Goal: Communication & Community: Answer question/provide support

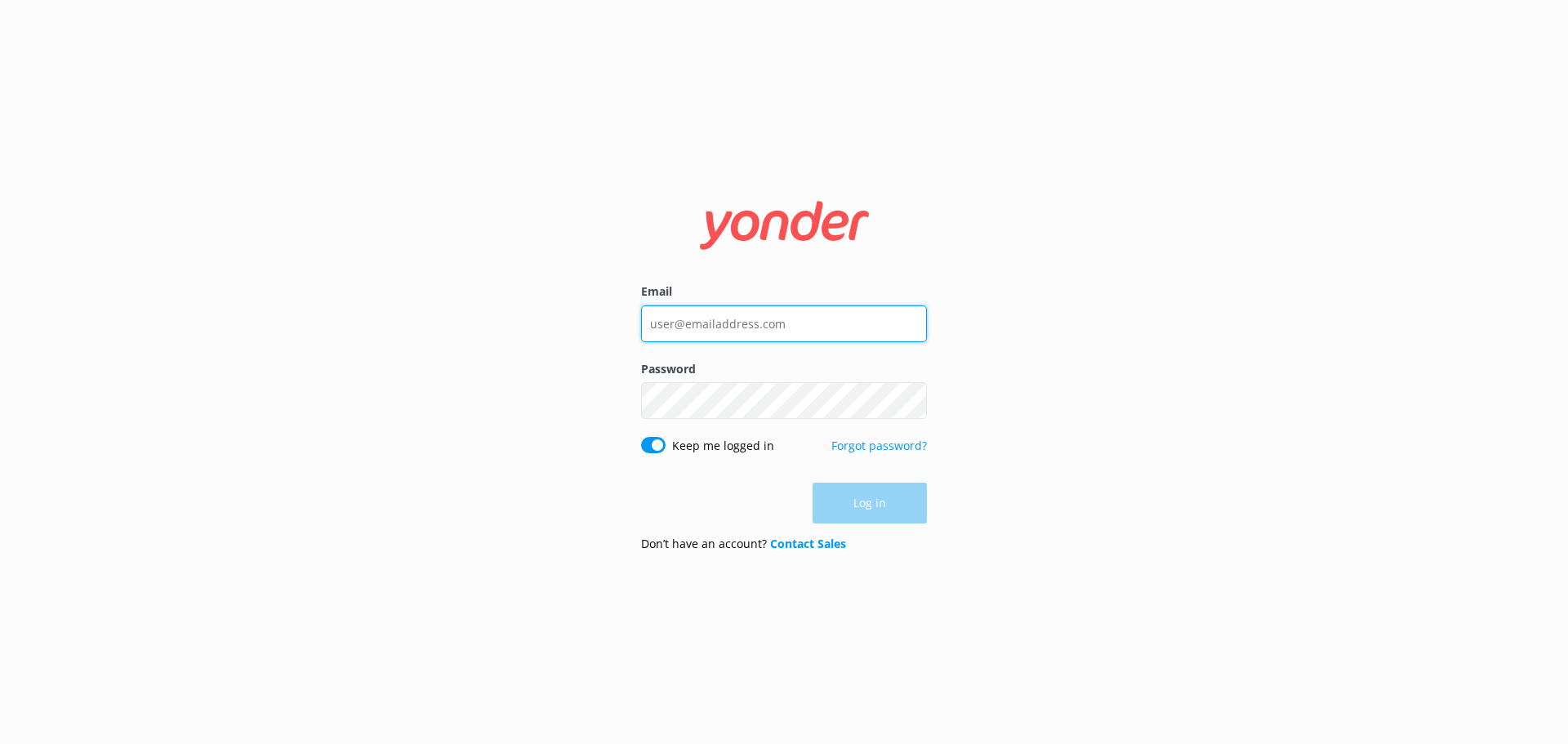
type input "office@hobbitontours.com"
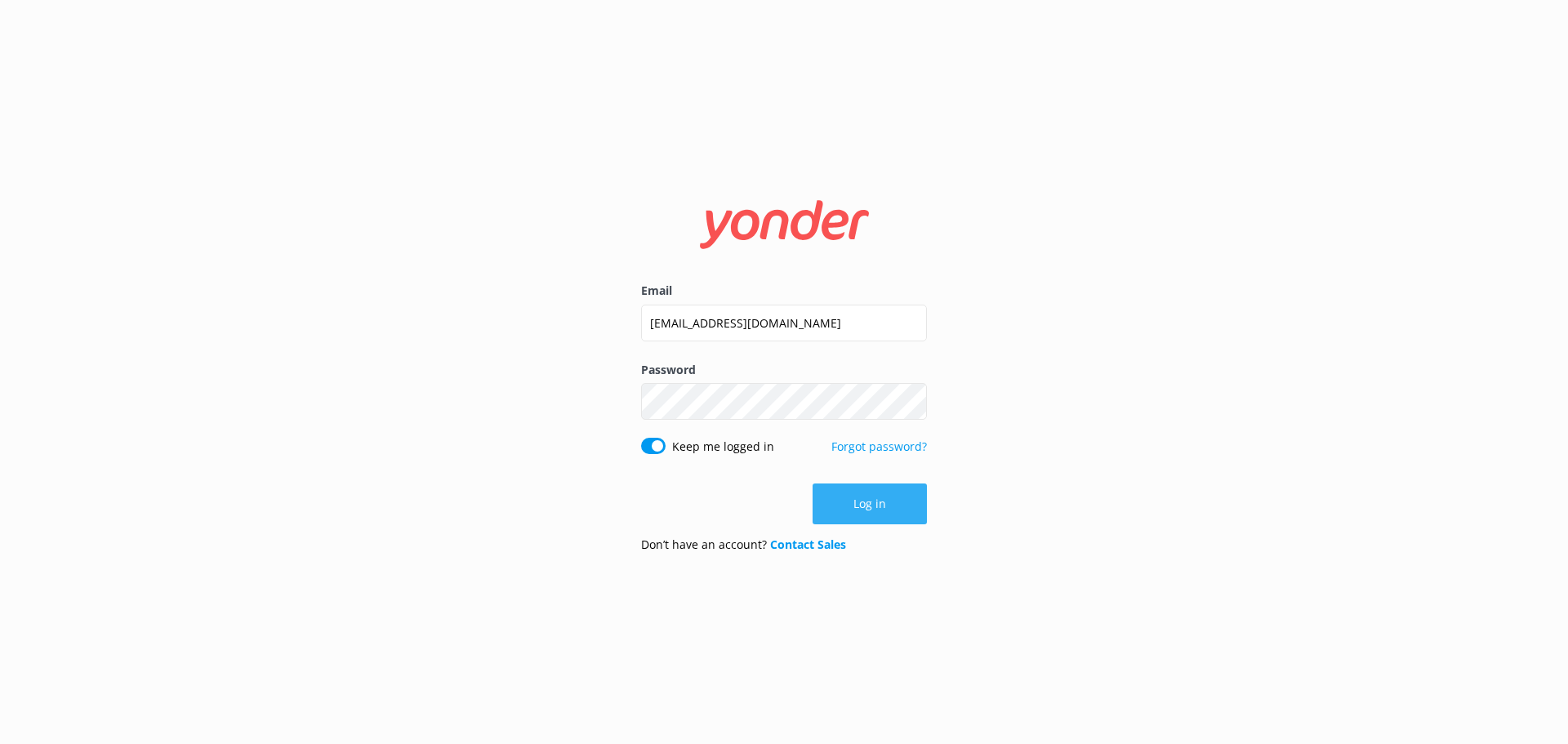
click at [879, 505] on div "Log in" at bounding box center [783, 504] width 286 height 41
click at [879, 505] on button "Log in" at bounding box center [869, 504] width 114 height 41
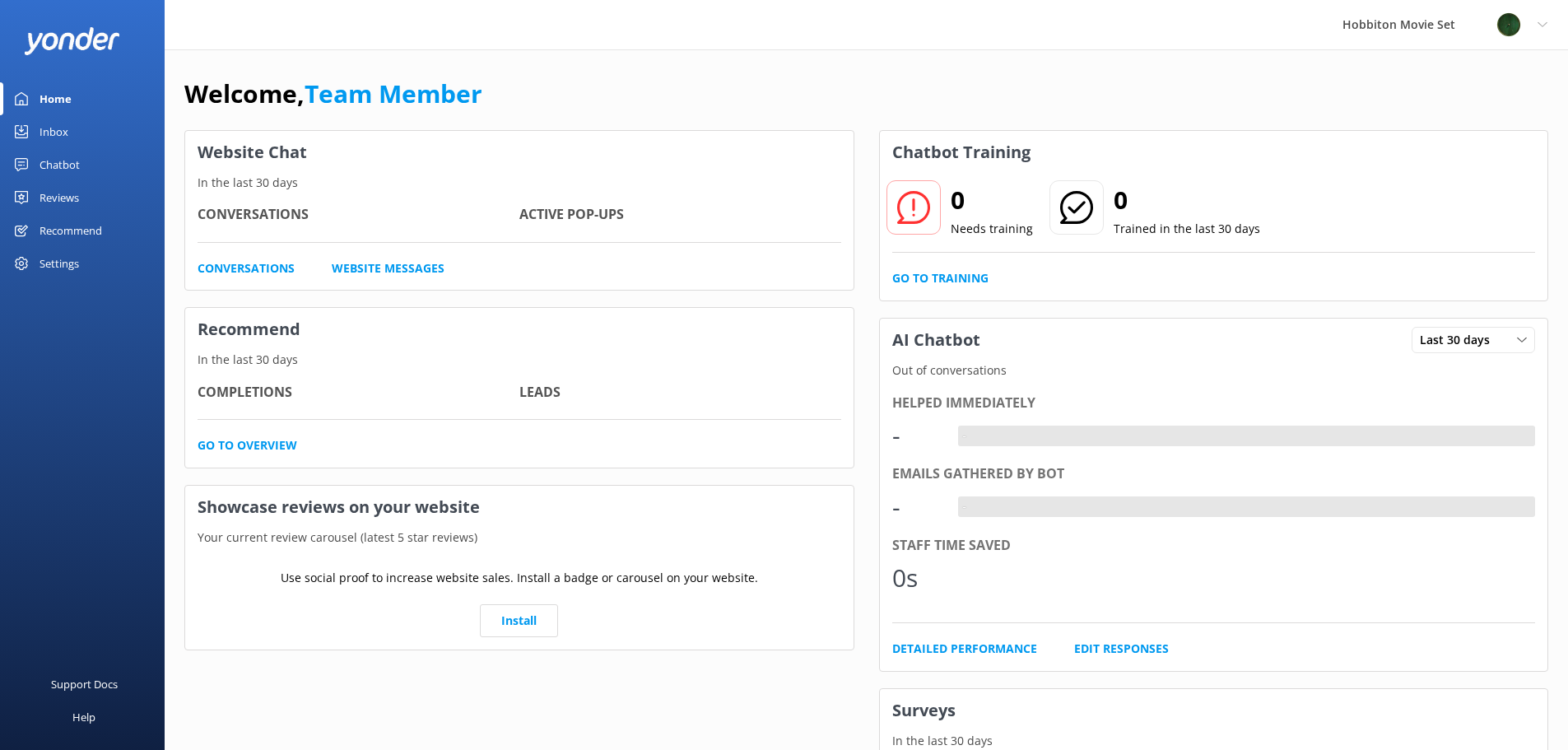
click at [48, 132] on div "Inbox" at bounding box center [54, 131] width 29 height 33
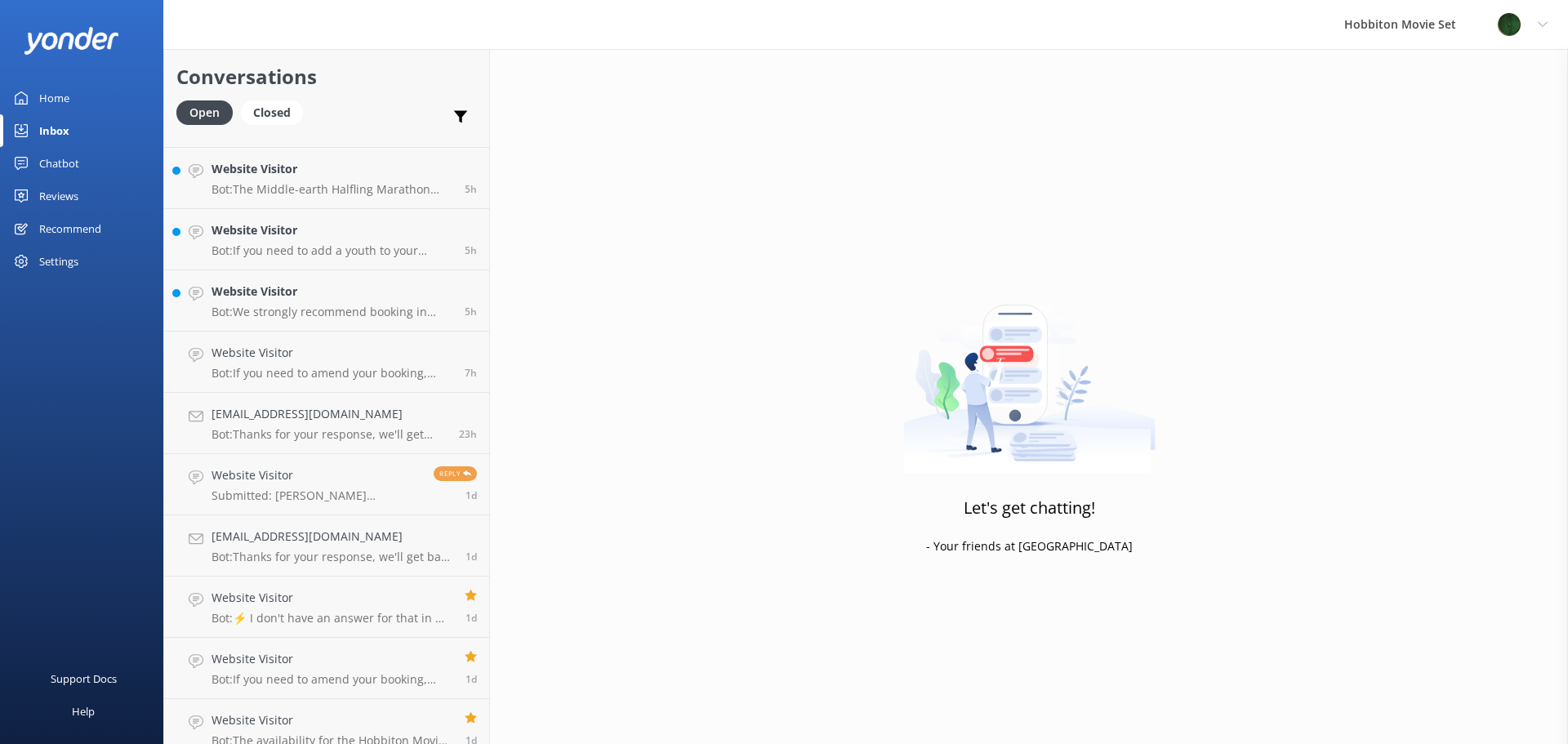
scroll to position [799, 0]
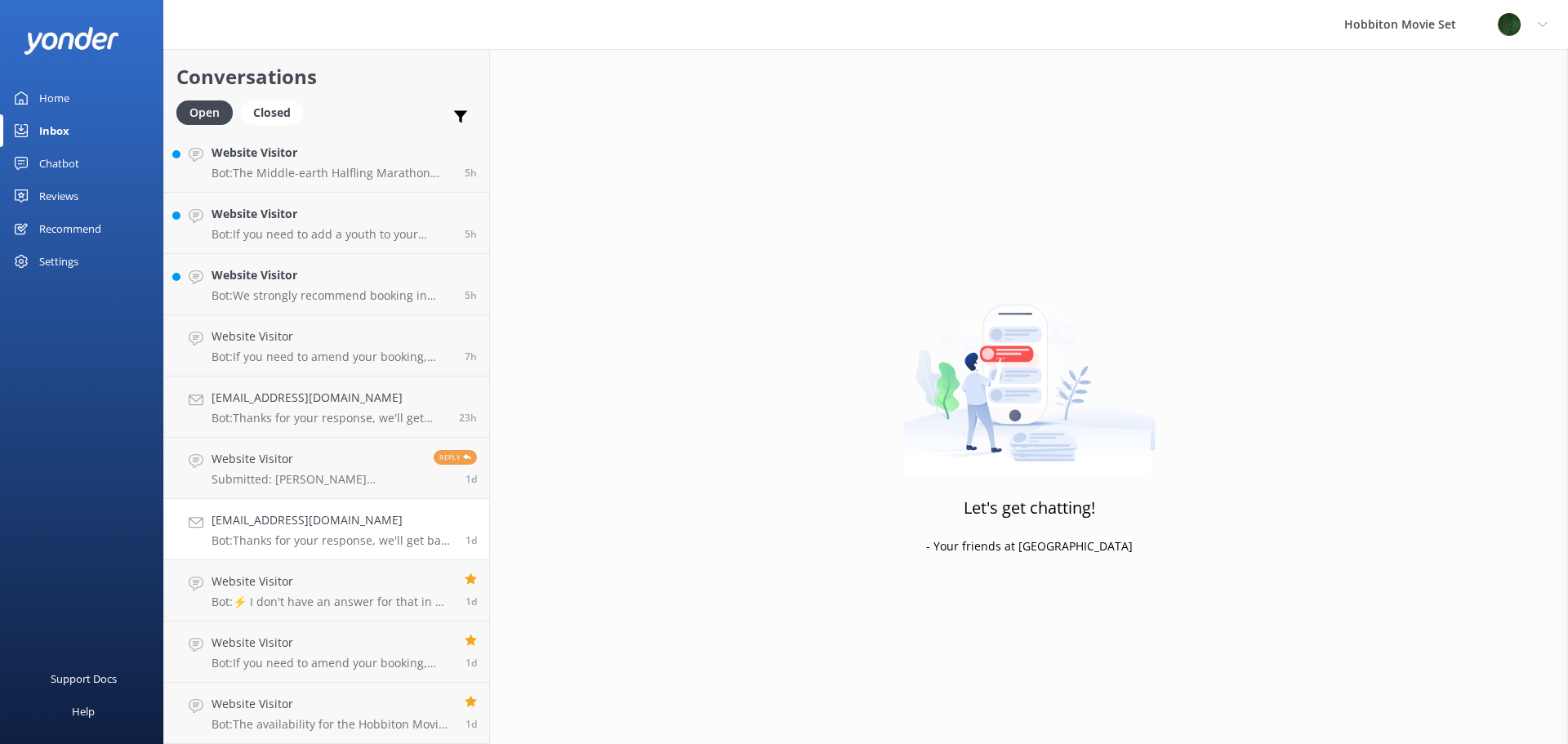
click at [272, 528] on h4 "Srrojas82@gmail.com" at bounding box center [333, 519] width 242 height 18
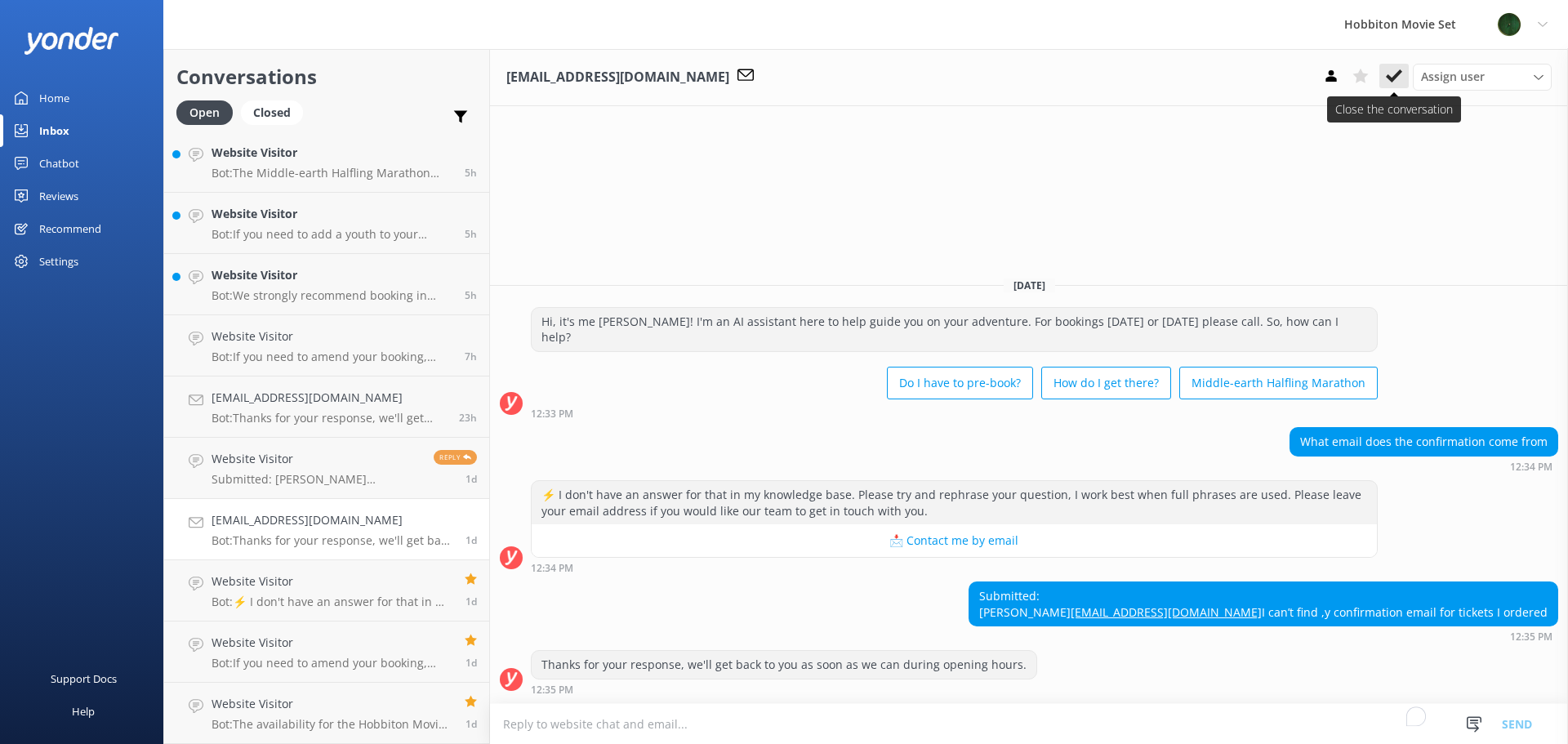
click at [1387, 80] on icon at bounding box center [1393, 75] width 16 height 16
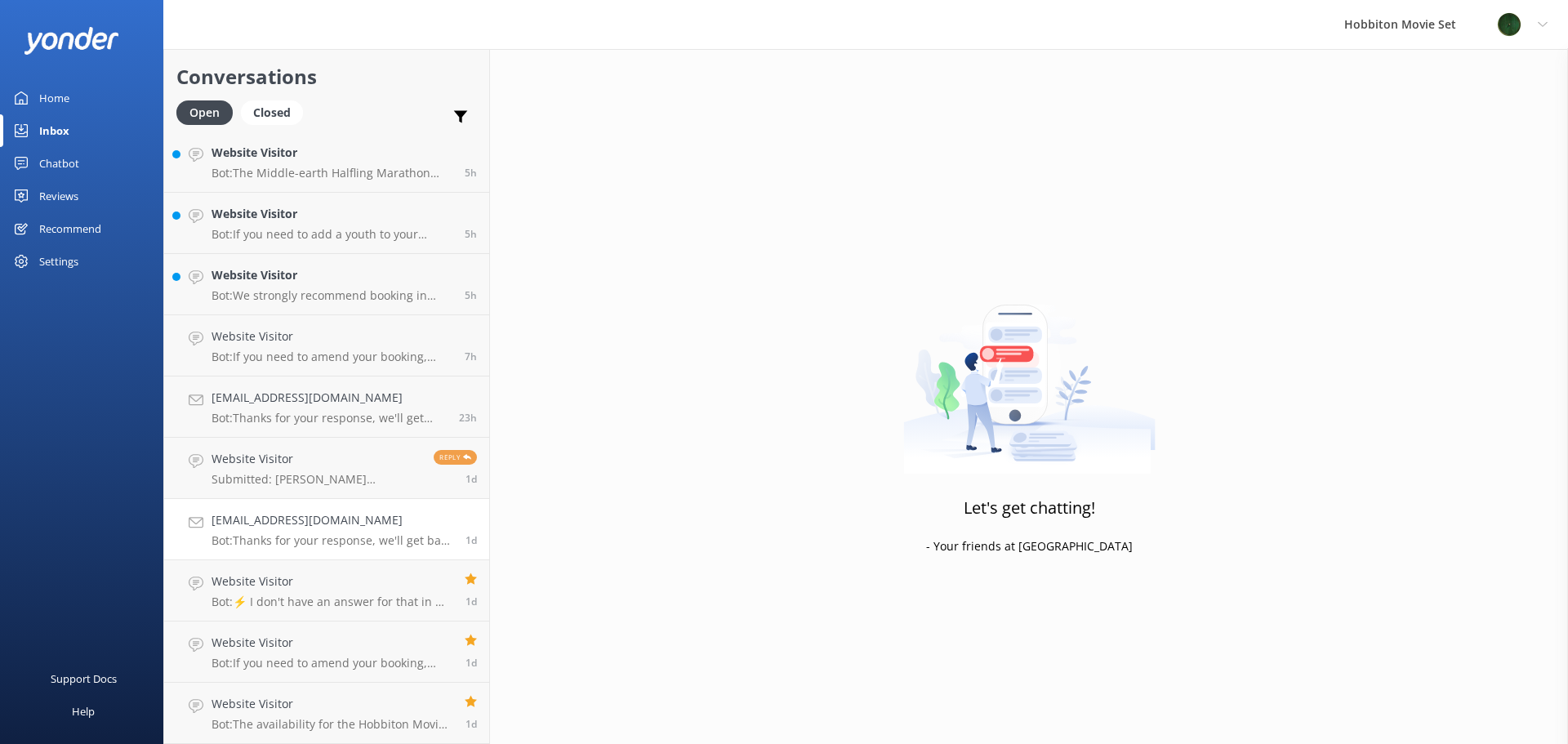
scroll to position [738, 0]
click at [354, 511] on h4 "Website Visitor" at bounding box center [317, 519] width 210 height 18
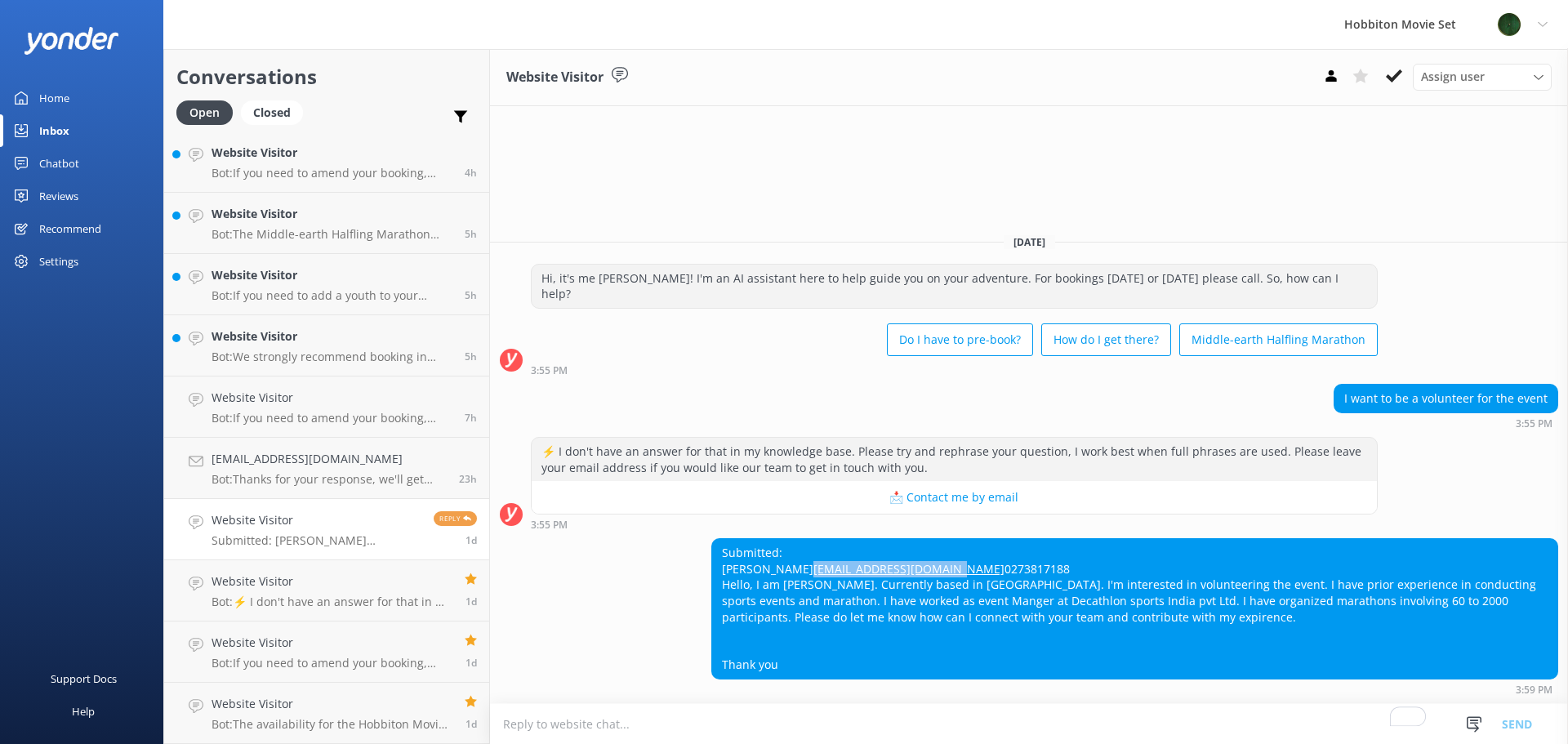
drag, startPoint x: 865, startPoint y: 555, endPoint x: 711, endPoint y: 550, distance: 154.1
click at [711, 550] on div "Submitted: [PERSON_NAME] [EMAIL_ADDRESS][DOMAIN_NAME] 0273817188 Hello, I am [P…" at bounding box center [1134, 608] width 847 height 142
copy link "[EMAIL_ADDRESS][DOMAIN_NAME]"
click at [361, 533] on div "sandracap00@gmail.com Bot: Thanks for your response, we'll get back to you as s…" at bounding box center [329, 529] width 235 height 36
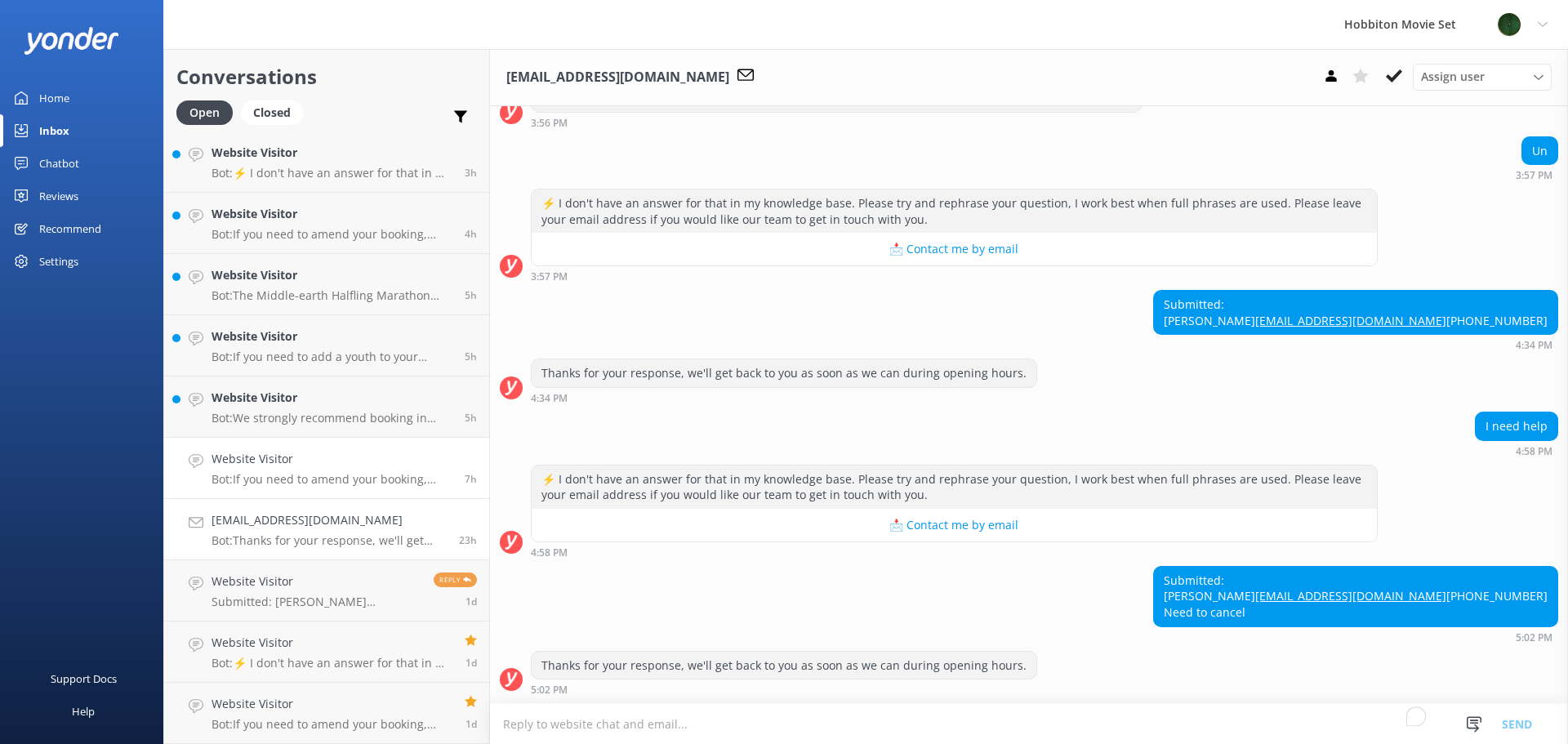
scroll to position [473, 0]
drag, startPoint x: 1541, startPoint y: 581, endPoint x: 1377, endPoint y: 583, distance: 164.0
click at [1377, 583] on div "Submitted: Sandra Perez sandracap00@gmail.com +610451923816 Need to cancel 5:02…" at bounding box center [1029, 605] width 1078 height 77
copy link "sandracap00@gmail.com"
click at [1385, 77] on button at bounding box center [1394, 75] width 29 height 24
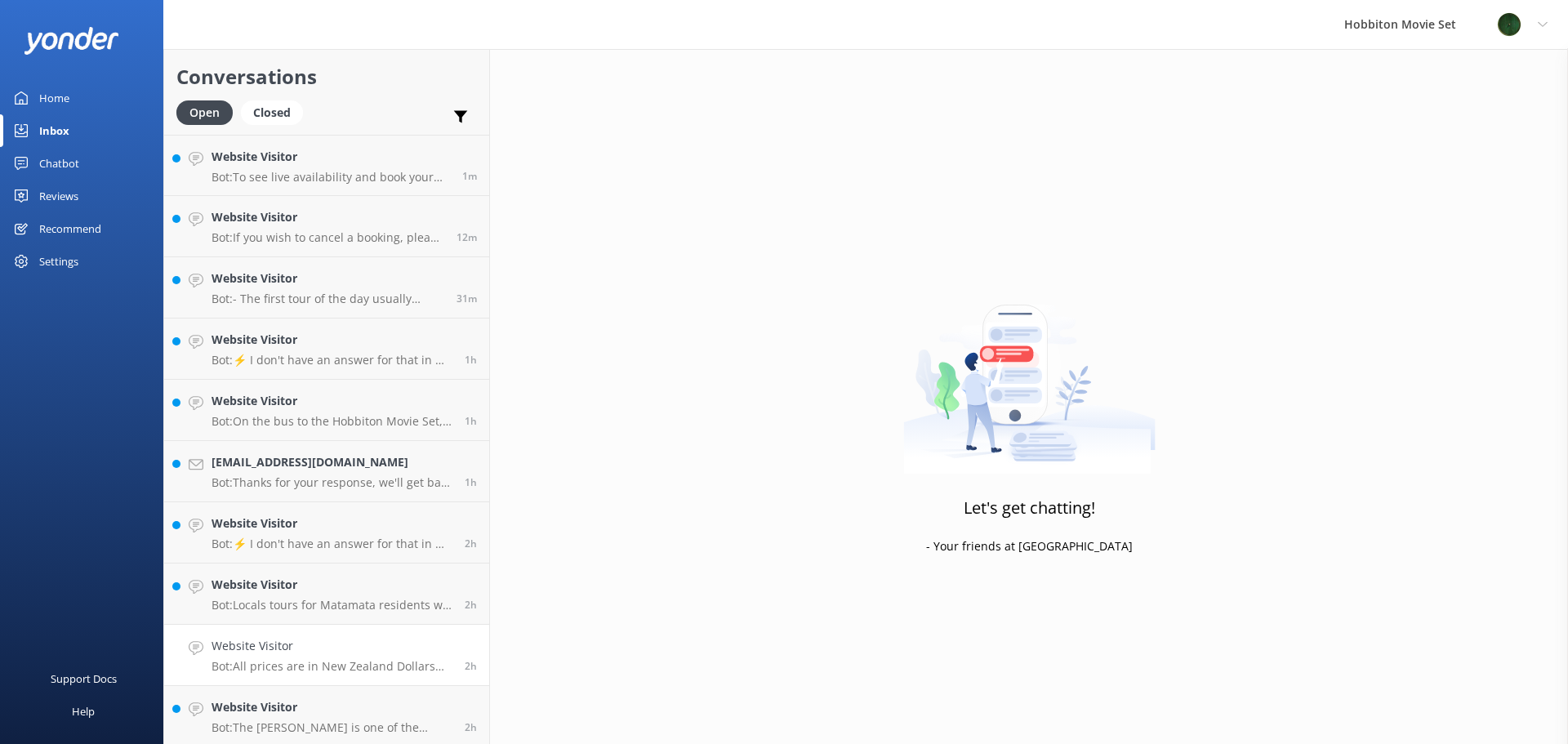
click at [357, 644] on h4 "Website Visitor" at bounding box center [333, 645] width 241 height 18
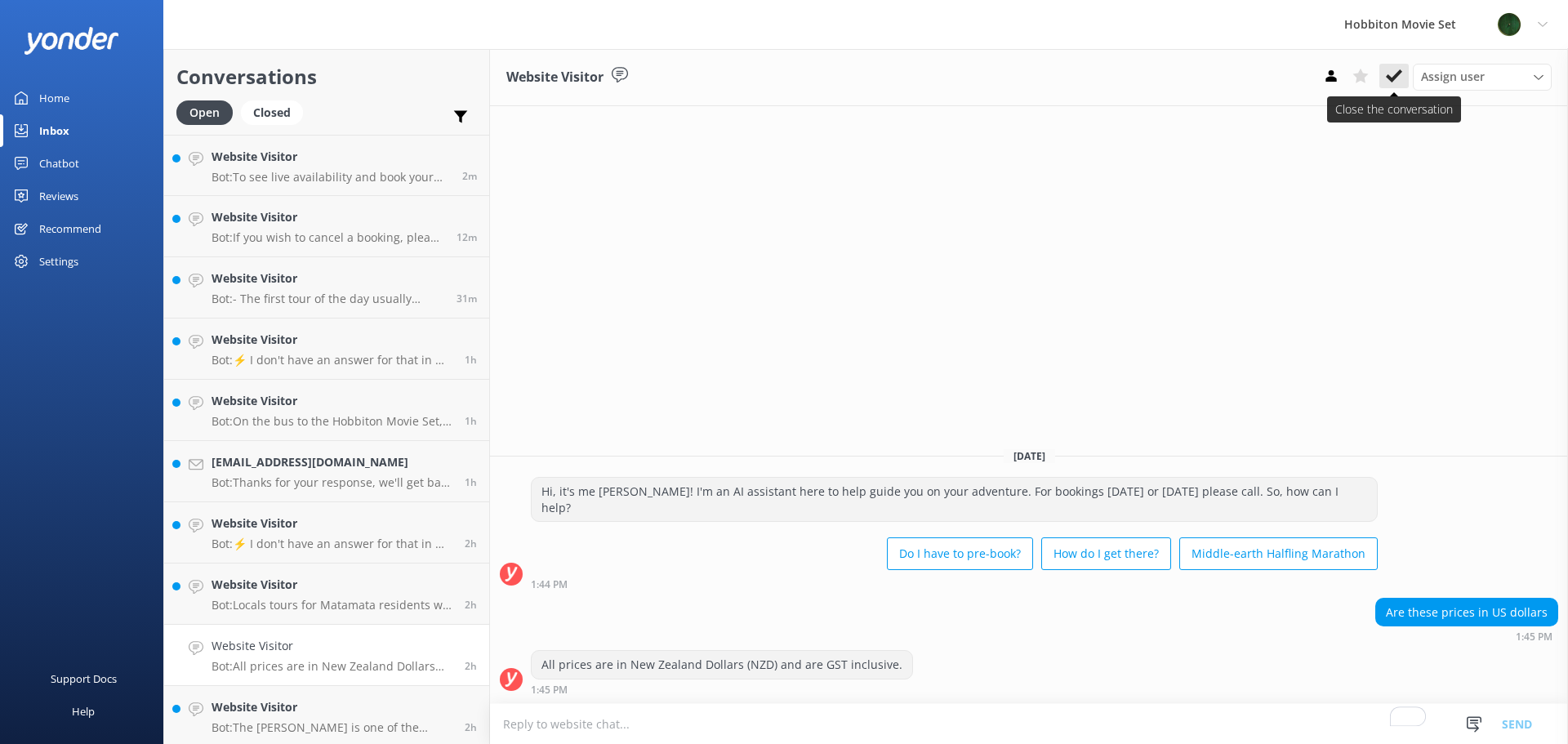
click at [1392, 81] on use at bounding box center [1393, 76] width 16 height 13
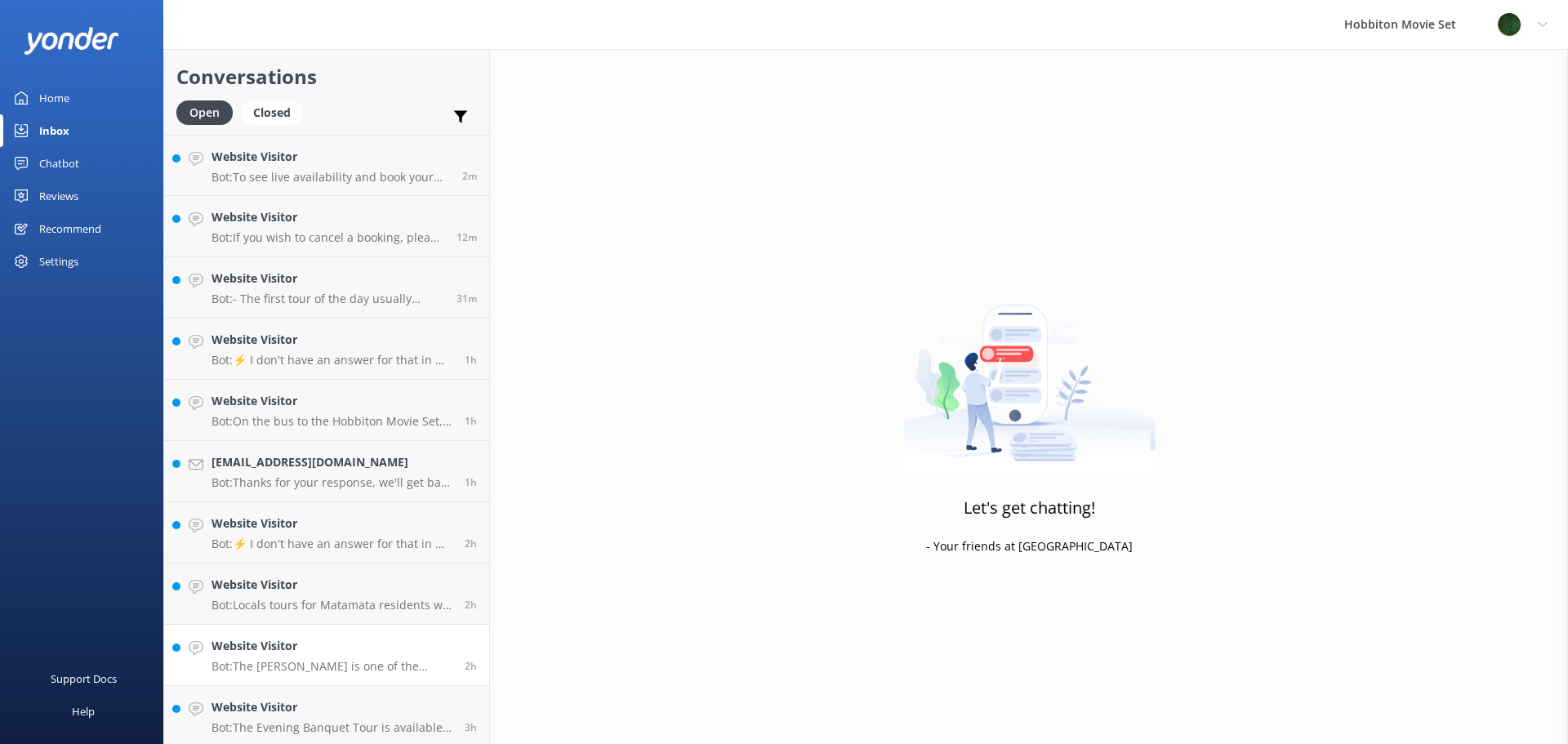
click at [345, 644] on h4 "Website Visitor" at bounding box center [333, 645] width 241 height 18
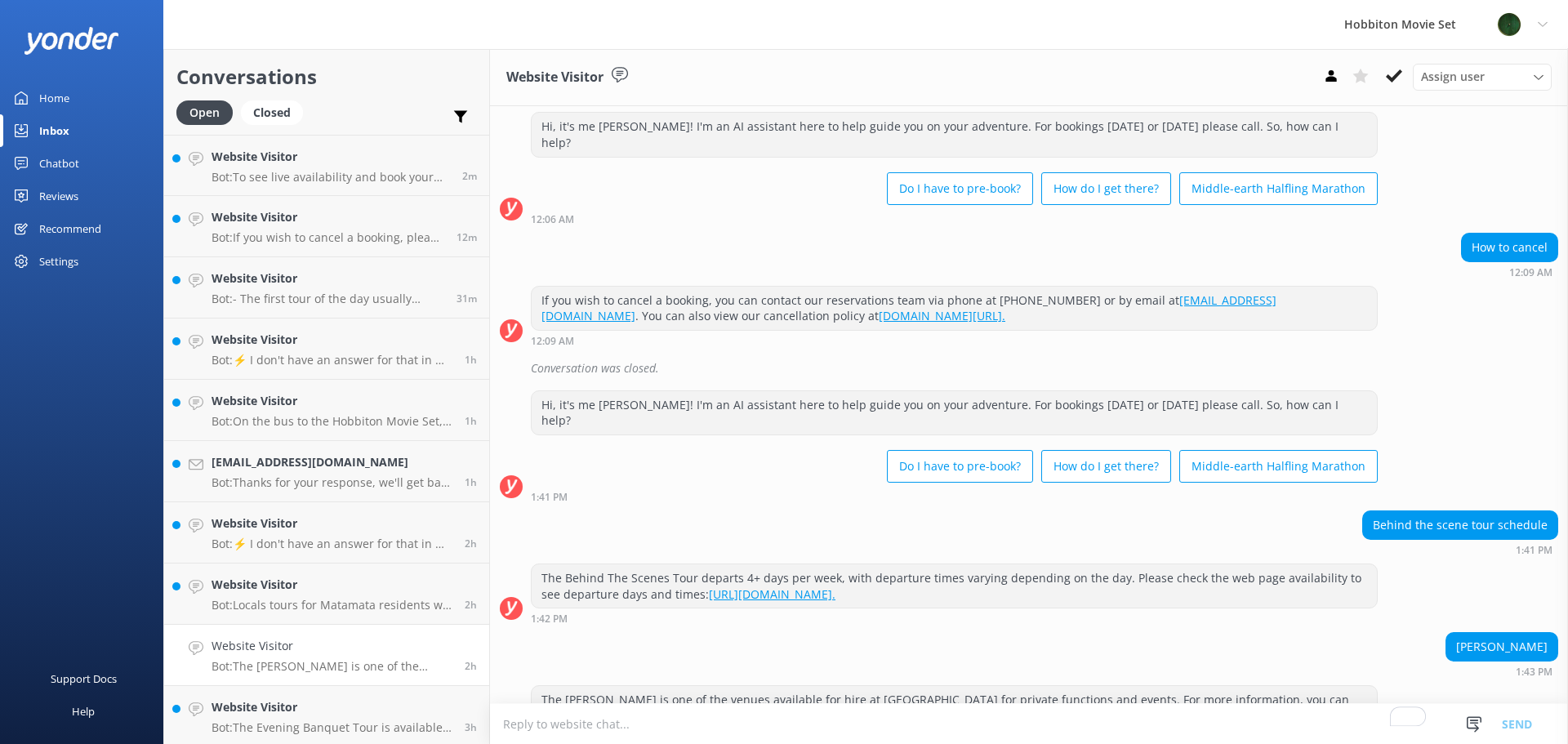
scroll to position [55, 0]
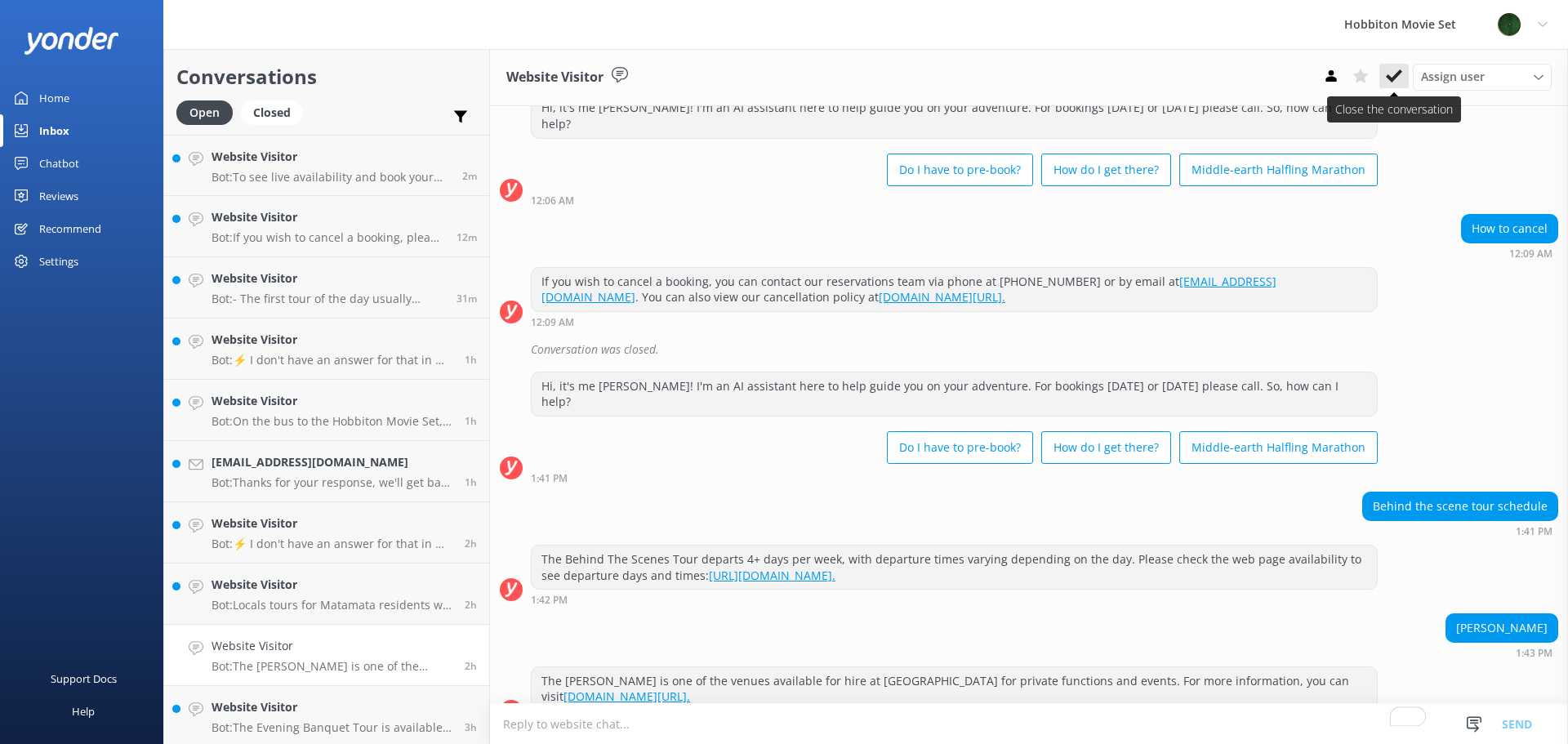
click at [1391, 79] on use at bounding box center [1393, 76] width 16 height 13
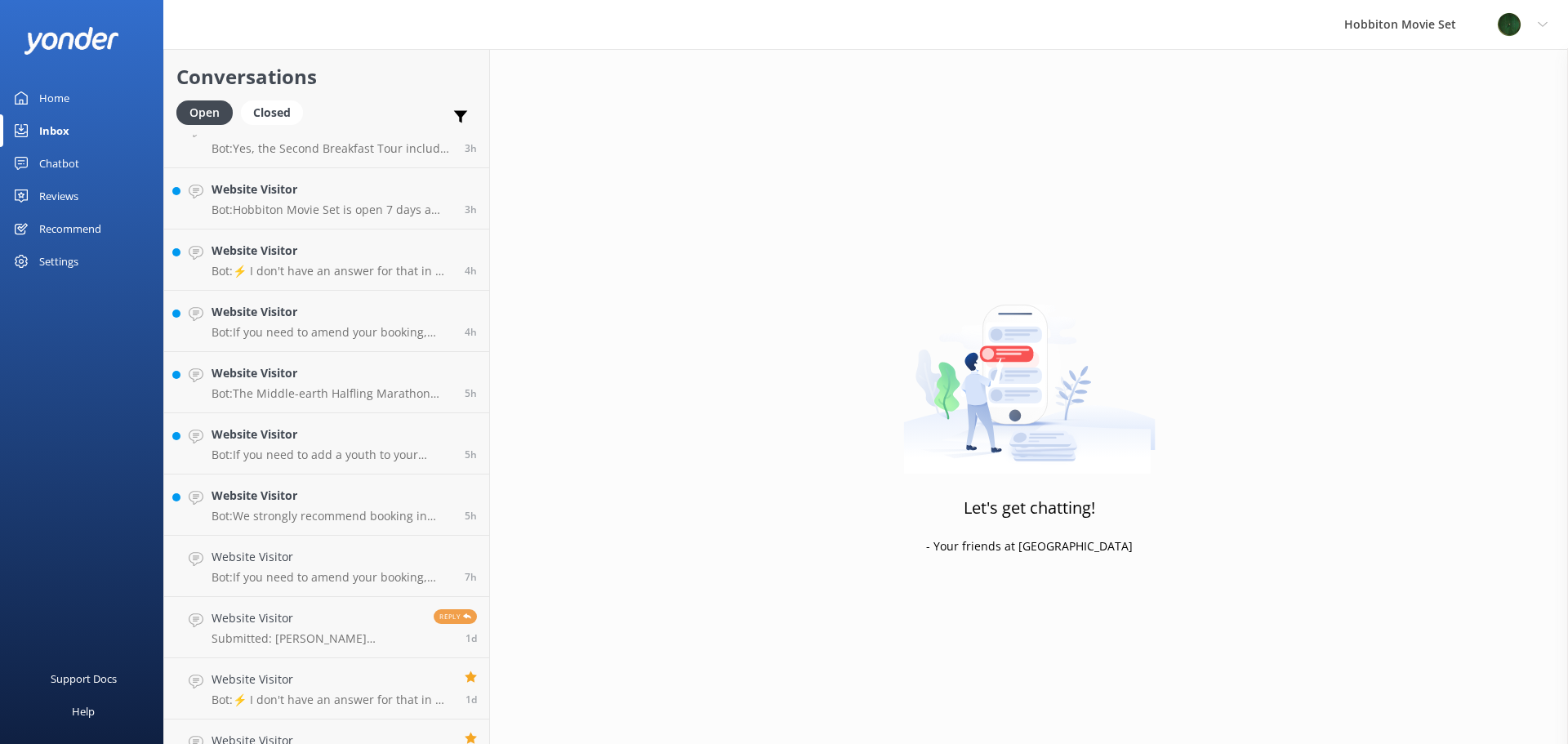
scroll to position [677, 0]
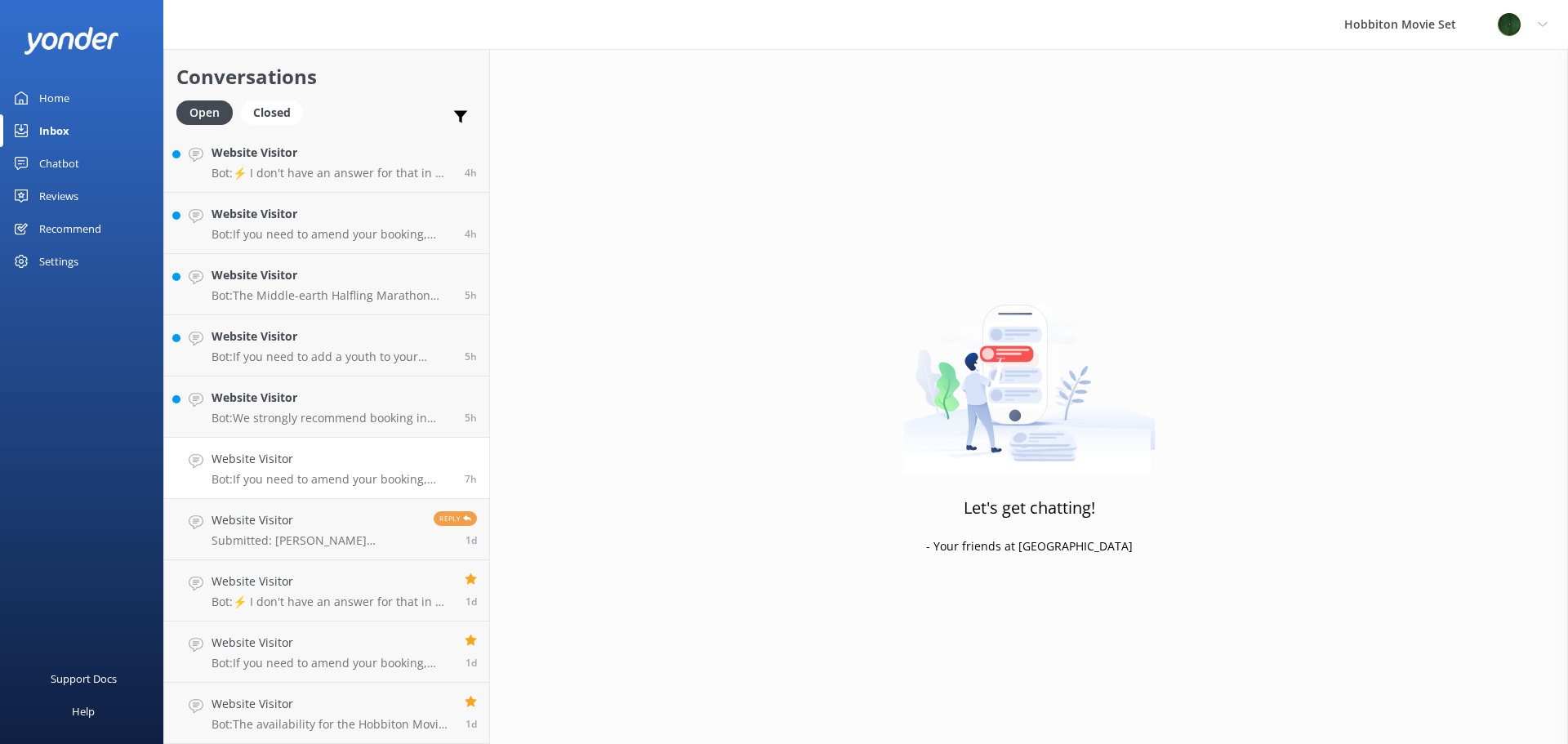
click at [317, 460] on h4 "Website Visitor" at bounding box center [333, 458] width 241 height 18
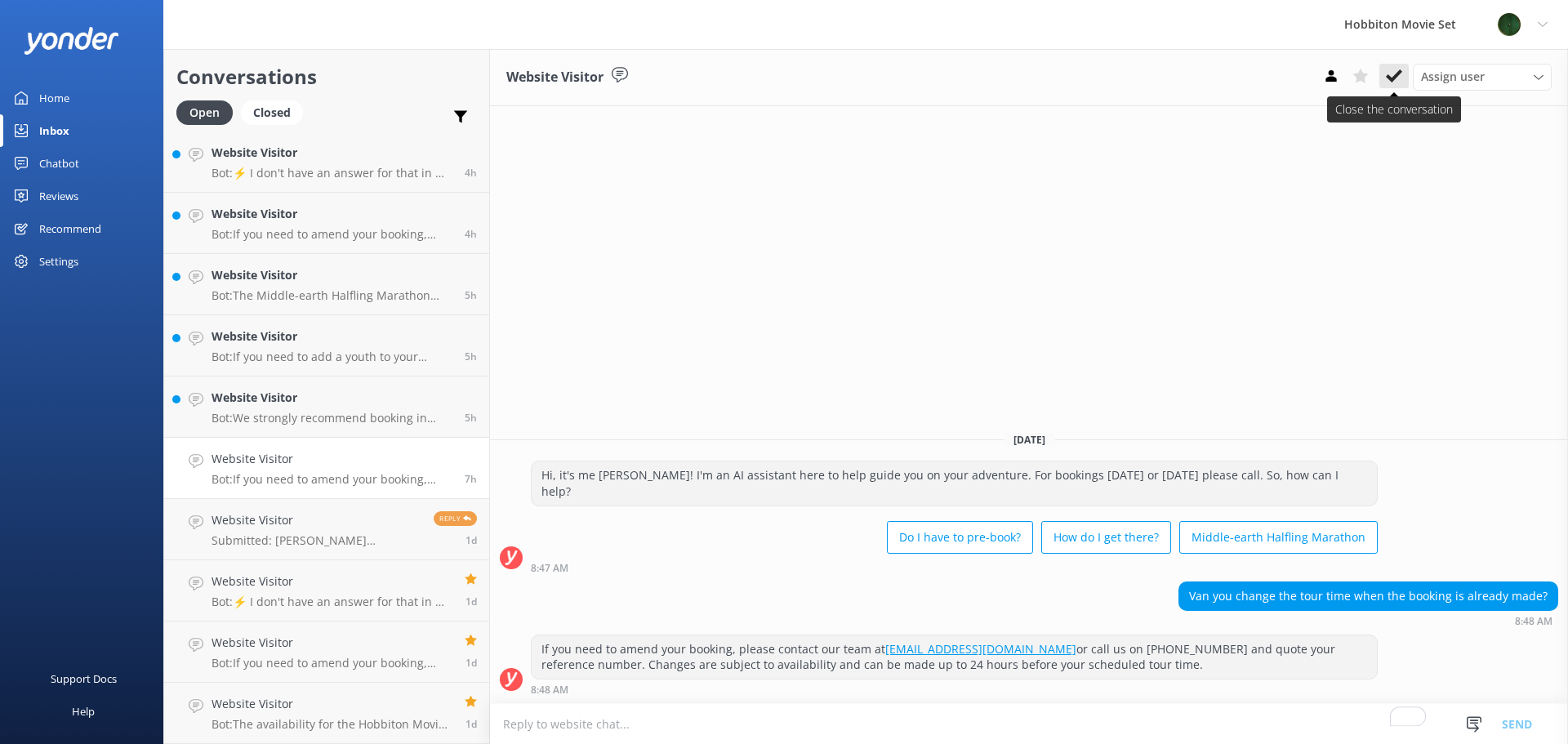
click at [1400, 77] on icon at bounding box center [1393, 75] width 16 height 16
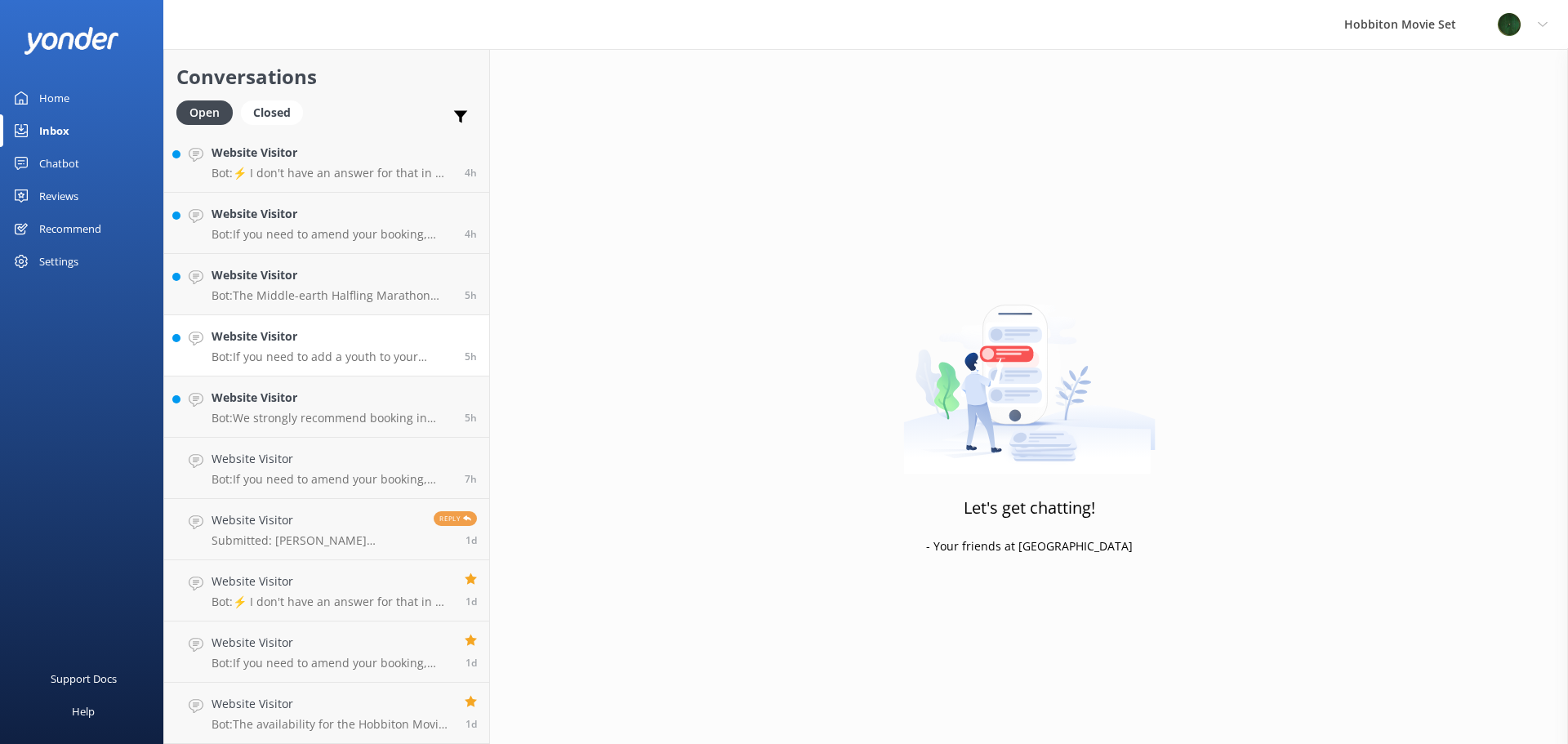
scroll to position [616, 0]
click at [327, 478] on p "Bot: We strongly recommend booking in advance as our tours are known to sell ou…" at bounding box center [333, 480] width 241 height 15
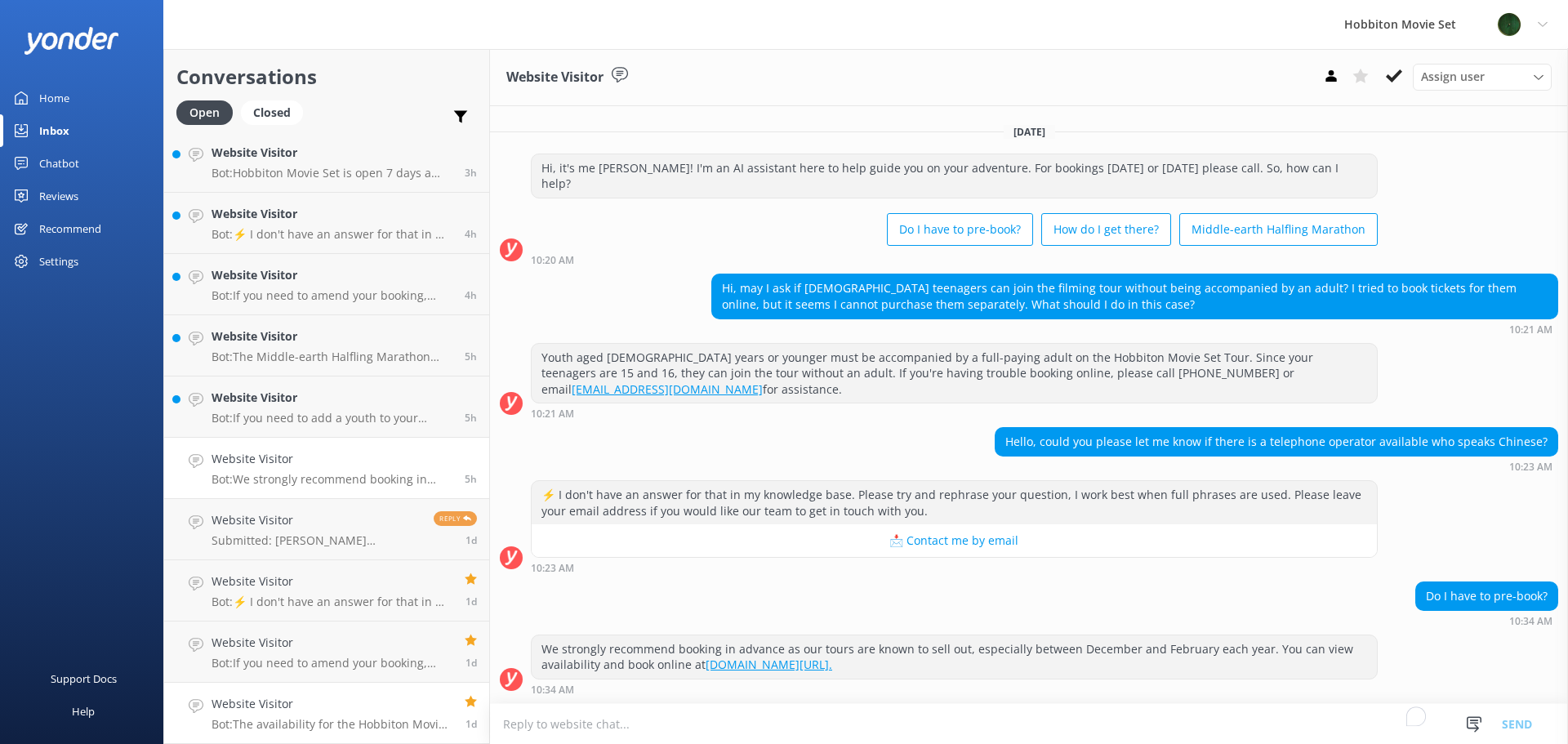
click at [361, 705] on h4 "Website Visitor" at bounding box center [333, 704] width 241 height 18
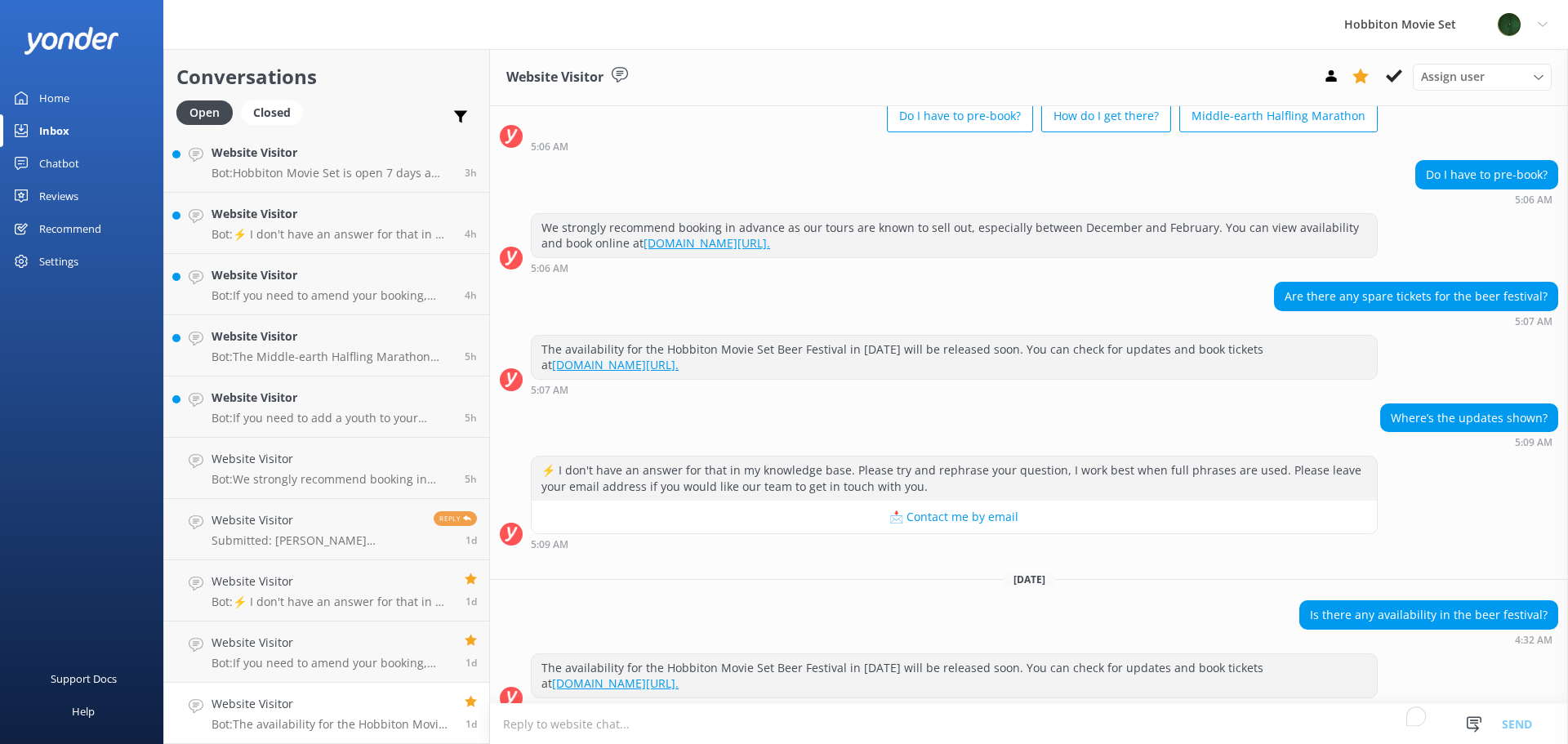
scroll to position [112, 0]
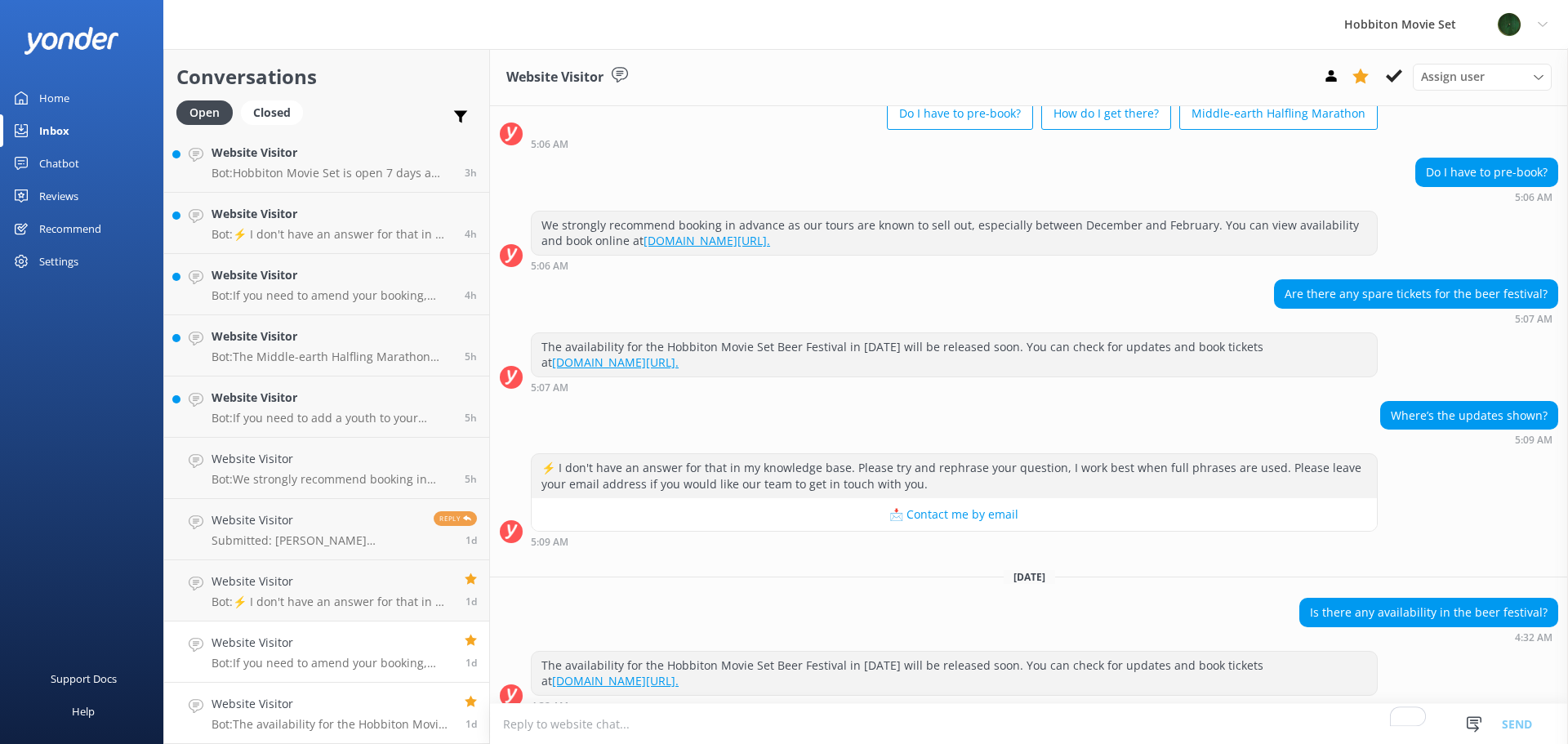
click at [277, 641] on h4 "Website Visitor" at bounding box center [333, 643] width 241 height 18
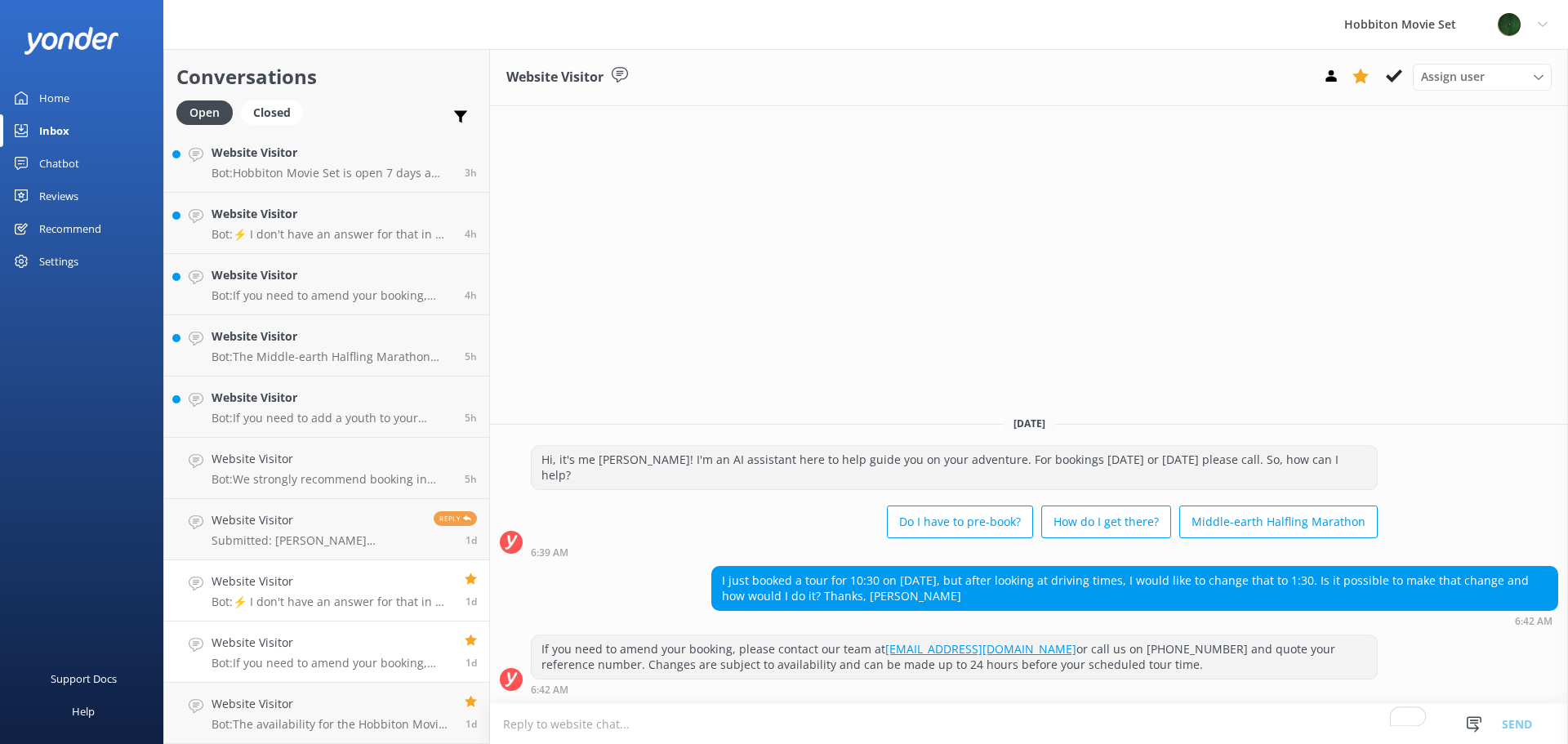
click at [400, 602] on p "Bot: ⚡ I don't have an answer for that in my knowledge base. Please try and rep…" at bounding box center [333, 602] width 241 height 15
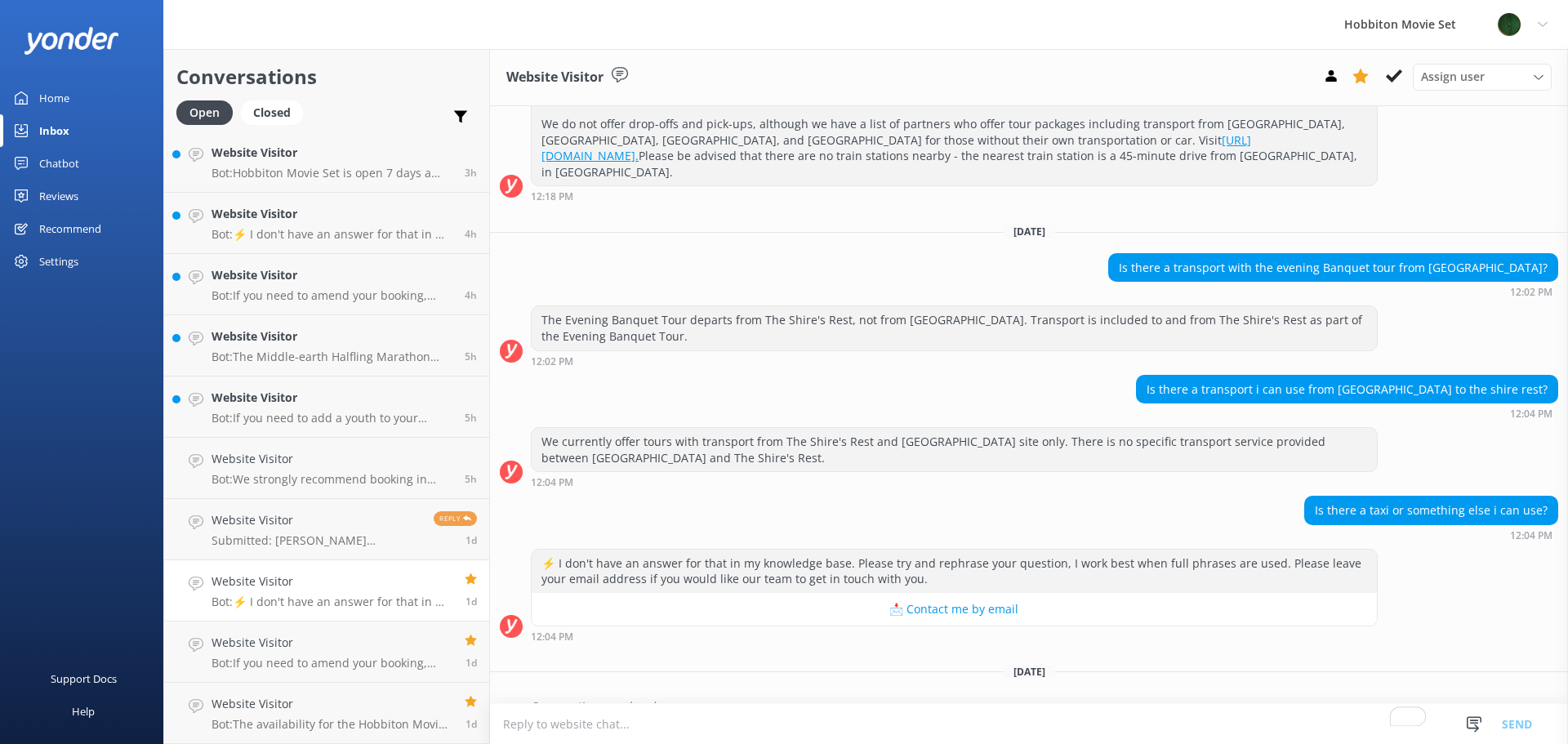
scroll to position [81, 0]
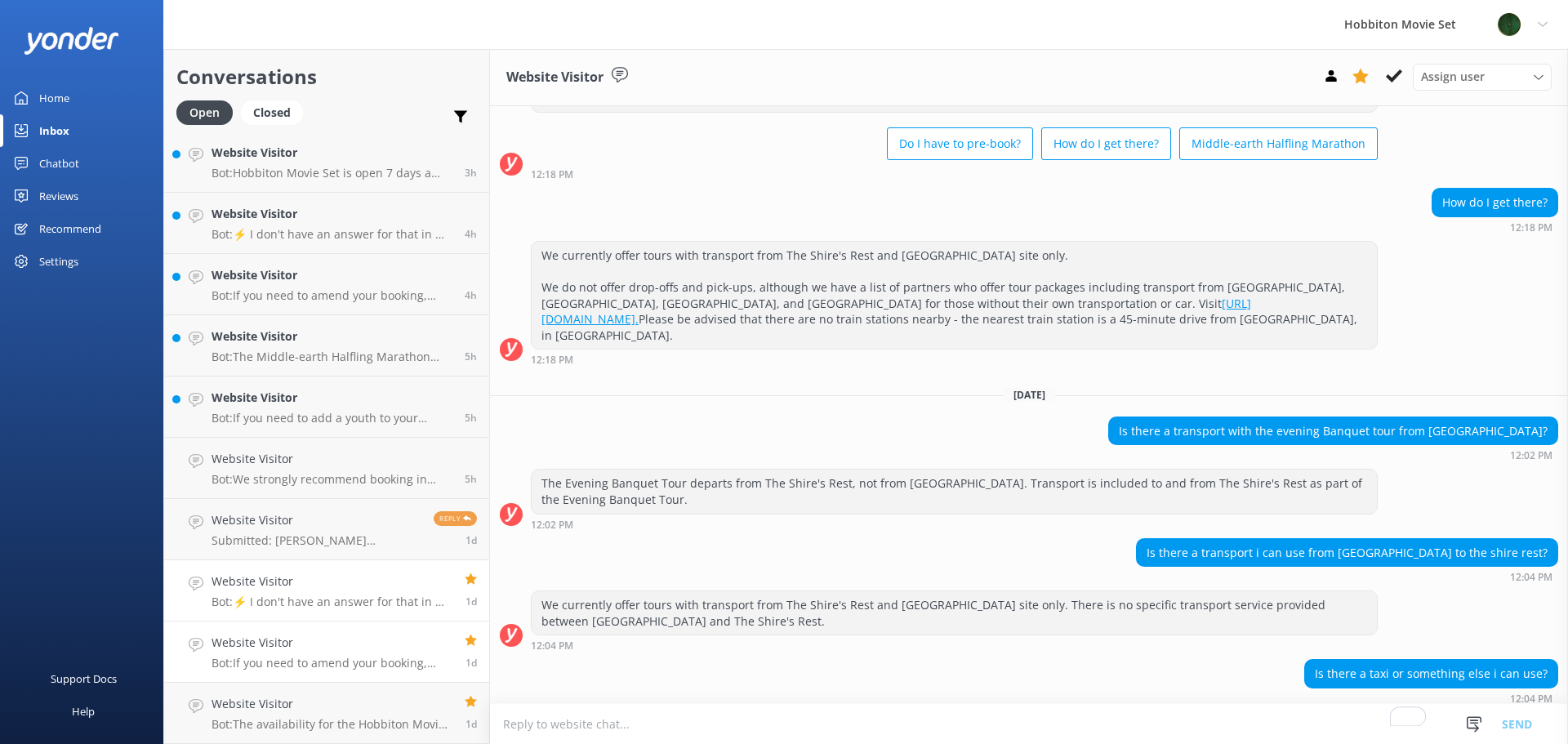
click at [380, 649] on h4 "Website Visitor" at bounding box center [333, 643] width 241 height 18
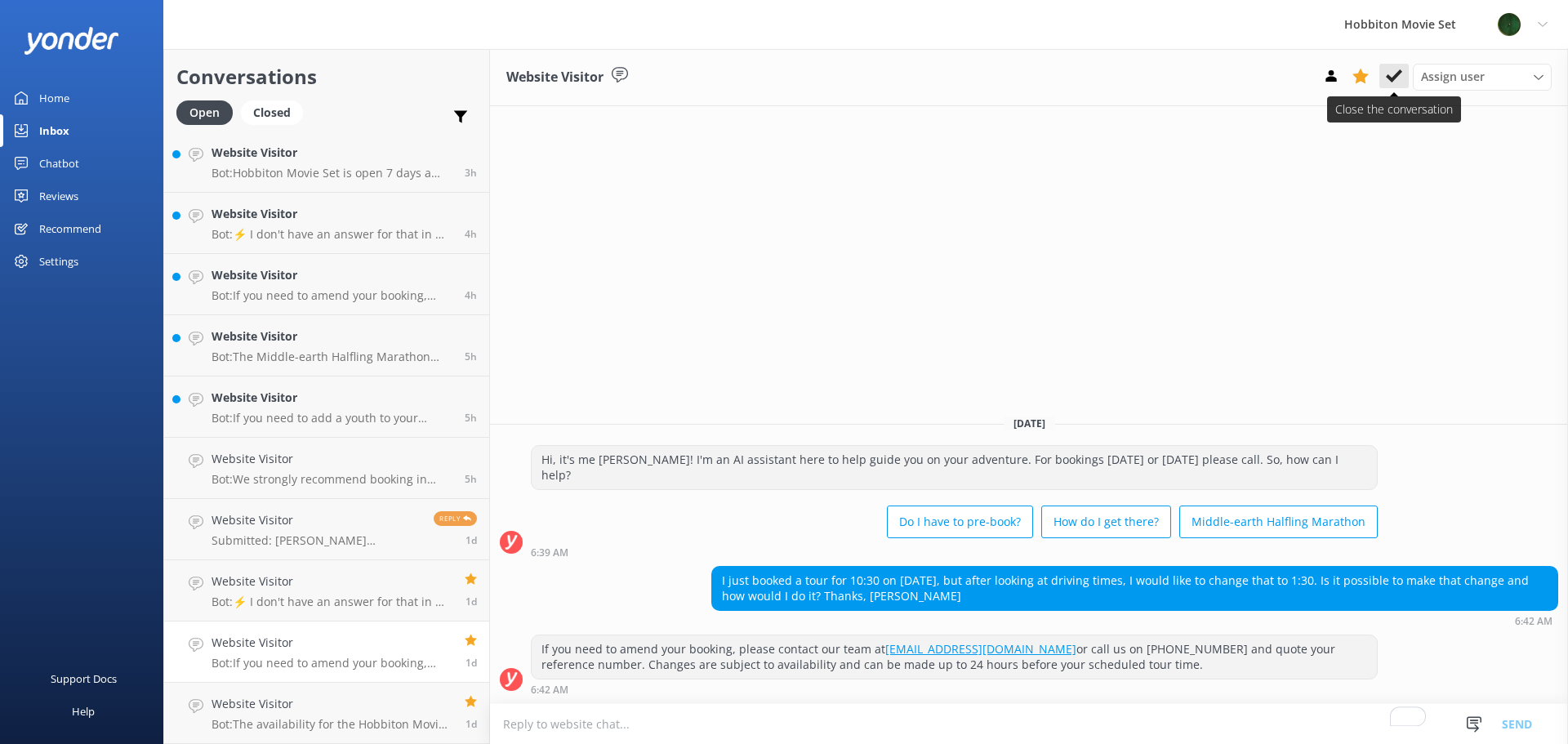
click at [1387, 75] on use at bounding box center [1393, 76] width 16 height 13
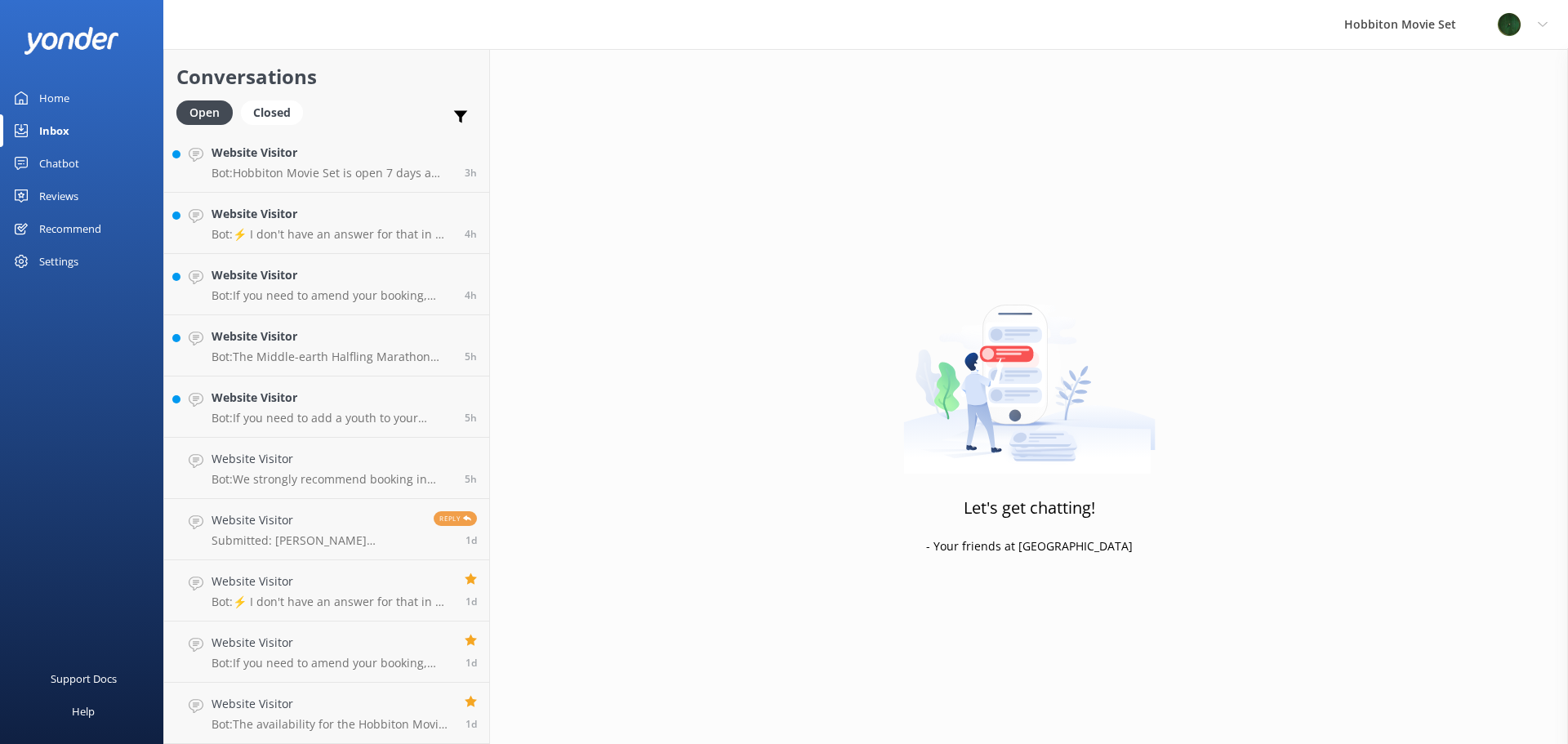
scroll to position [555, 0]
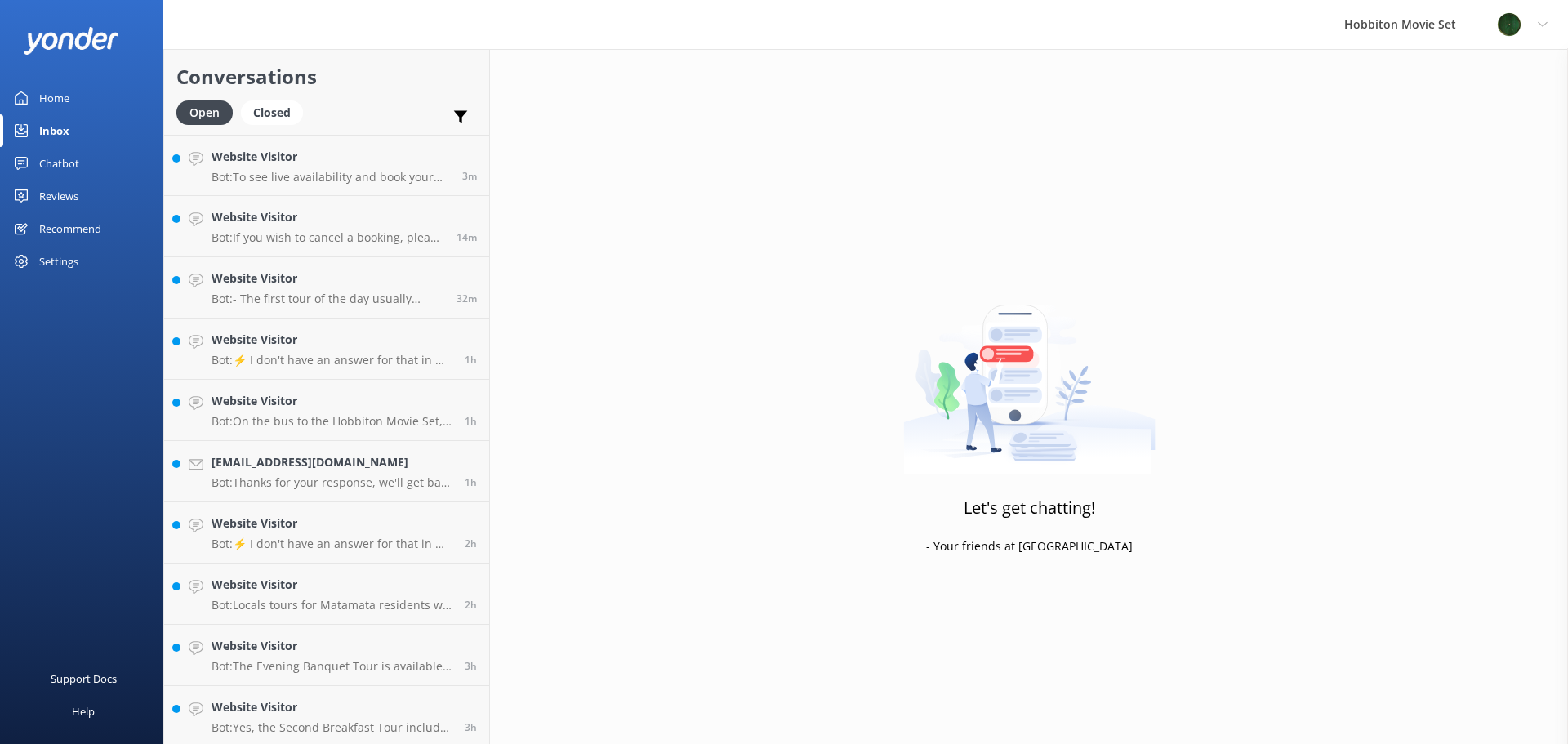
scroll to position [555, 0]
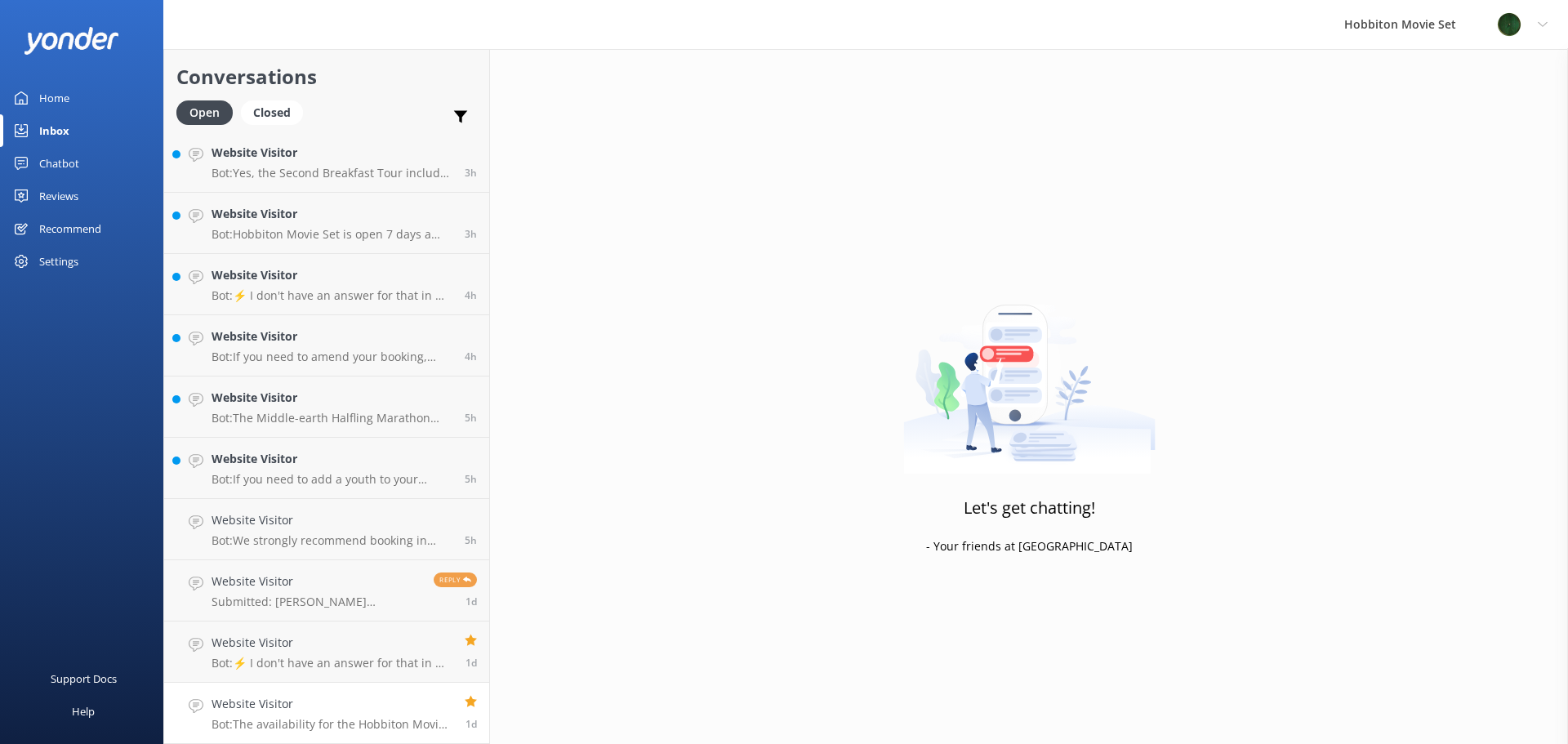
click at [362, 710] on h4 "Website Visitor" at bounding box center [333, 704] width 241 height 18
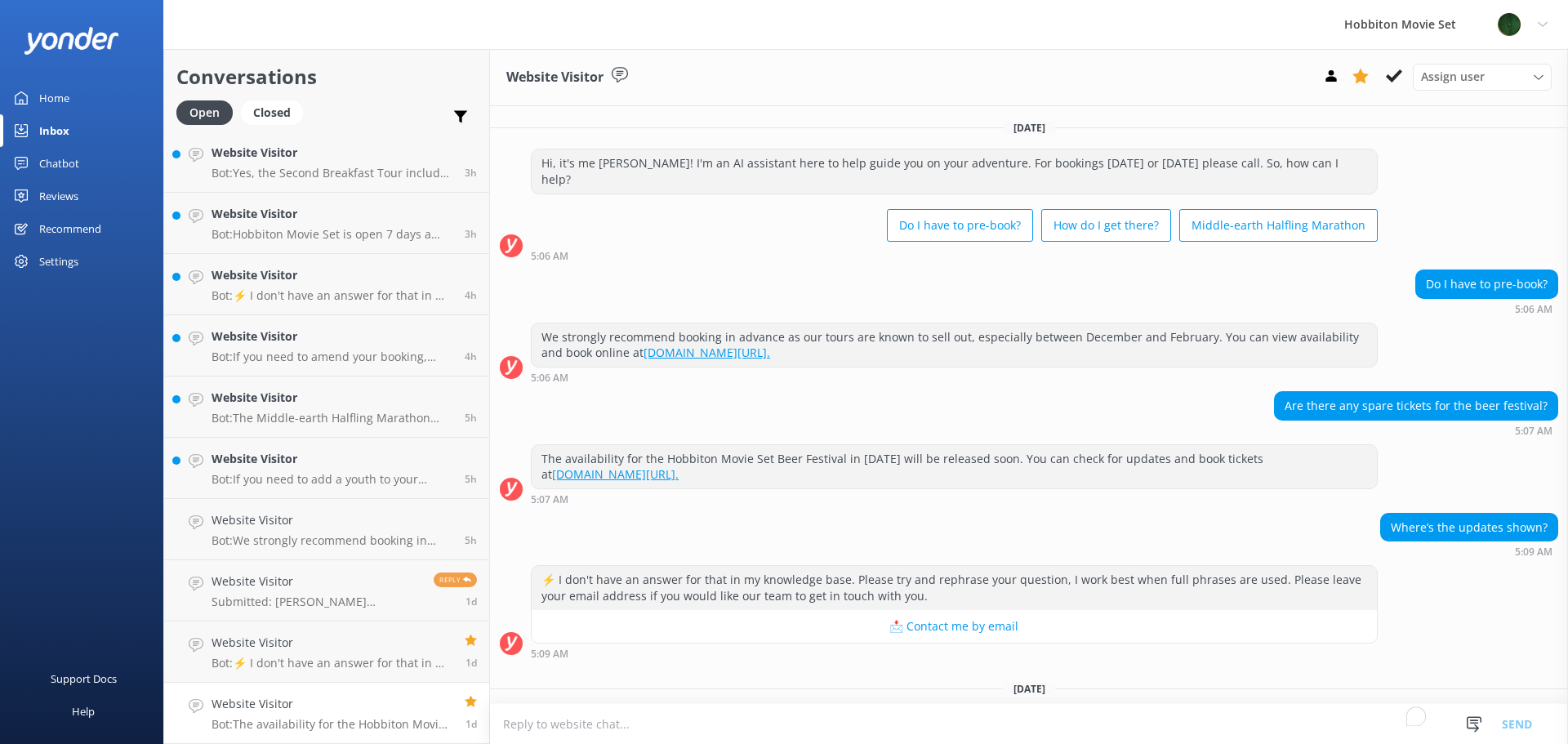
scroll to position [112, 0]
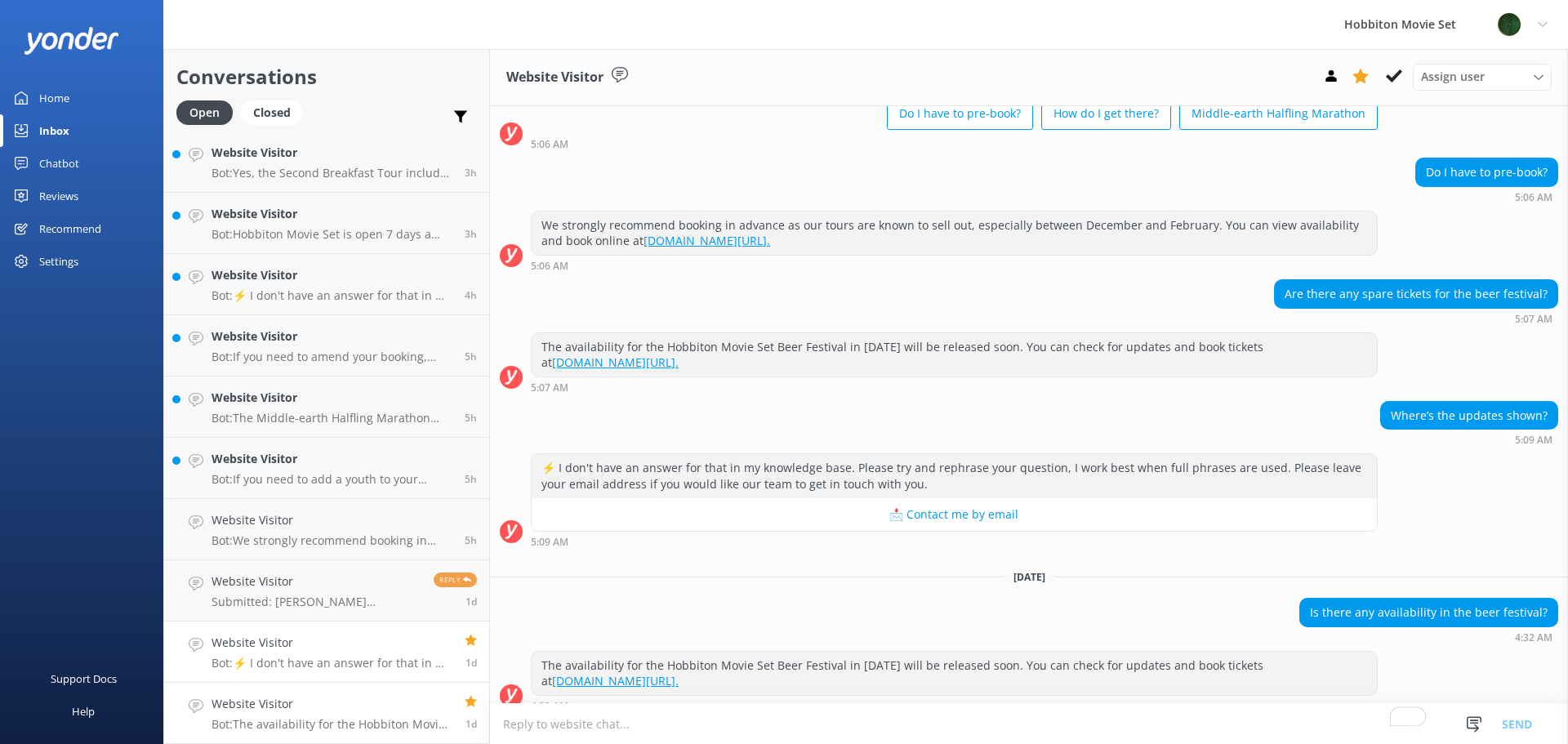
click at [315, 659] on p "Bot: ⚡ I don't have an answer for that in my knowledge base. Please try and rep…" at bounding box center [333, 664] width 241 height 15
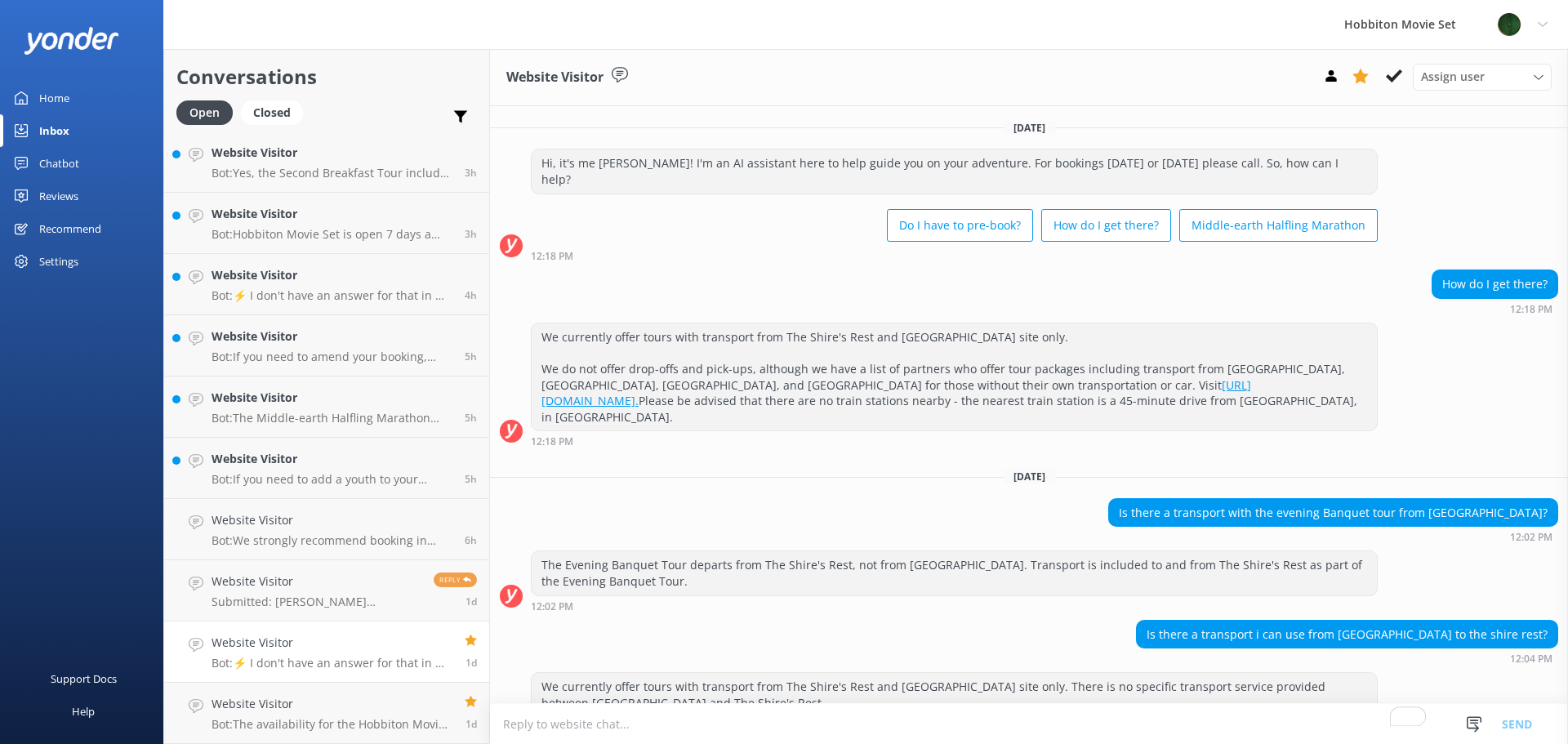
scroll to position [290, 0]
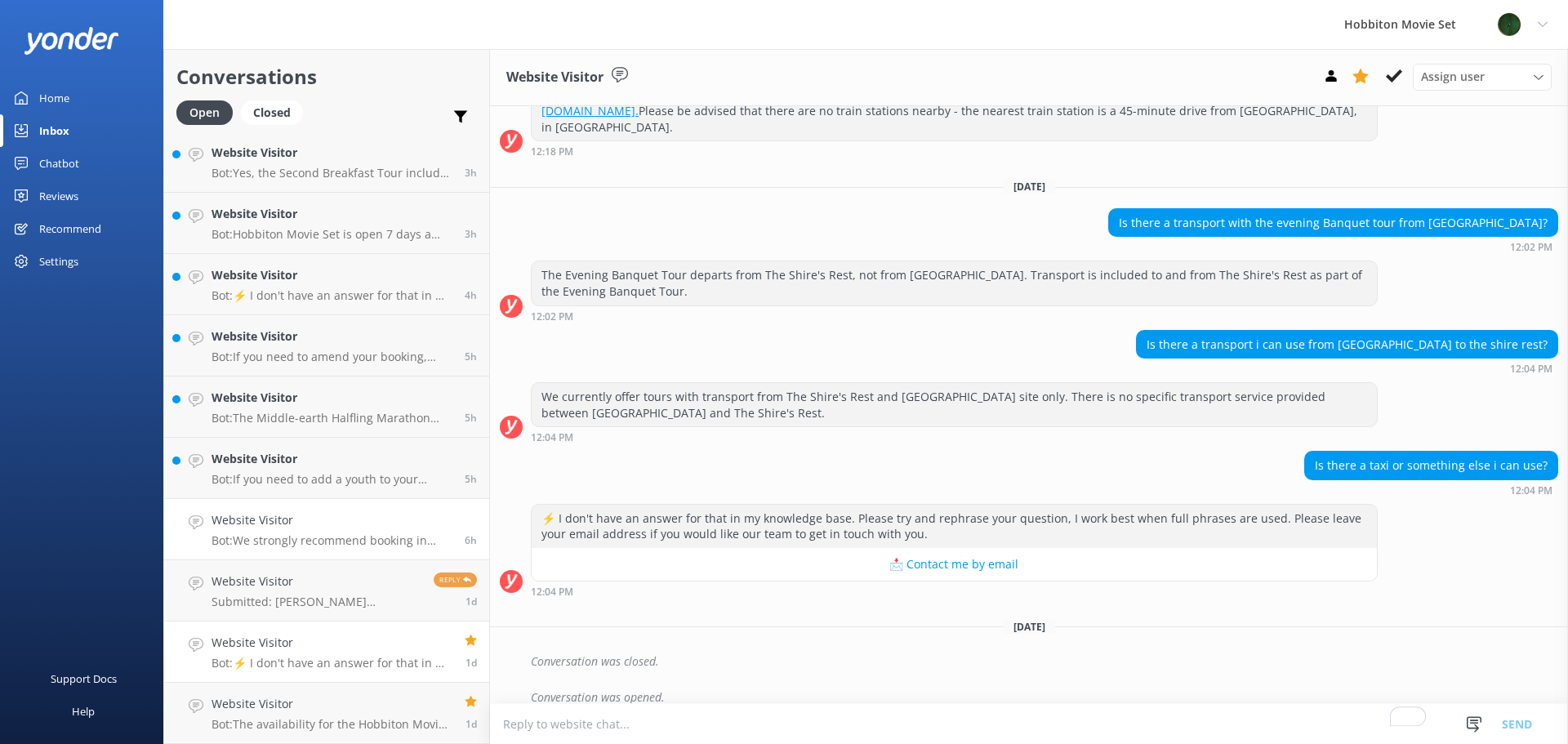
click at [308, 522] on h4 "Website Visitor" at bounding box center [333, 519] width 241 height 18
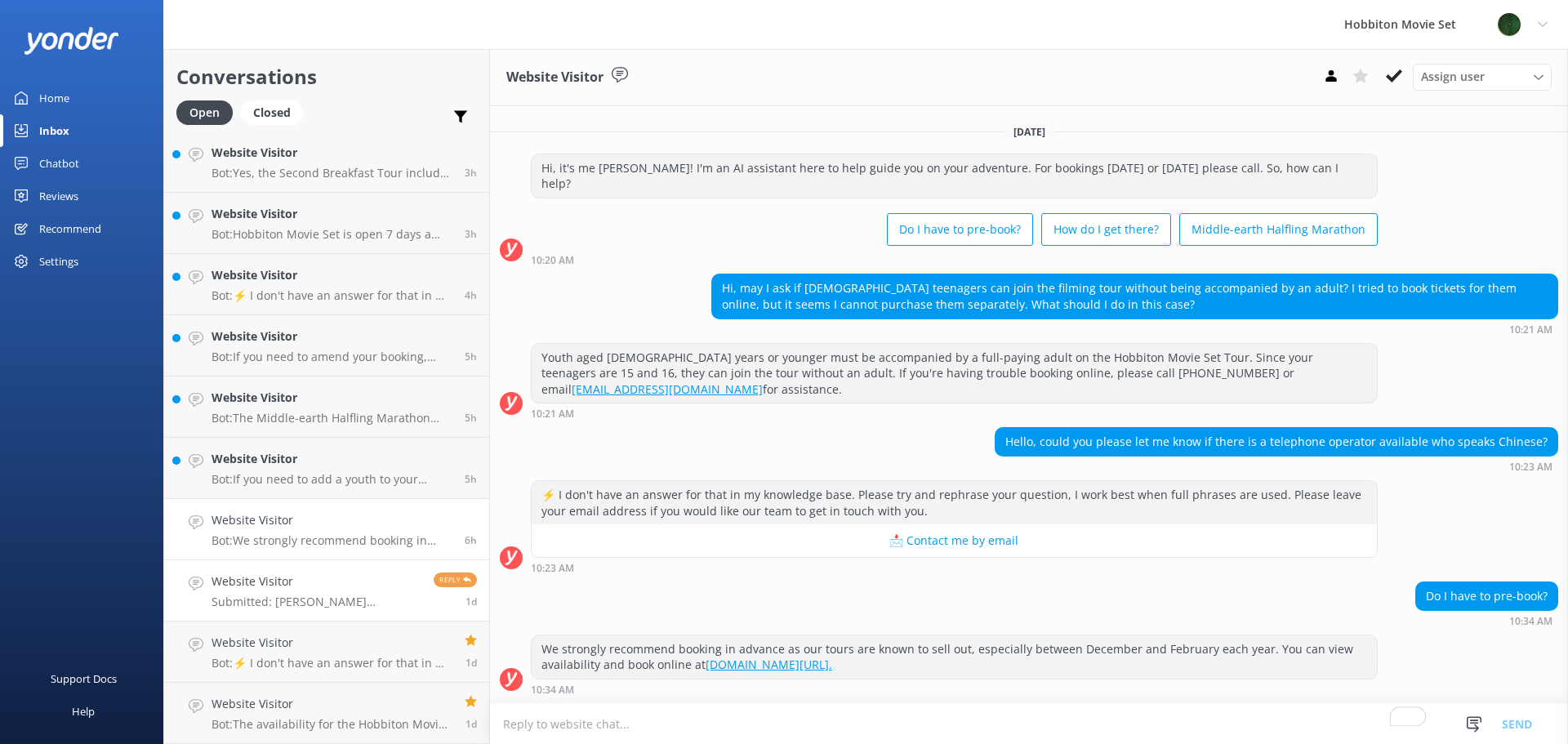
click at [305, 571] on link "Website Visitor Submitted: [PERSON_NAME] [EMAIL_ADDRESS][DOMAIN_NAME] 027381718…" at bounding box center [327, 591] width 325 height 61
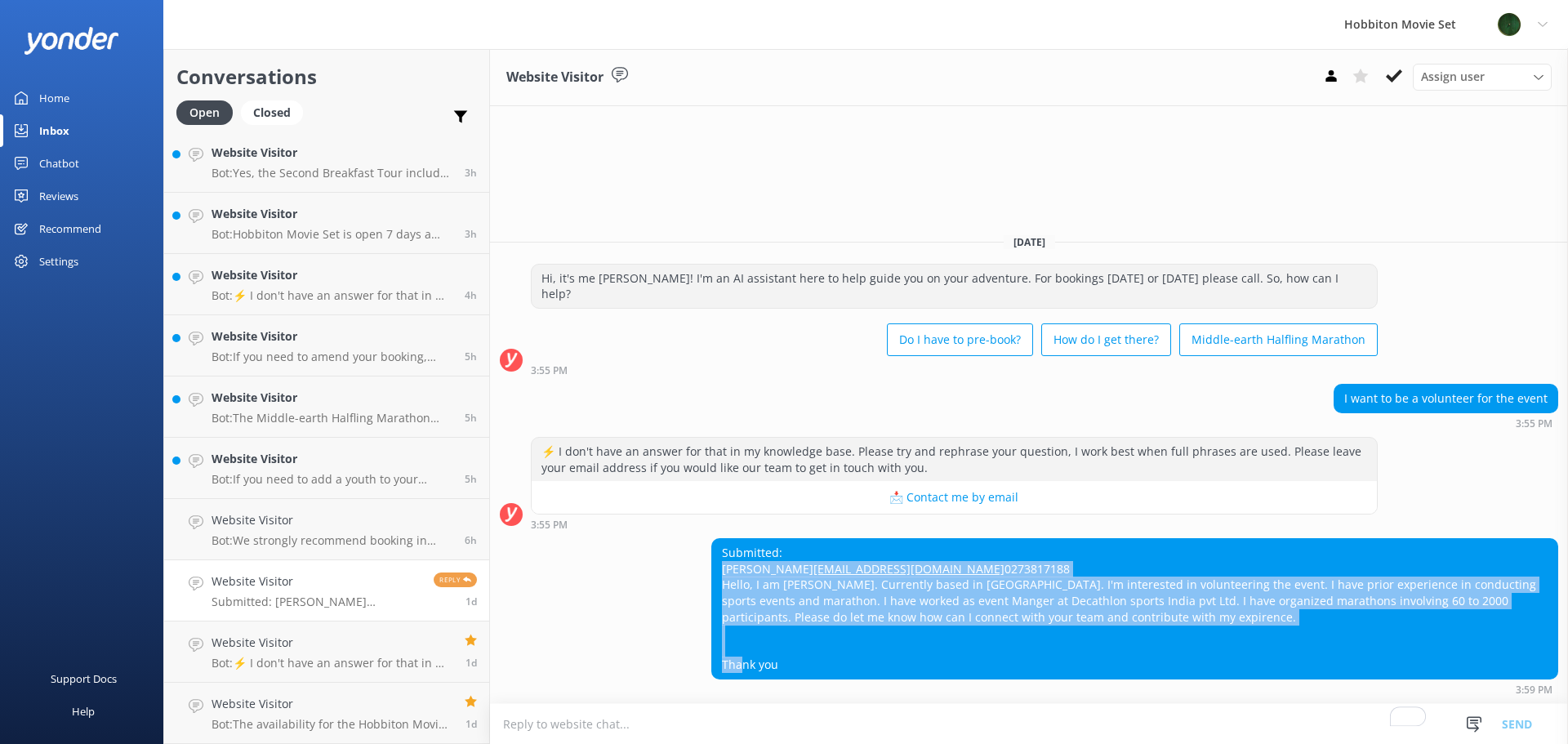
drag, startPoint x: 722, startPoint y: 534, endPoint x: 804, endPoint y: 663, distance: 152.9
click at [804, 663] on div "Submitted: [PERSON_NAME] [EMAIL_ADDRESS][DOMAIN_NAME] 0273817188 Hello, I am [P…" at bounding box center [1134, 608] width 845 height 140
copy div "[PERSON_NAME] [EMAIL_ADDRESS][DOMAIN_NAME] 0273817188 Hello, I am [PERSON_NAME]…"
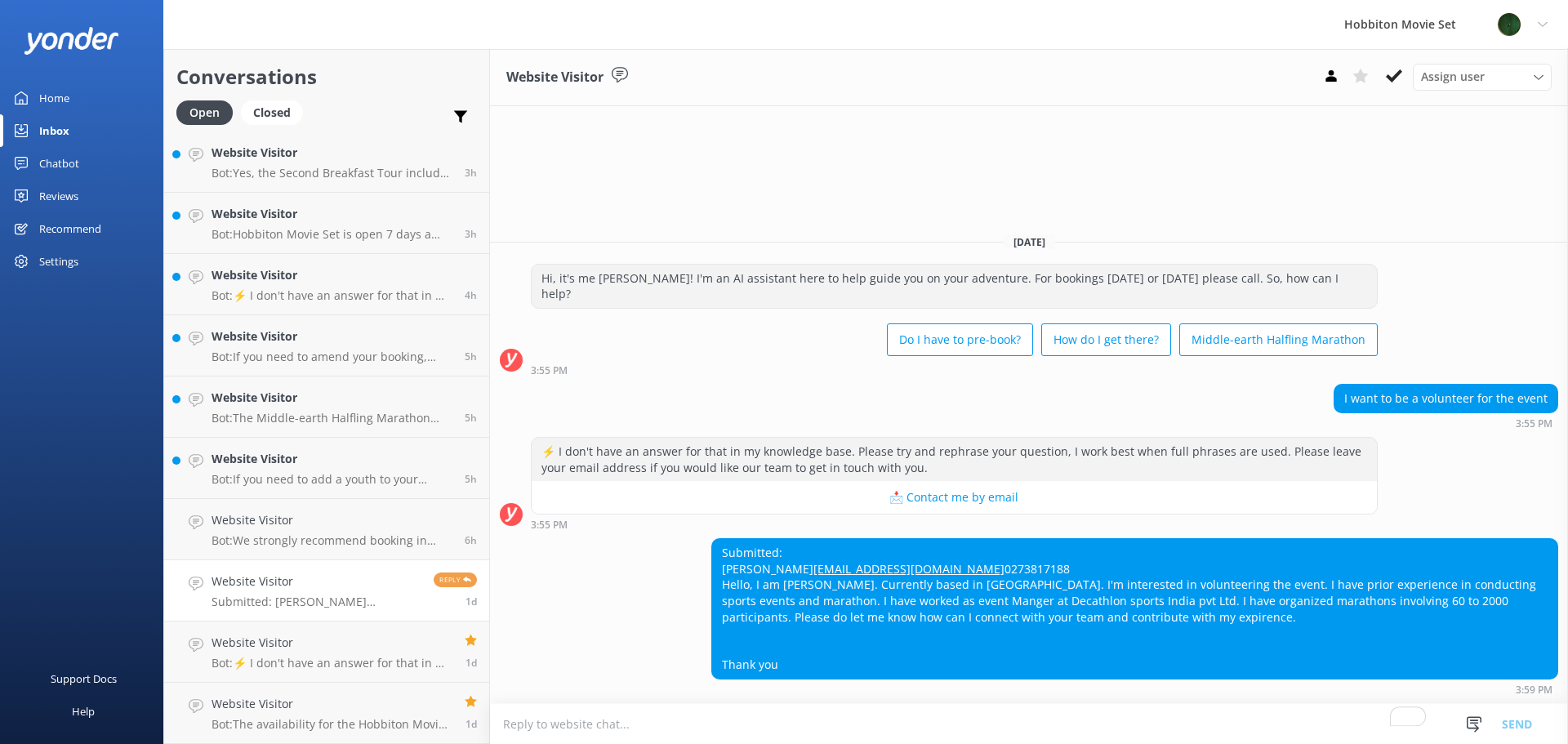
drag, startPoint x: 327, startPoint y: 581, endPoint x: 1274, endPoint y: 58, distance: 1081.8
click at [1274, 58] on div "Website Visitor Assign user [PERSON_NAME] Team Member [PERSON_NAME] Mikayla [PE…" at bounding box center [1029, 77] width 1078 height 57
click at [1392, 71] on icon at bounding box center [1393, 75] width 16 height 16
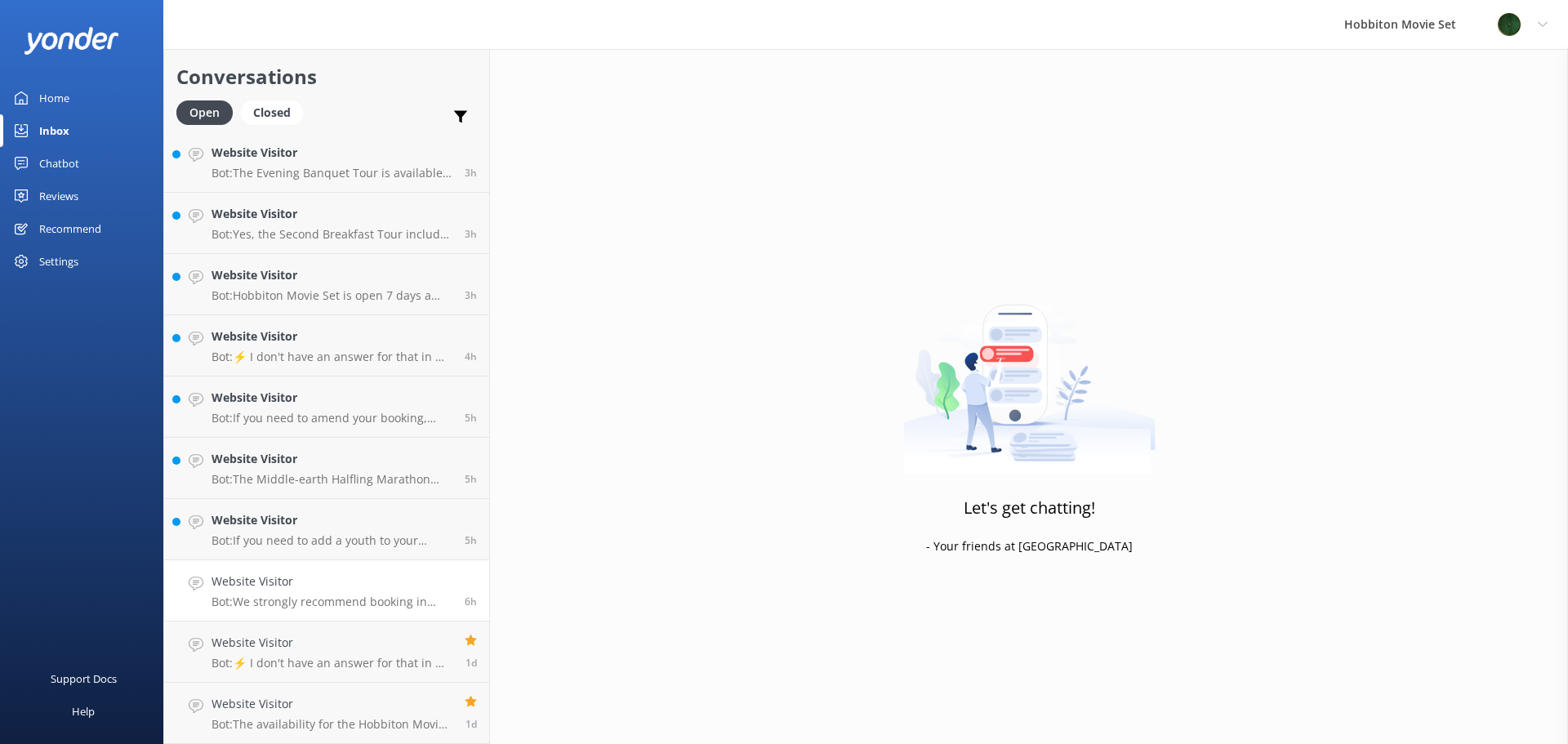
scroll to position [493, 0]
click at [333, 568] on link "Website Visitor Bot: We strongly recommend booking in advance as our tours are …" at bounding box center [327, 591] width 325 height 61
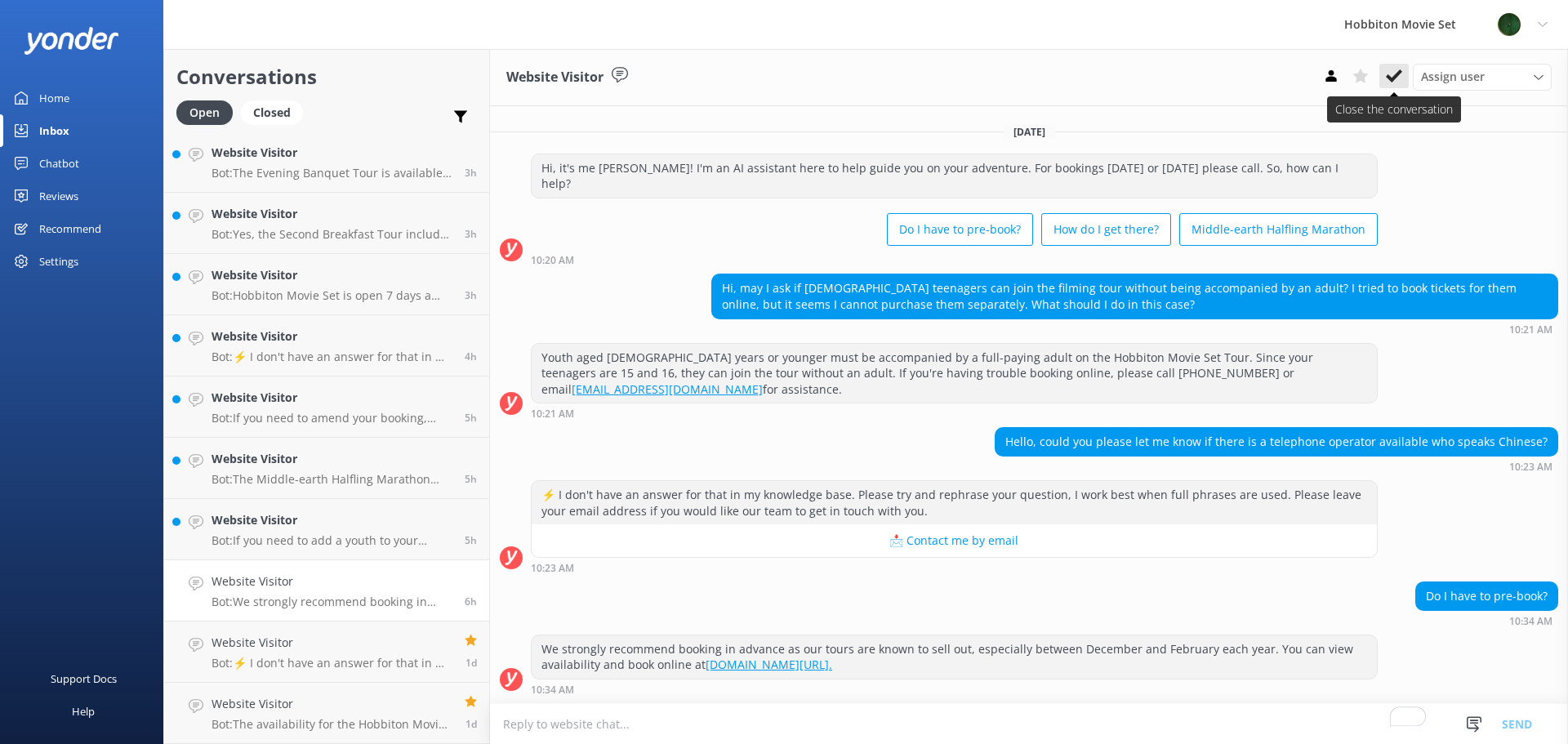
click at [1390, 80] on use at bounding box center [1393, 76] width 16 height 13
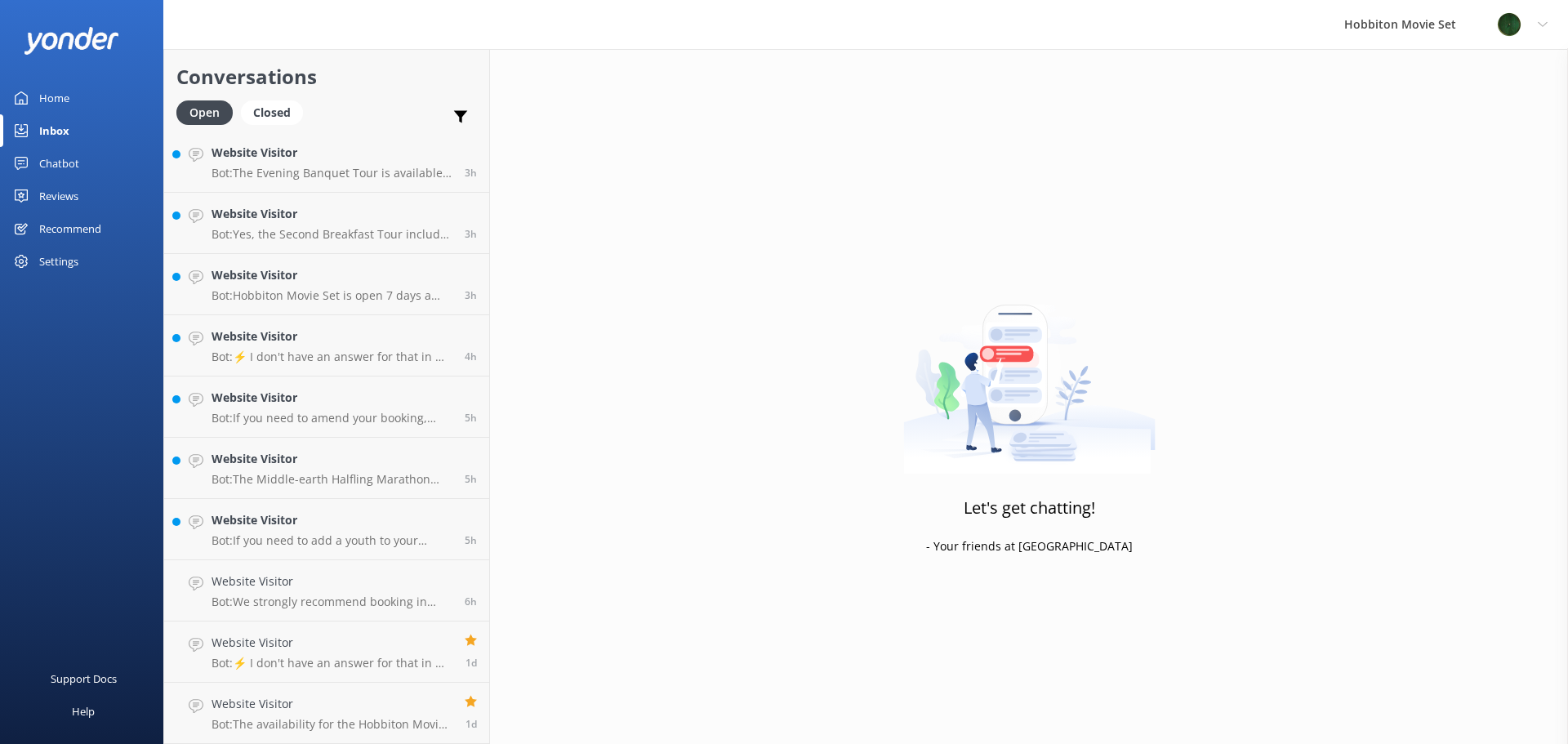
scroll to position [432, 0]
click at [409, 591] on h4 "Website Visitor" at bounding box center [333, 581] width 241 height 18
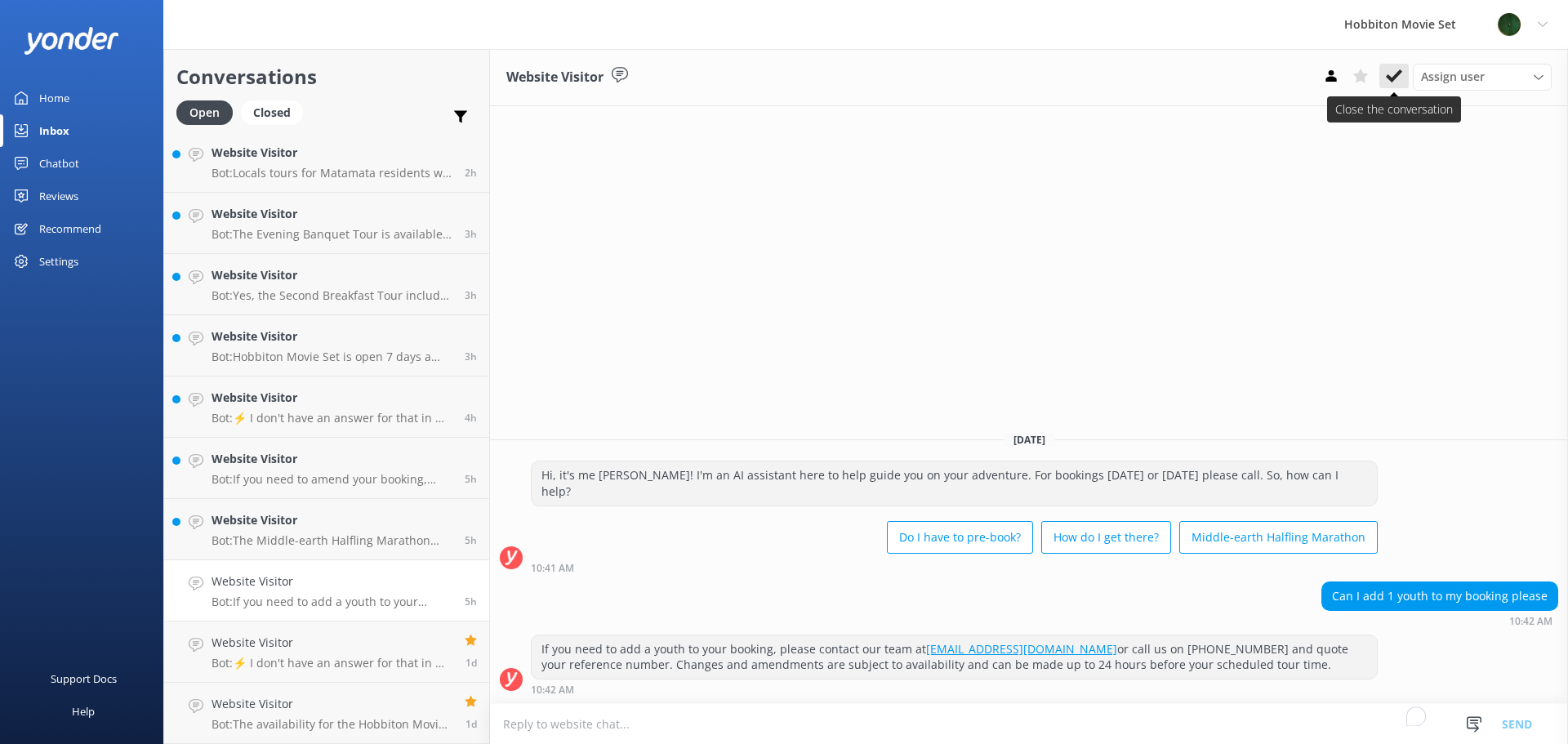
click at [1399, 81] on icon at bounding box center [1393, 75] width 16 height 16
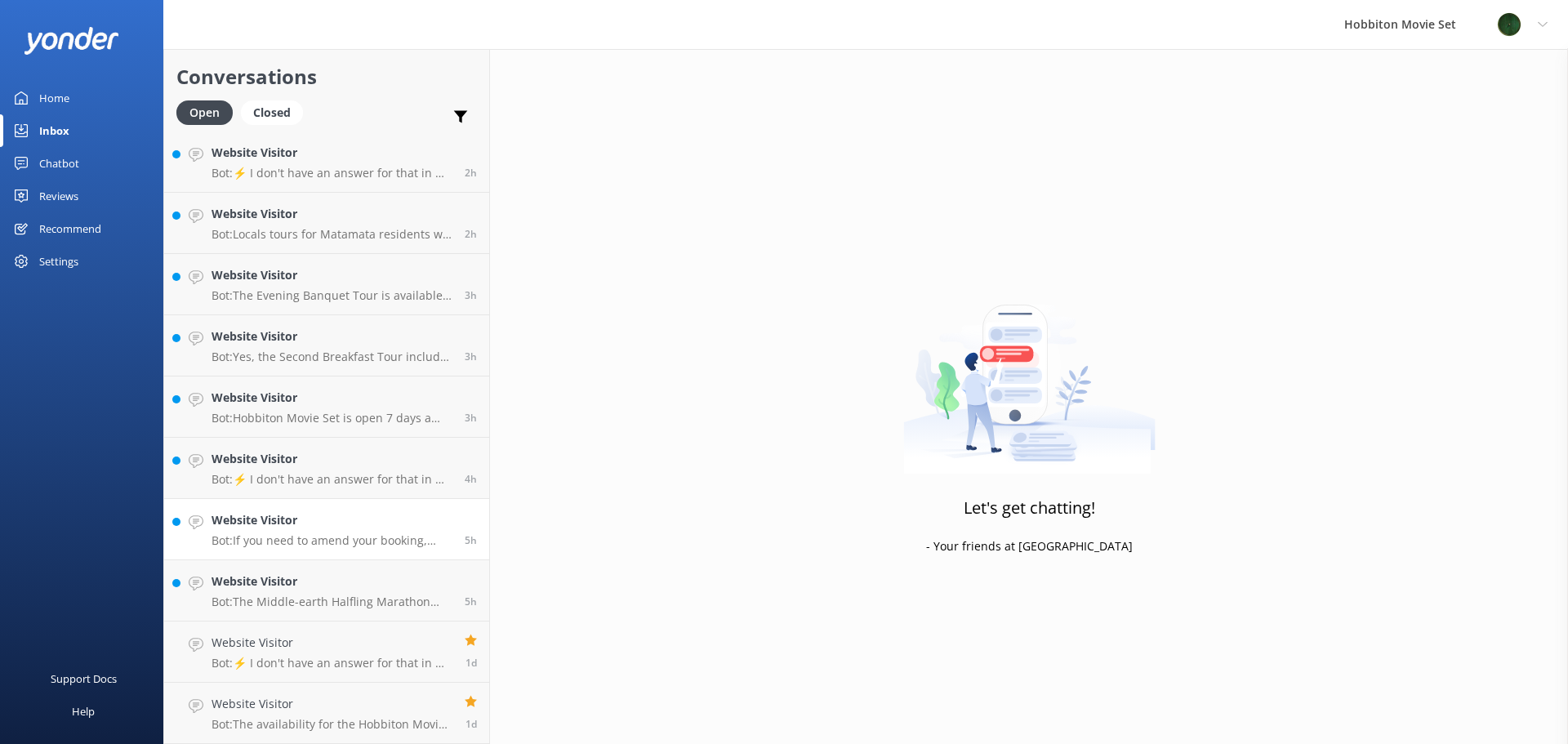
scroll to position [371, 0]
click at [321, 554] on link "Website Visitor Bot: If you need to amend your booking, please contact our team…" at bounding box center [327, 530] width 325 height 61
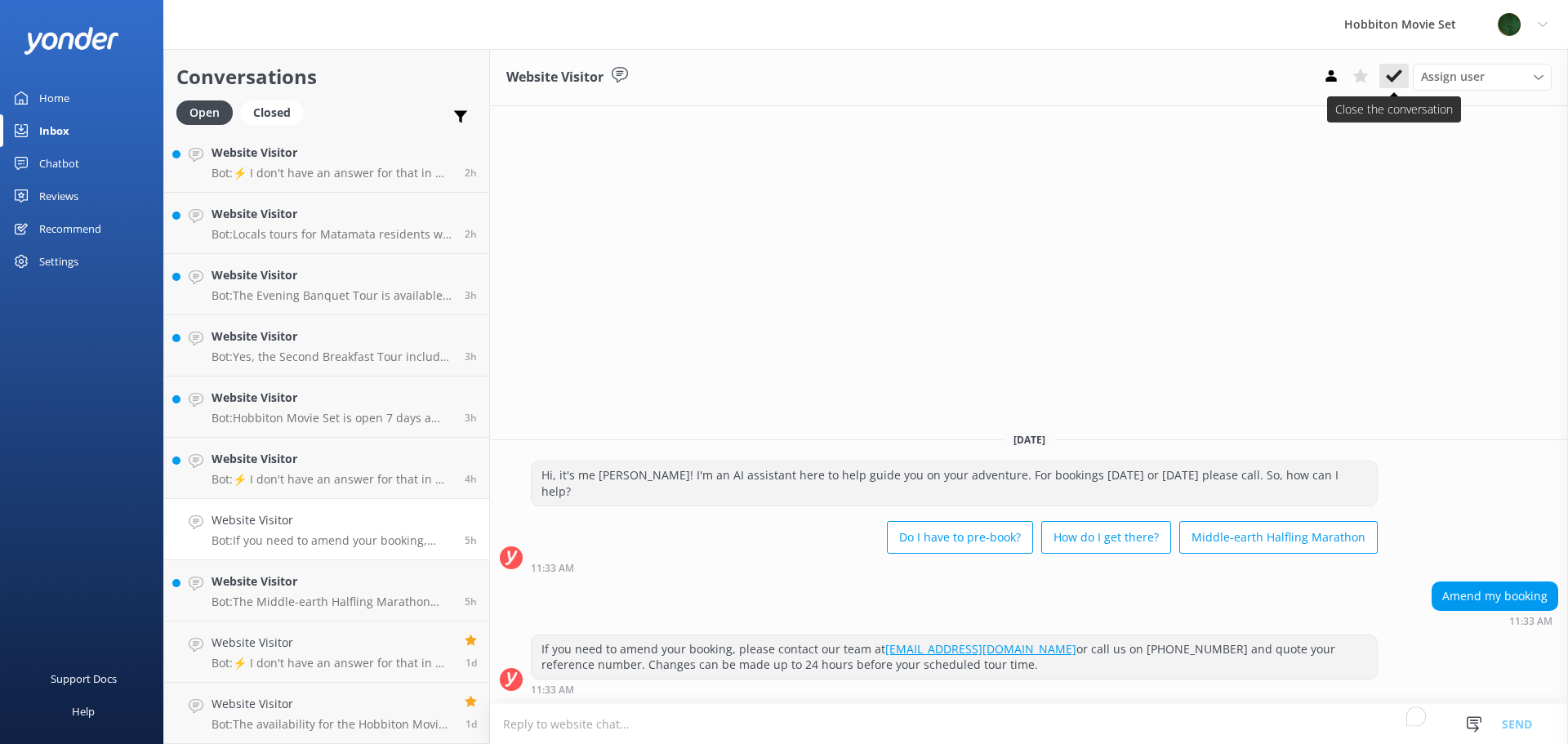
click at [1392, 80] on use at bounding box center [1393, 76] width 16 height 13
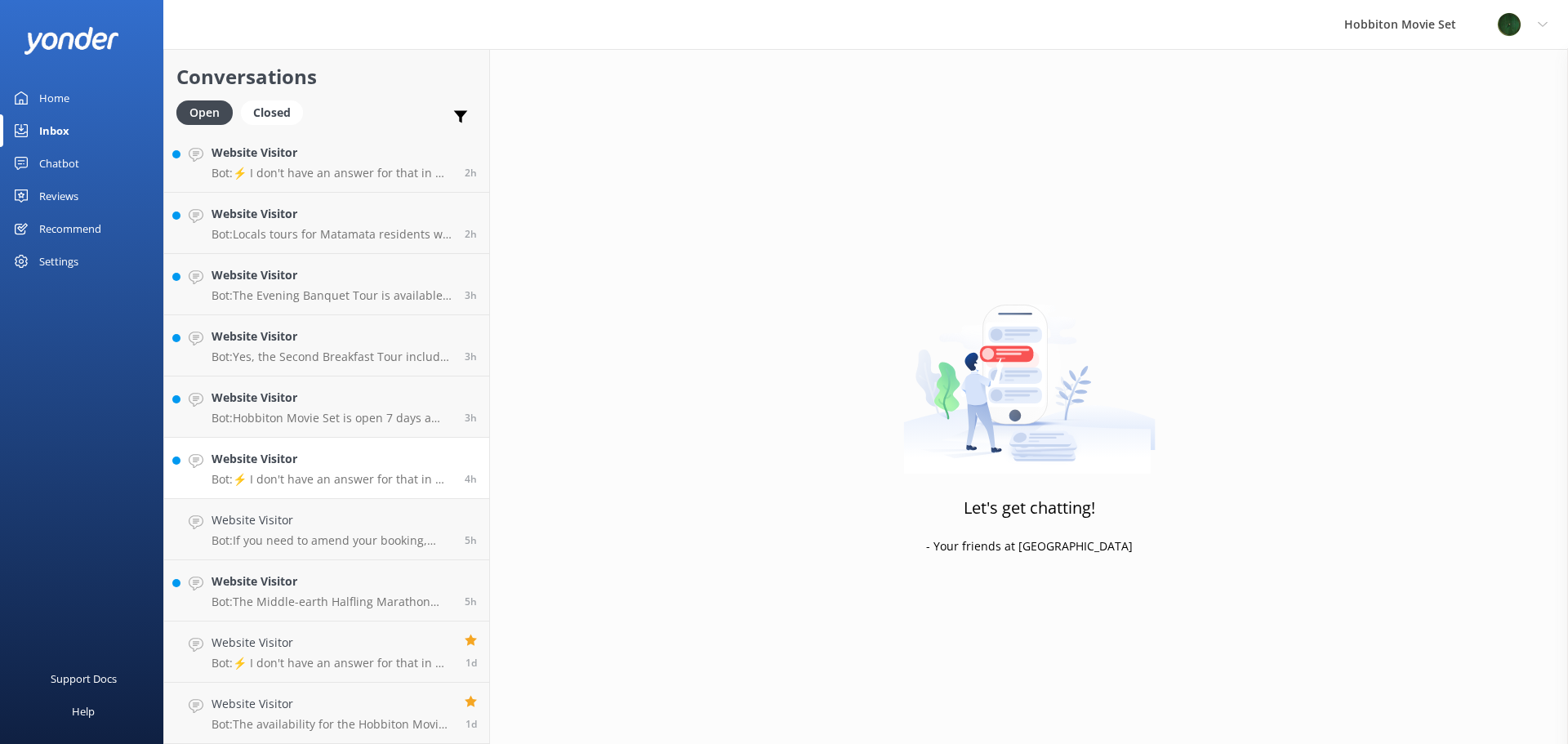
scroll to position [309, 0]
click at [340, 582] on h4 "Website Visitor" at bounding box center [333, 581] width 241 height 18
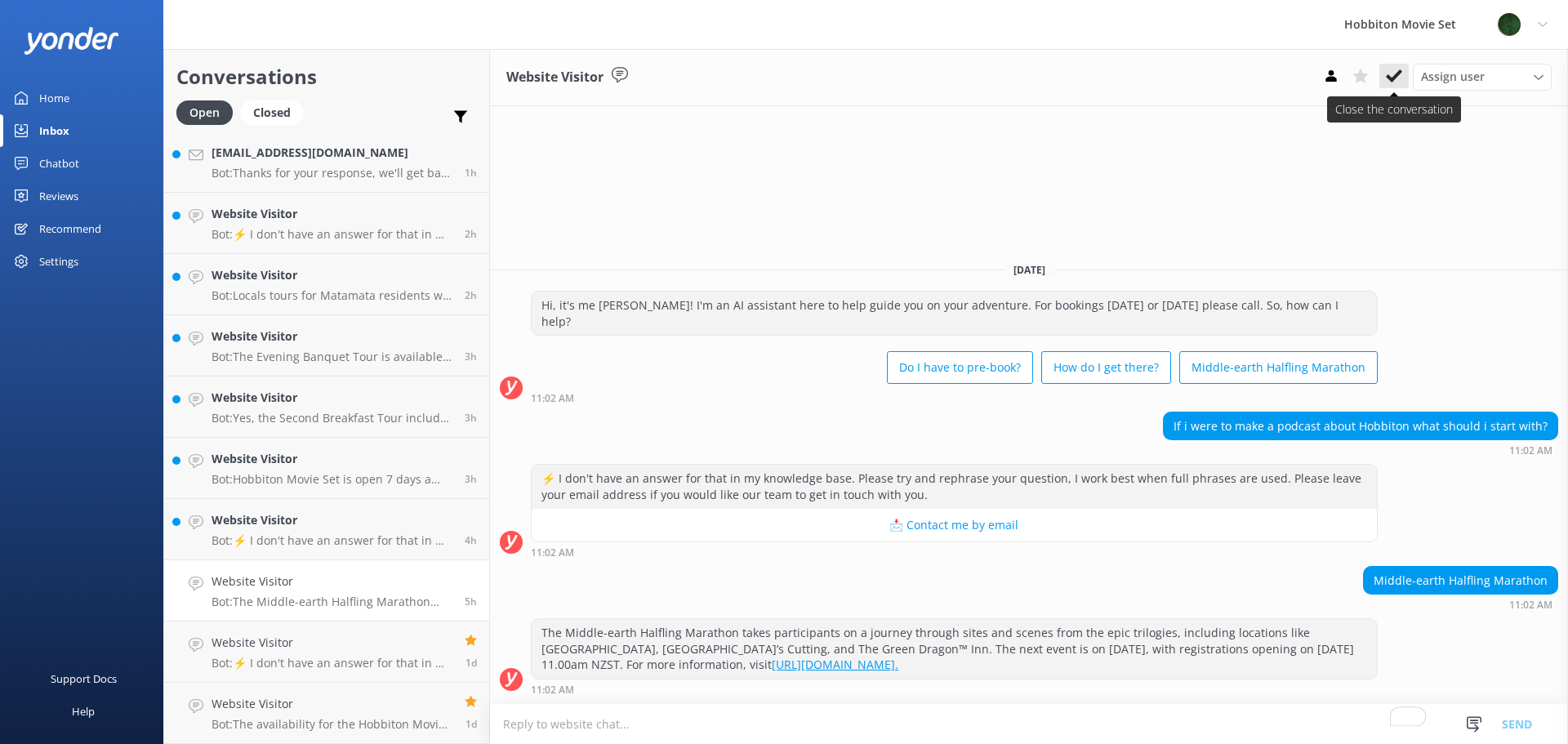
click at [1406, 81] on button at bounding box center [1394, 75] width 29 height 24
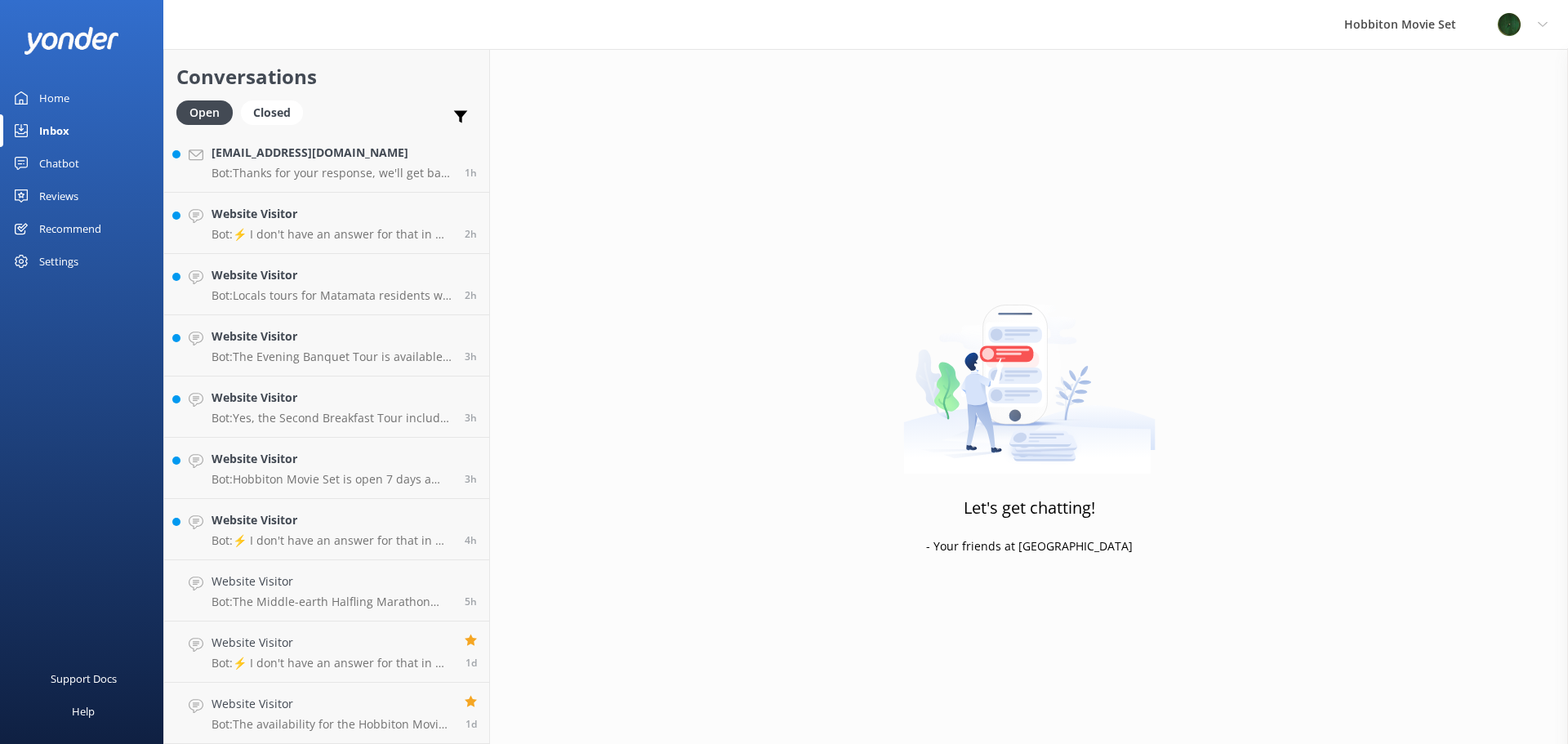
scroll to position [248, 0]
click at [351, 589] on h4 "Website Visitor" at bounding box center [333, 581] width 241 height 18
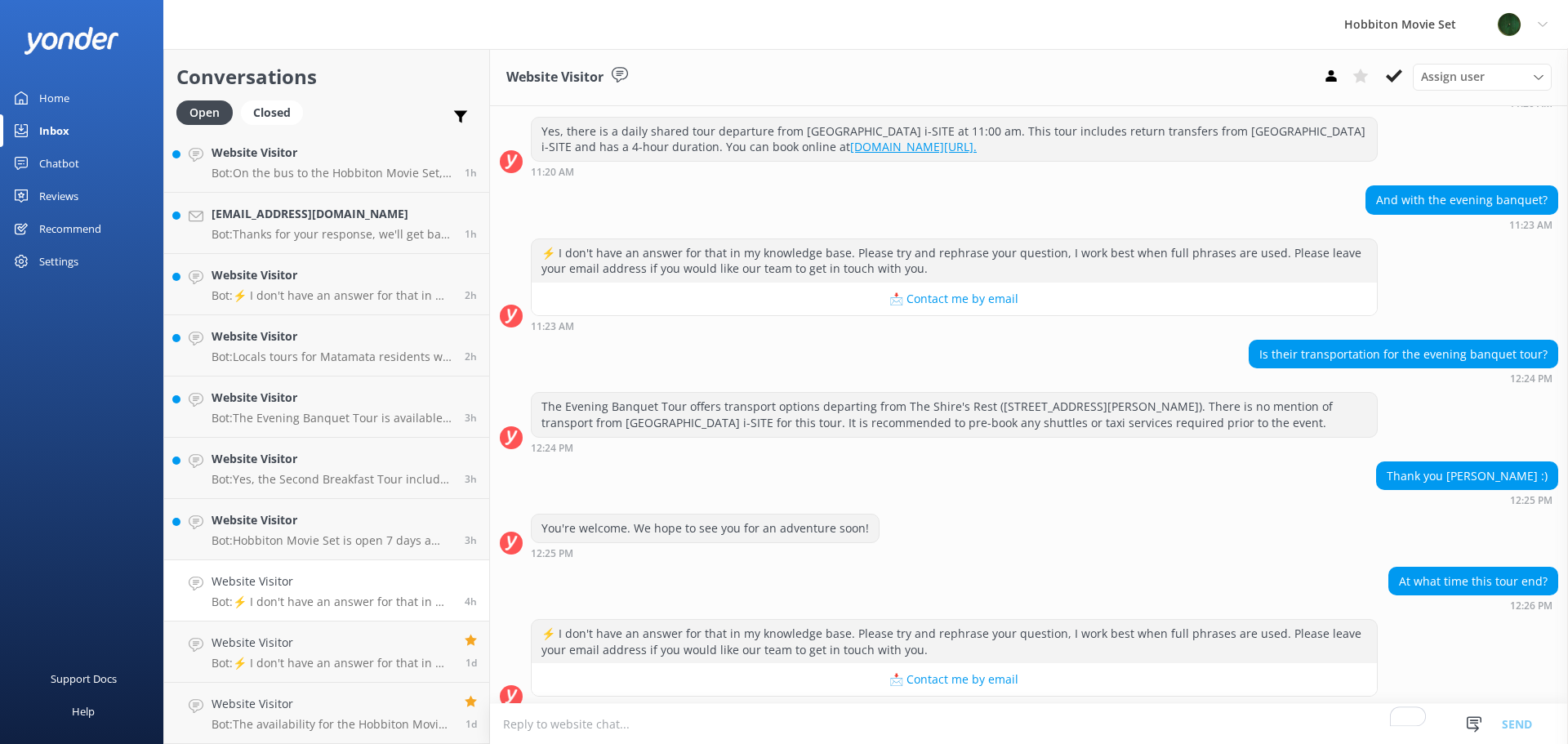
scroll to position [208, 0]
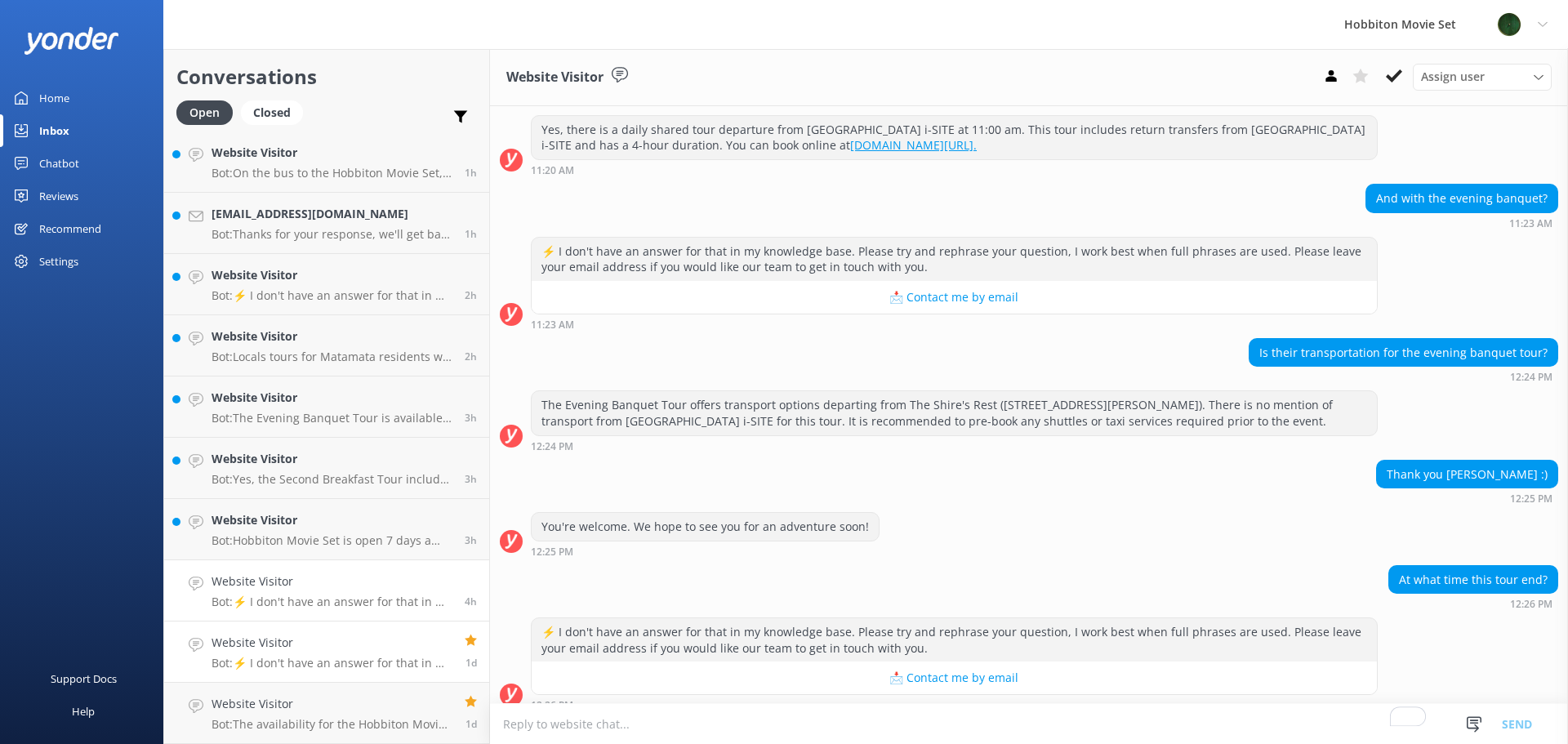
click at [372, 651] on h4 "Website Visitor" at bounding box center [333, 643] width 241 height 18
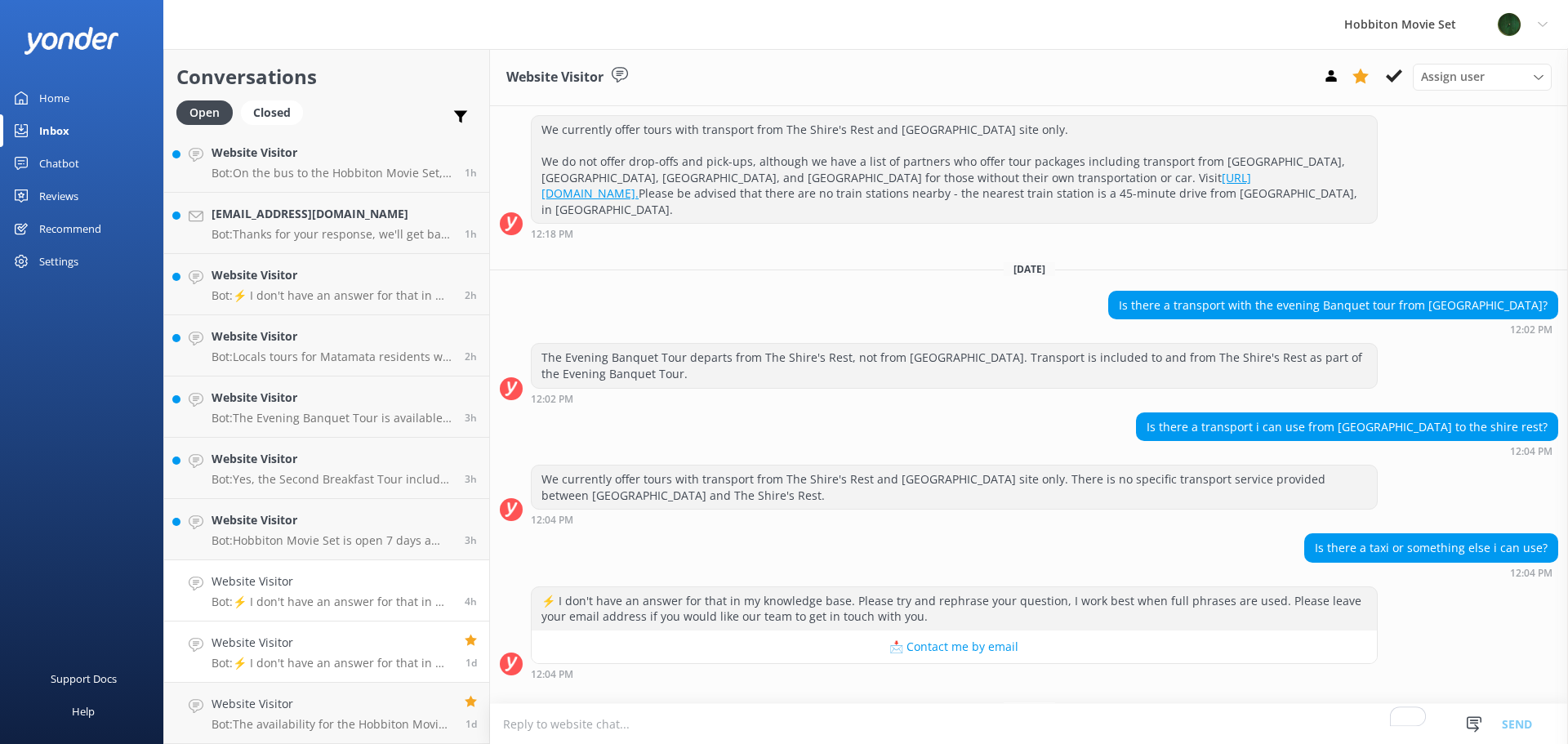
scroll to position [290, 0]
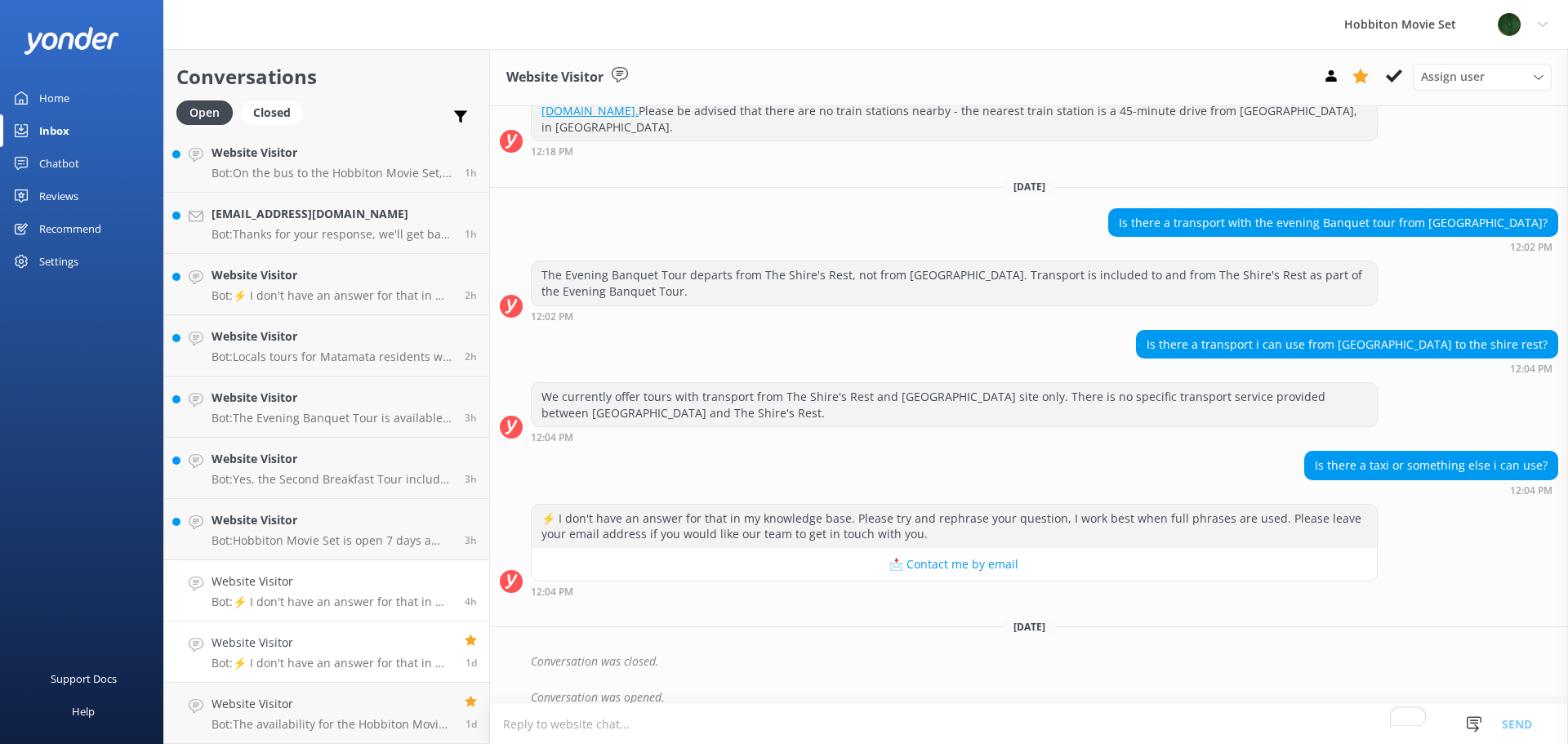
click at [376, 596] on p "Bot: ⚡ I don't have an answer for that in my knowledge base. Please try and rep…" at bounding box center [333, 602] width 241 height 15
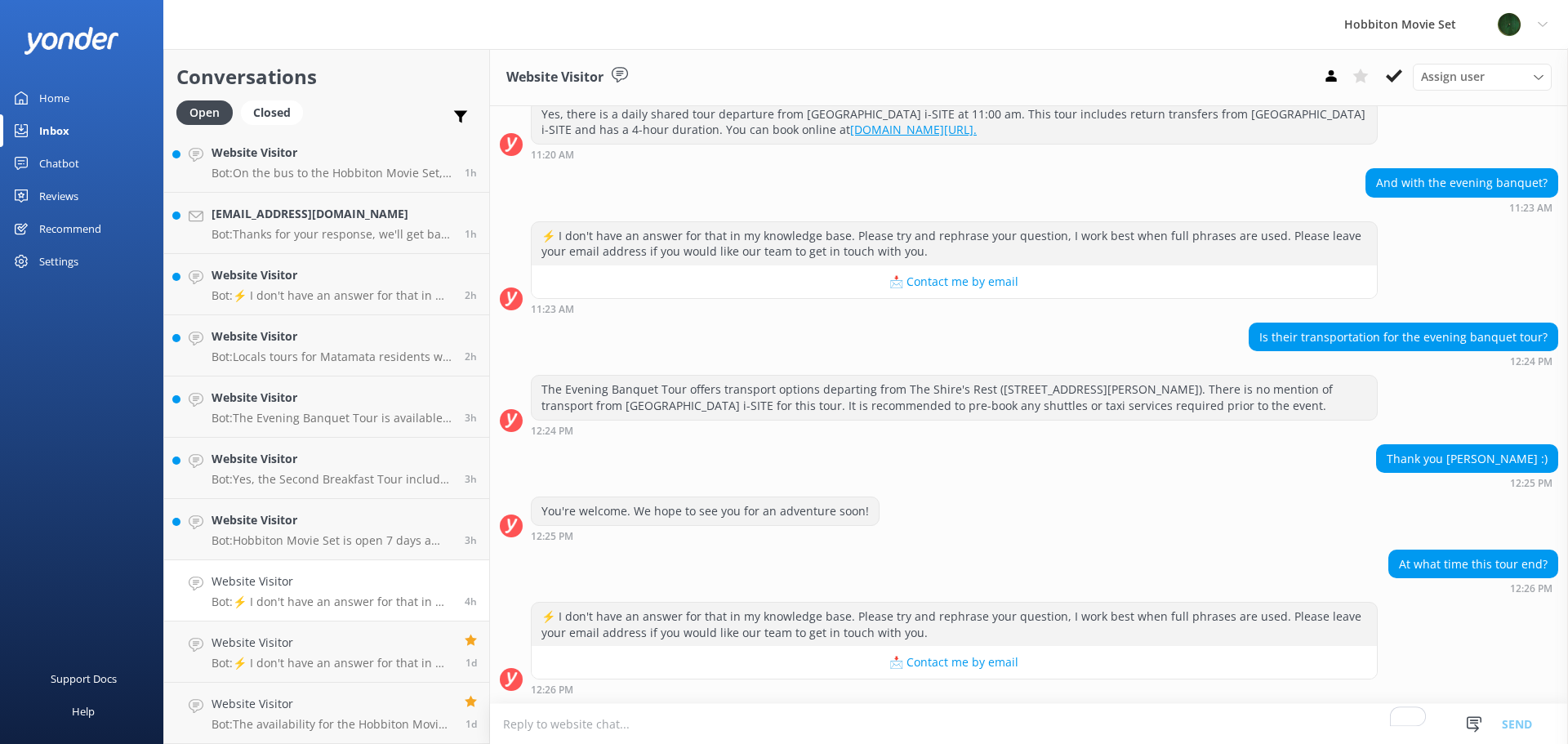
scroll to position [208, 0]
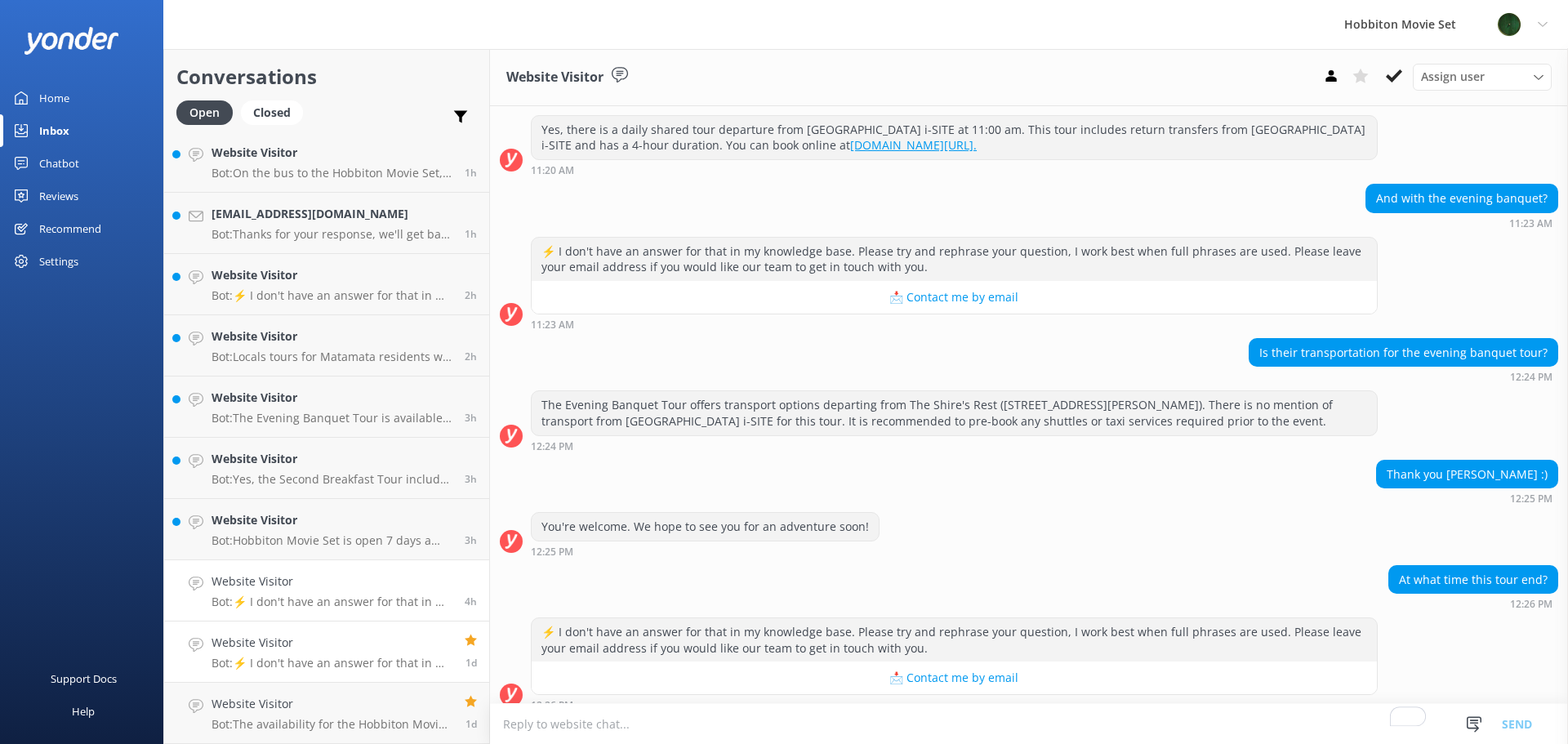
click at [333, 634] on h4 "Website Visitor" at bounding box center [333, 643] width 241 height 18
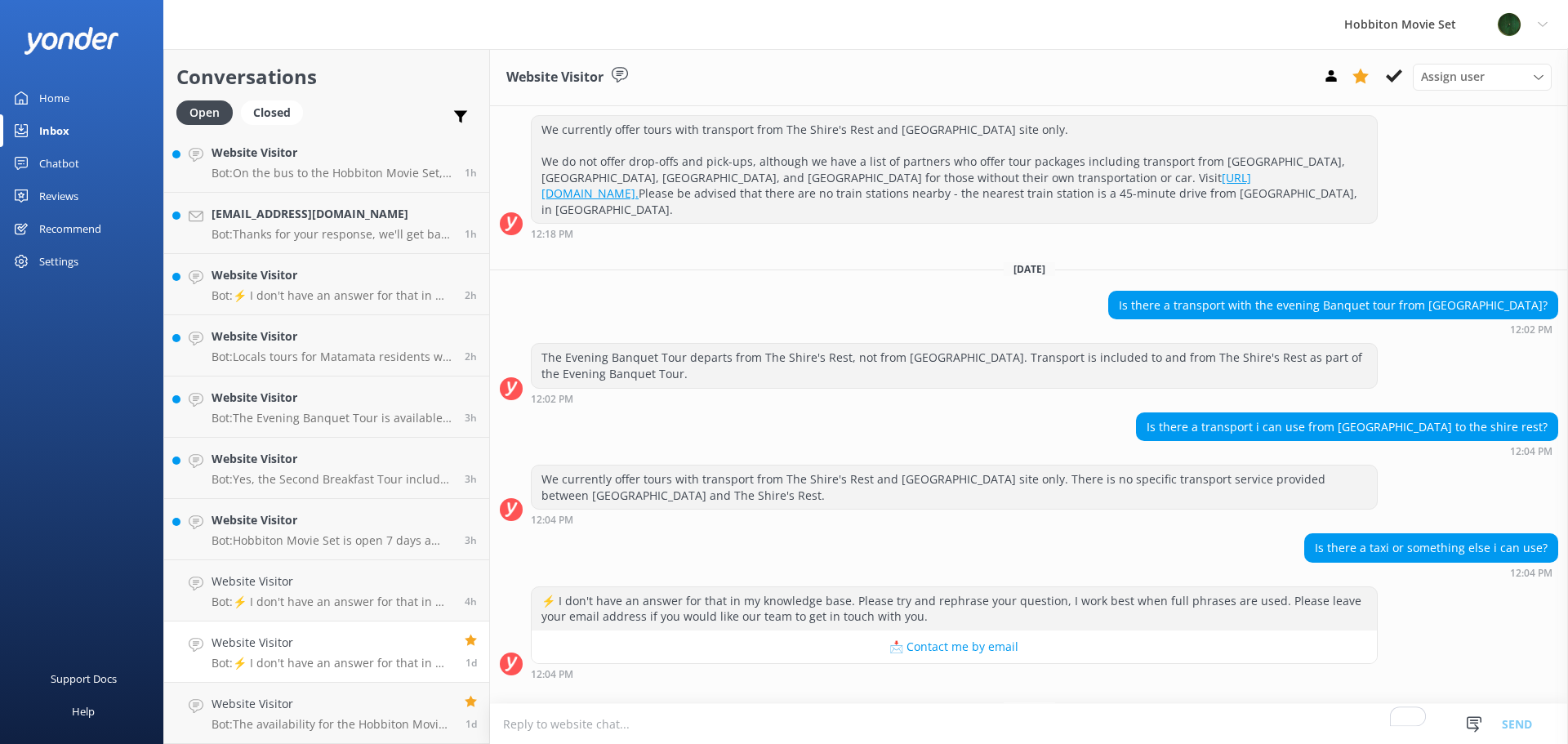
scroll to position [290, 0]
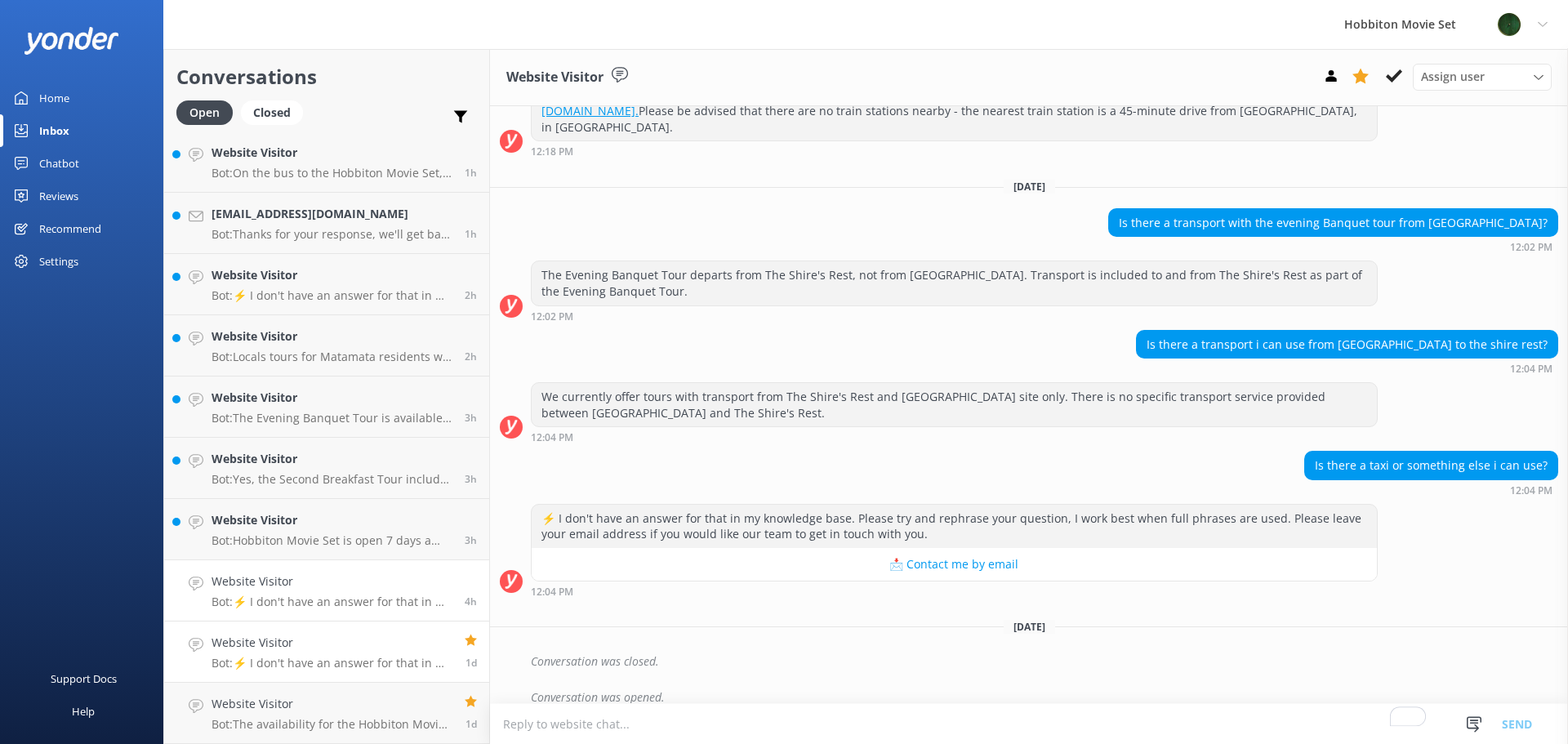
click at [304, 581] on h4 "Website Visitor" at bounding box center [333, 581] width 241 height 18
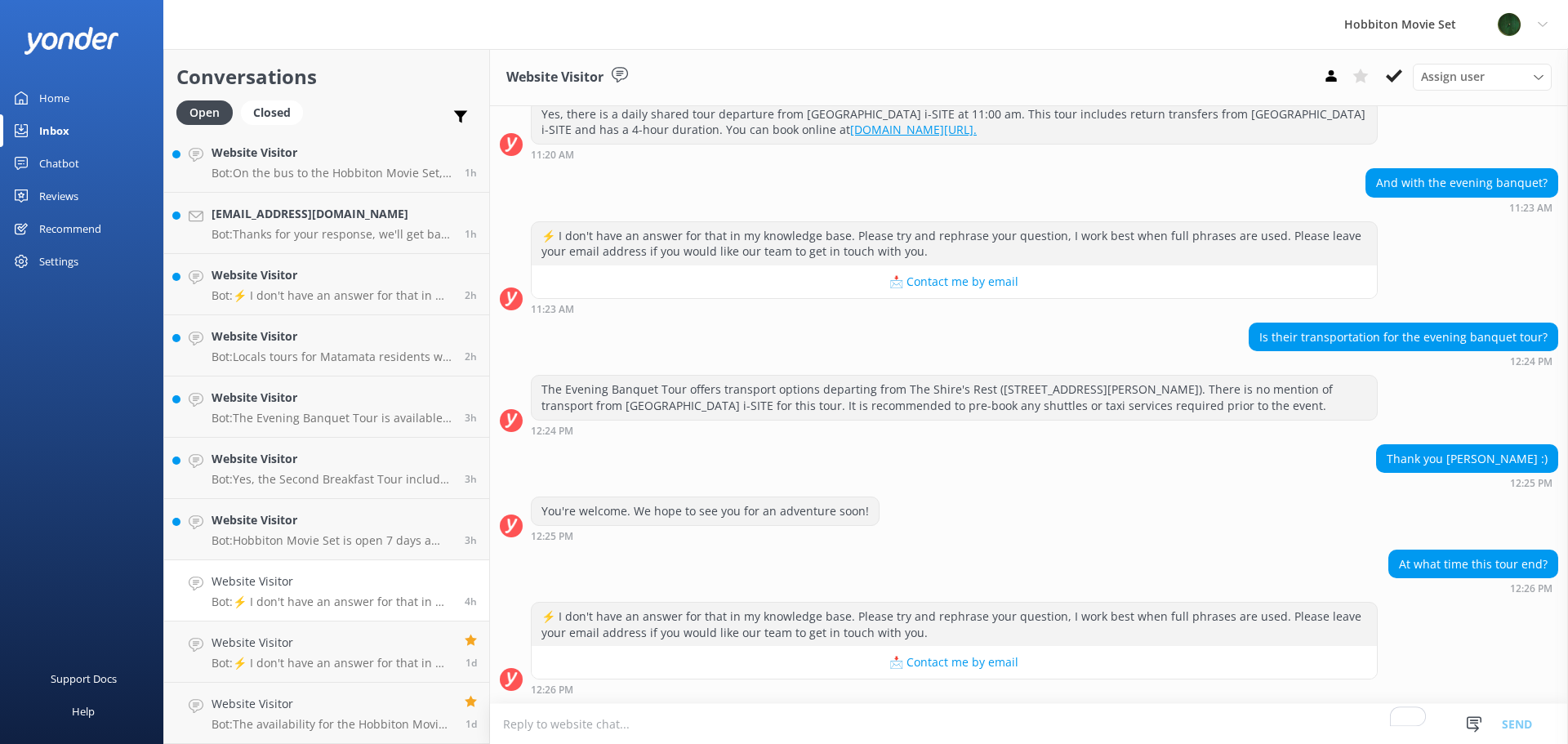
scroll to position [208, 0]
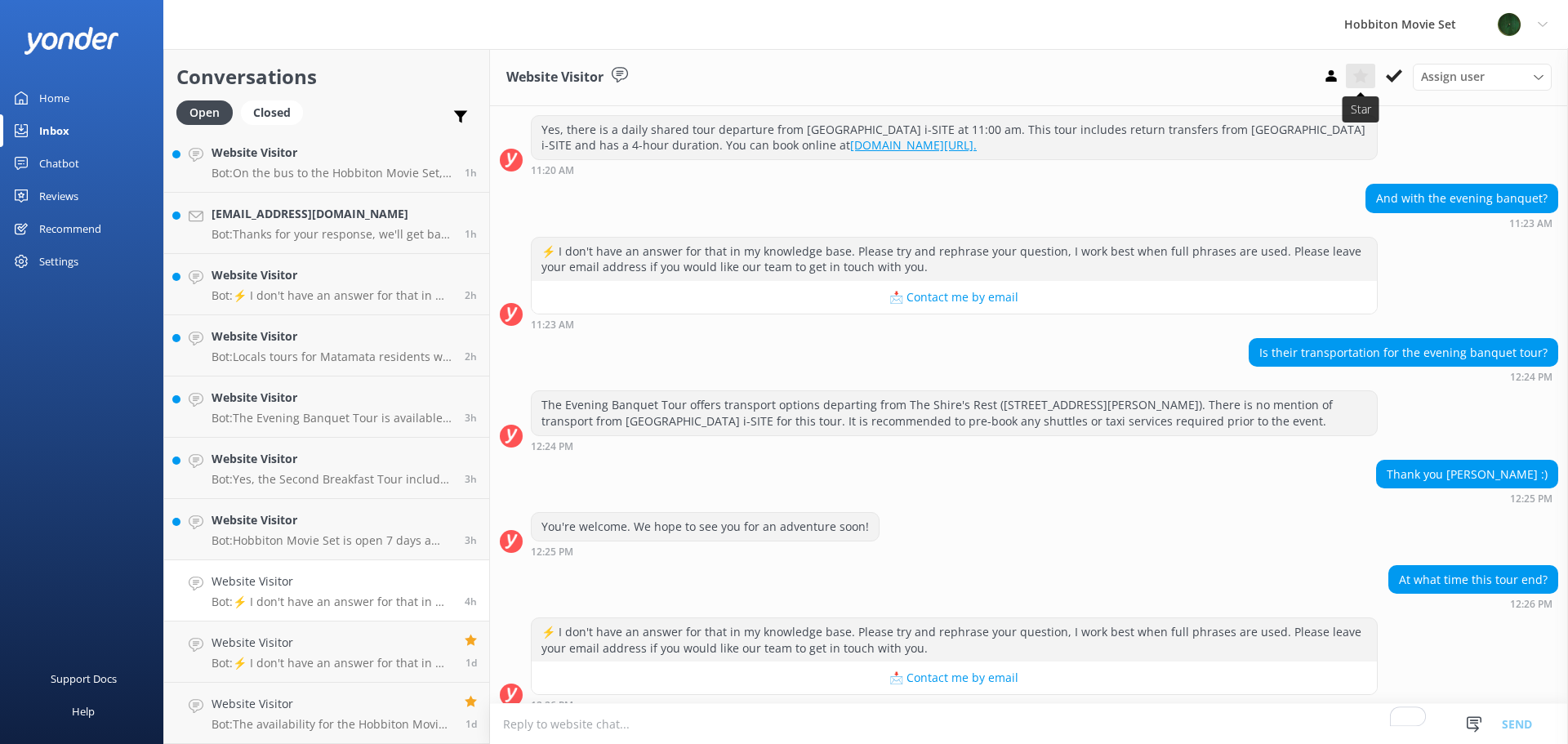
click at [1357, 70] on icon at bounding box center [1359, 75] width 16 height 16
click at [277, 523] on h4 "Website Visitor" at bounding box center [333, 519] width 241 height 18
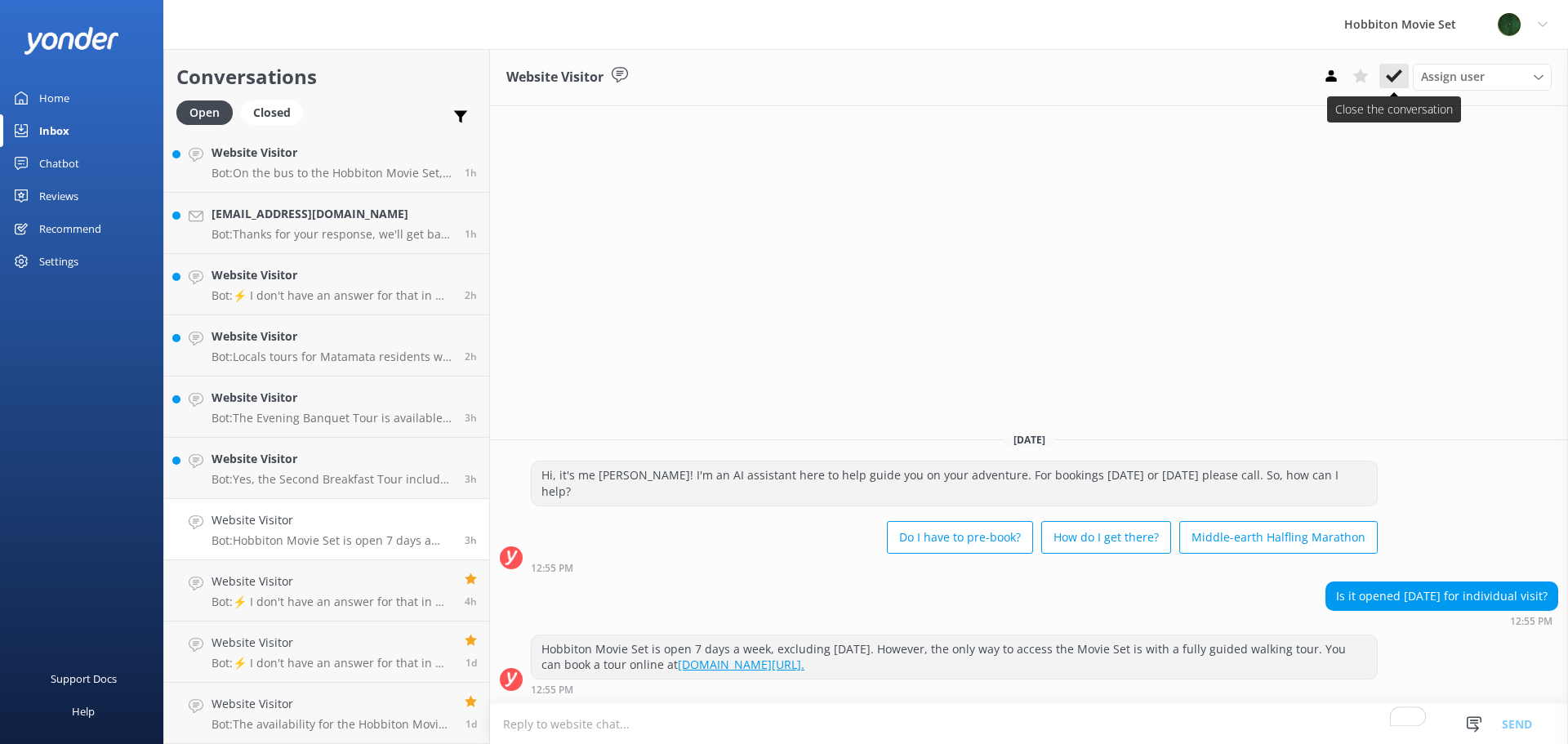
click at [1393, 72] on icon at bounding box center [1393, 75] width 16 height 16
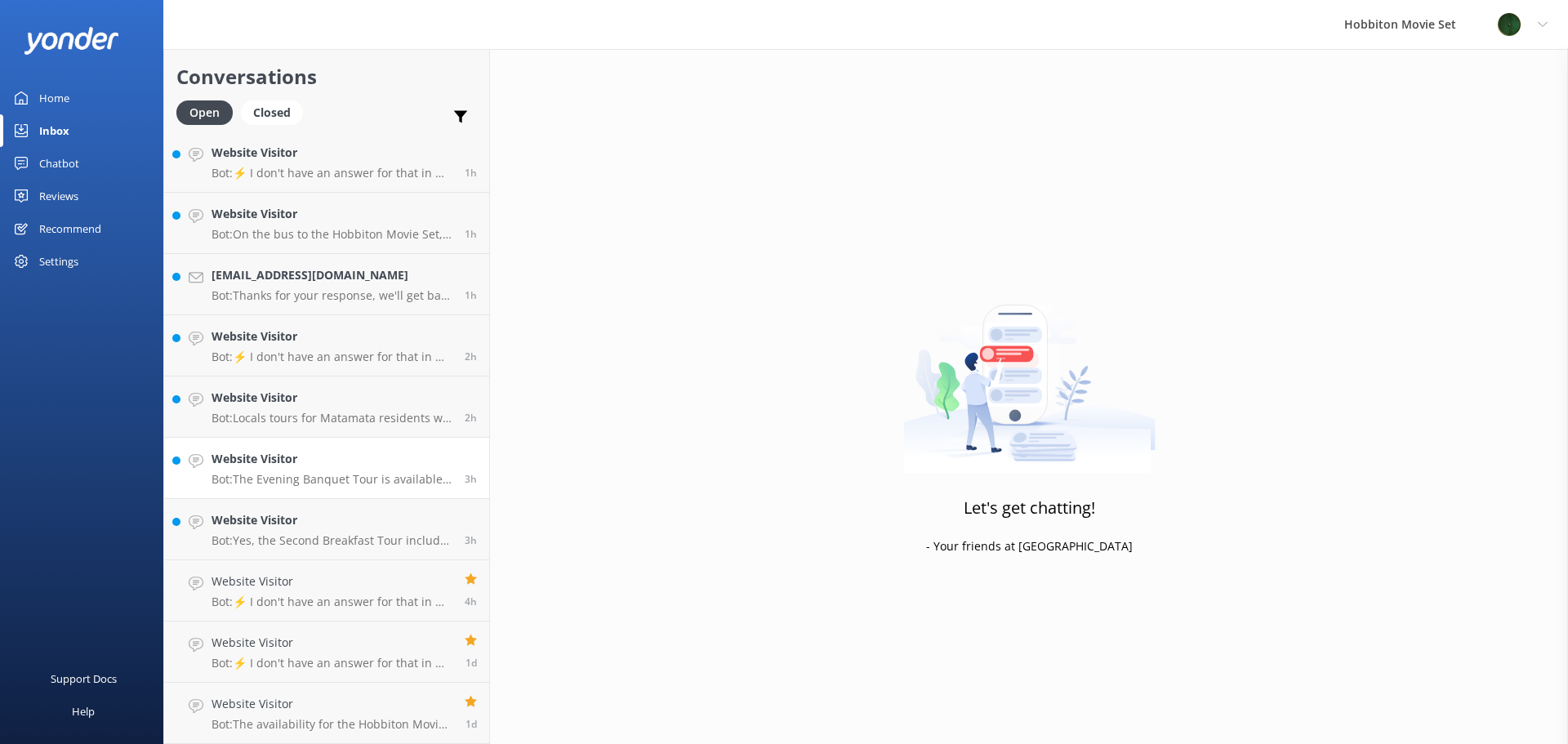
scroll to position [187, 0]
click at [299, 508] on link "Website Visitor Bot: Yes, the Second Breakfast Tour includes transport to and f…" at bounding box center [327, 530] width 325 height 61
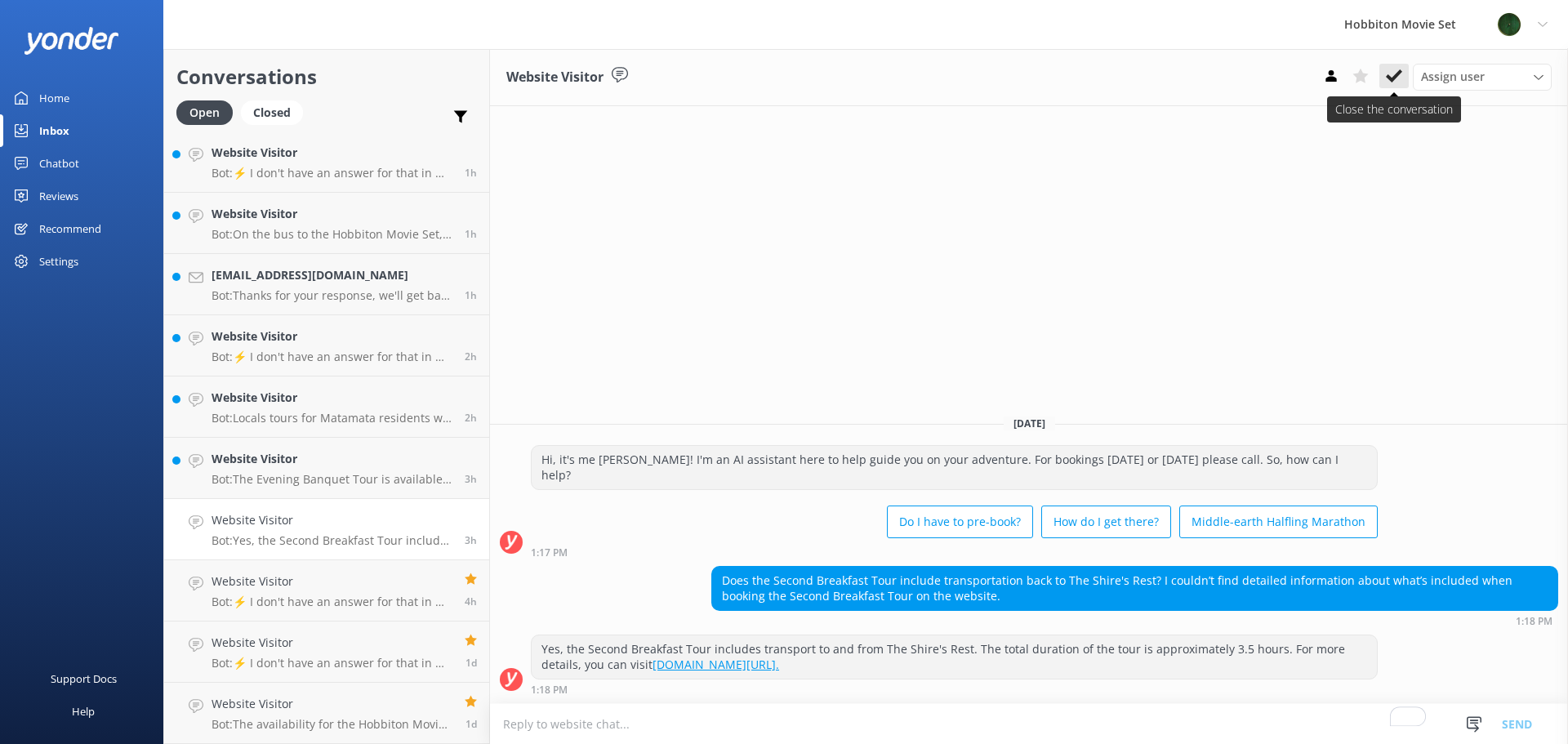
click at [1385, 74] on icon at bounding box center [1393, 75] width 16 height 16
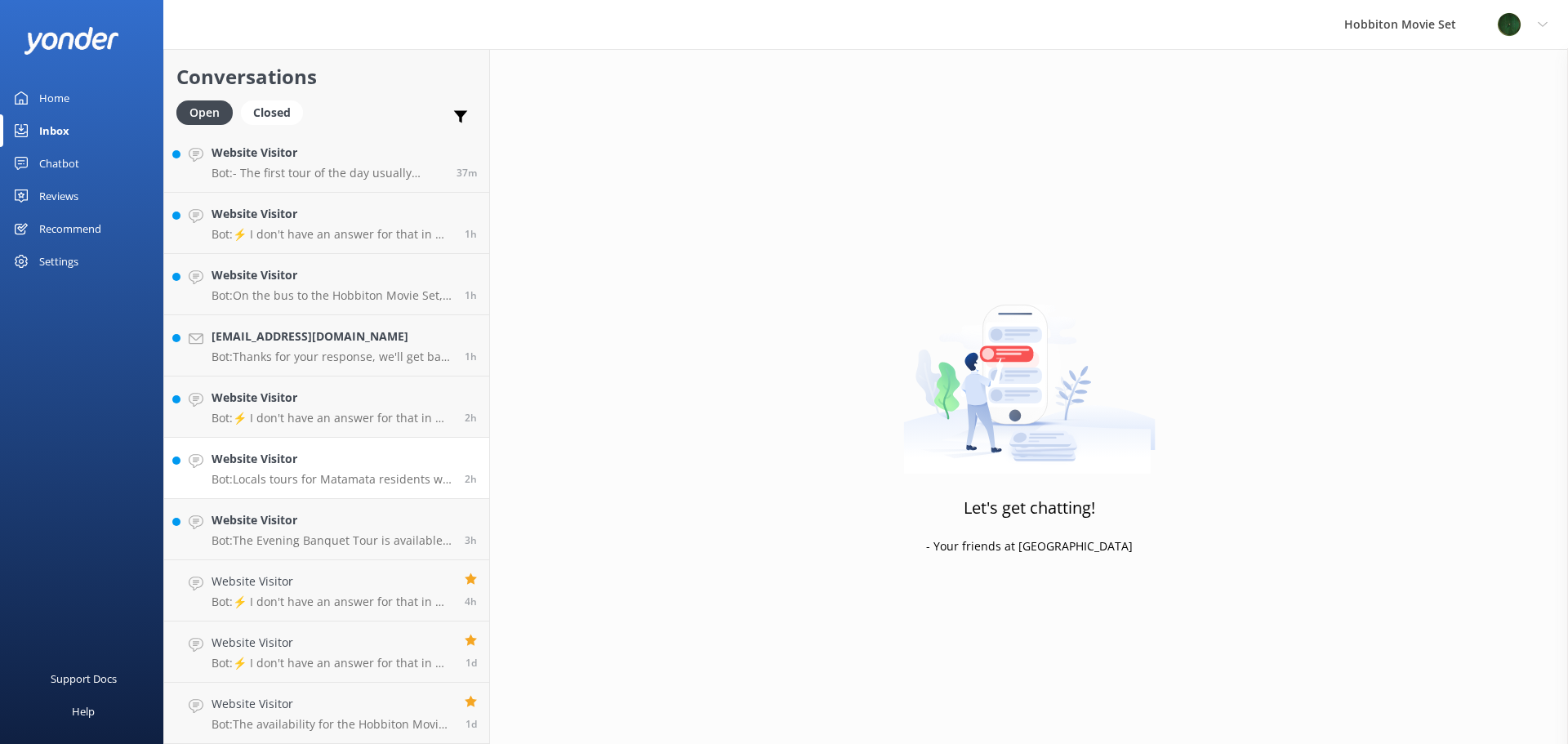
scroll to position [126, 0]
click at [360, 513] on h4 "Website Visitor" at bounding box center [333, 519] width 241 height 18
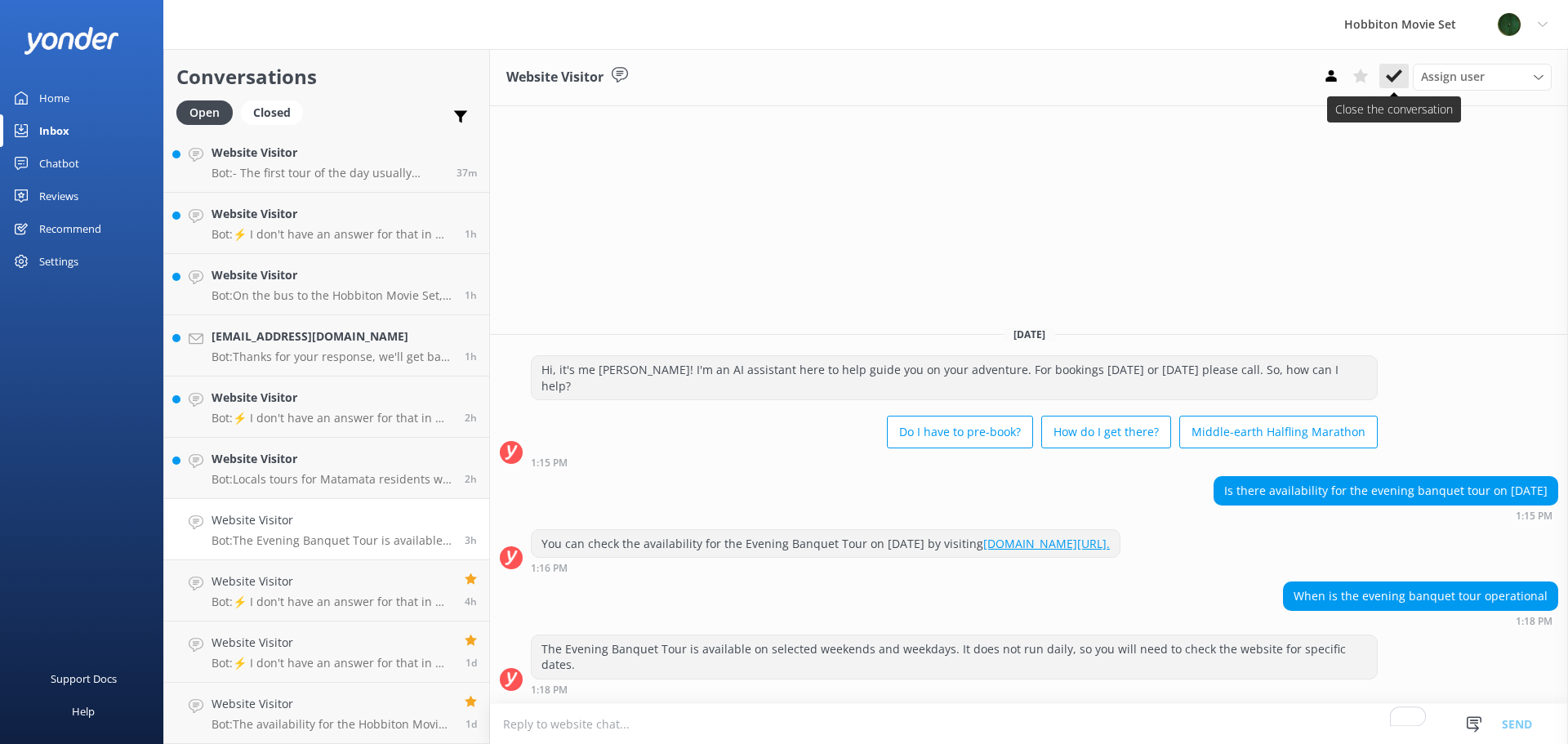
click at [1390, 70] on icon at bounding box center [1393, 75] width 16 height 16
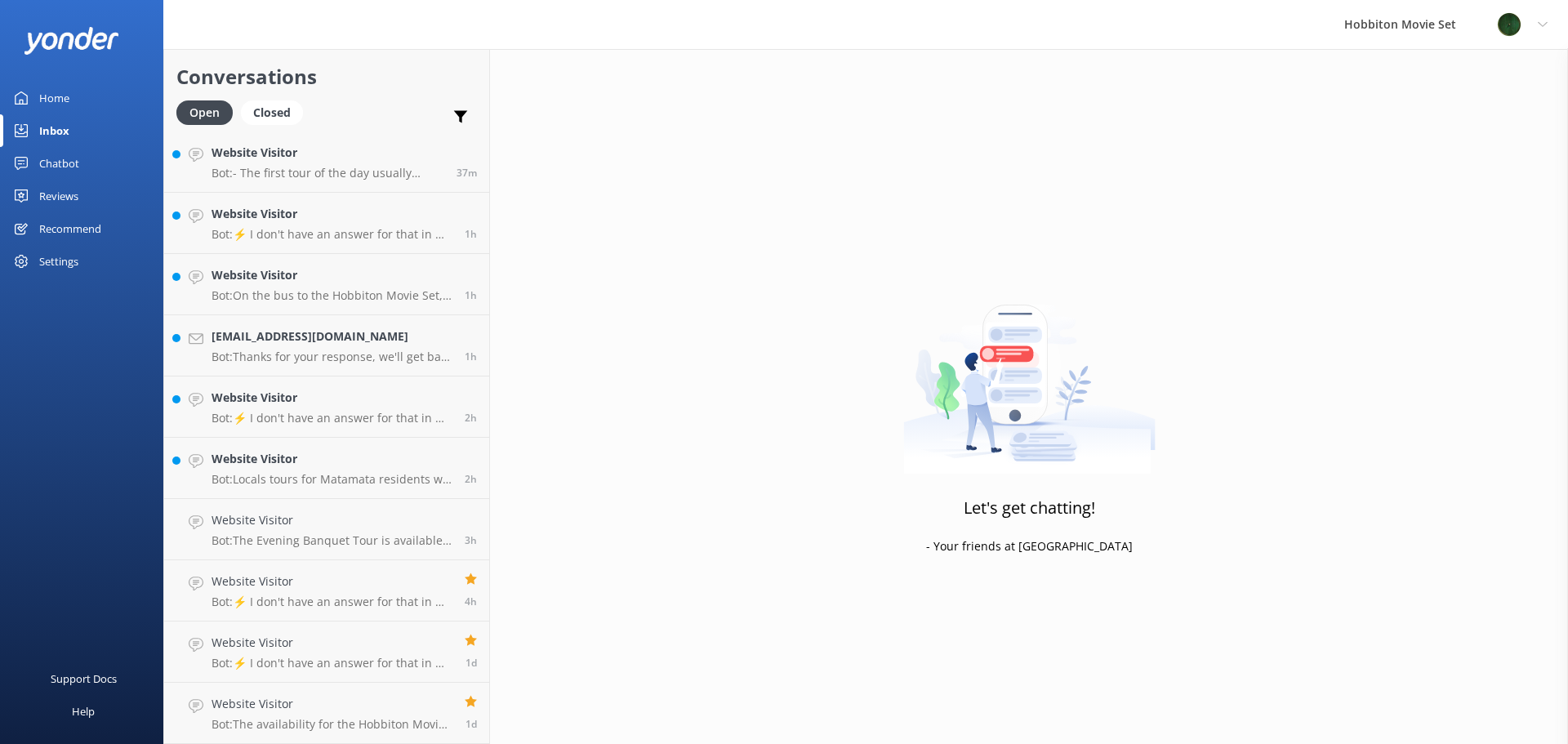
scroll to position [65, 0]
click at [381, 525] on h4 "Website Visitor" at bounding box center [333, 519] width 241 height 18
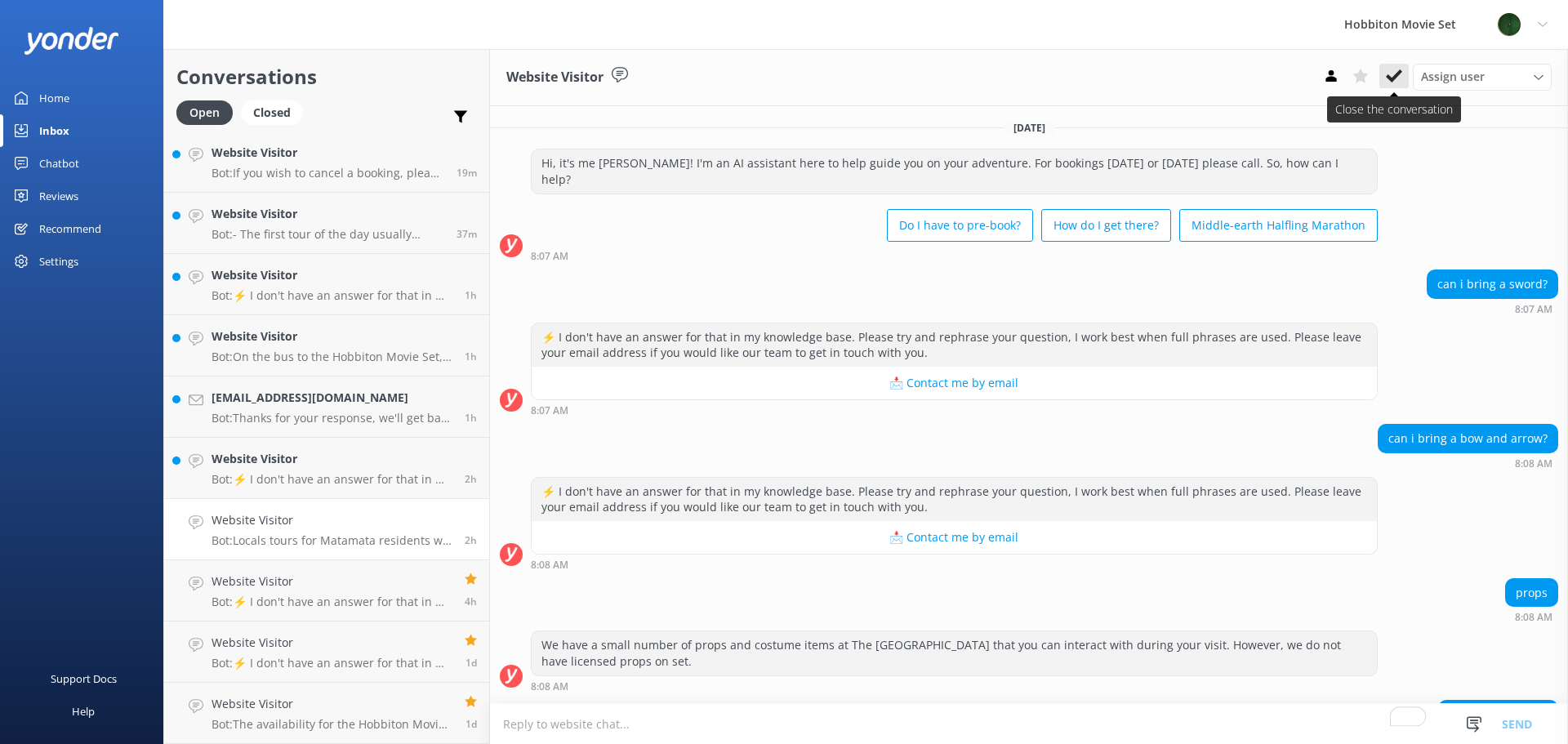
click at [1386, 80] on icon at bounding box center [1393, 75] width 16 height 16
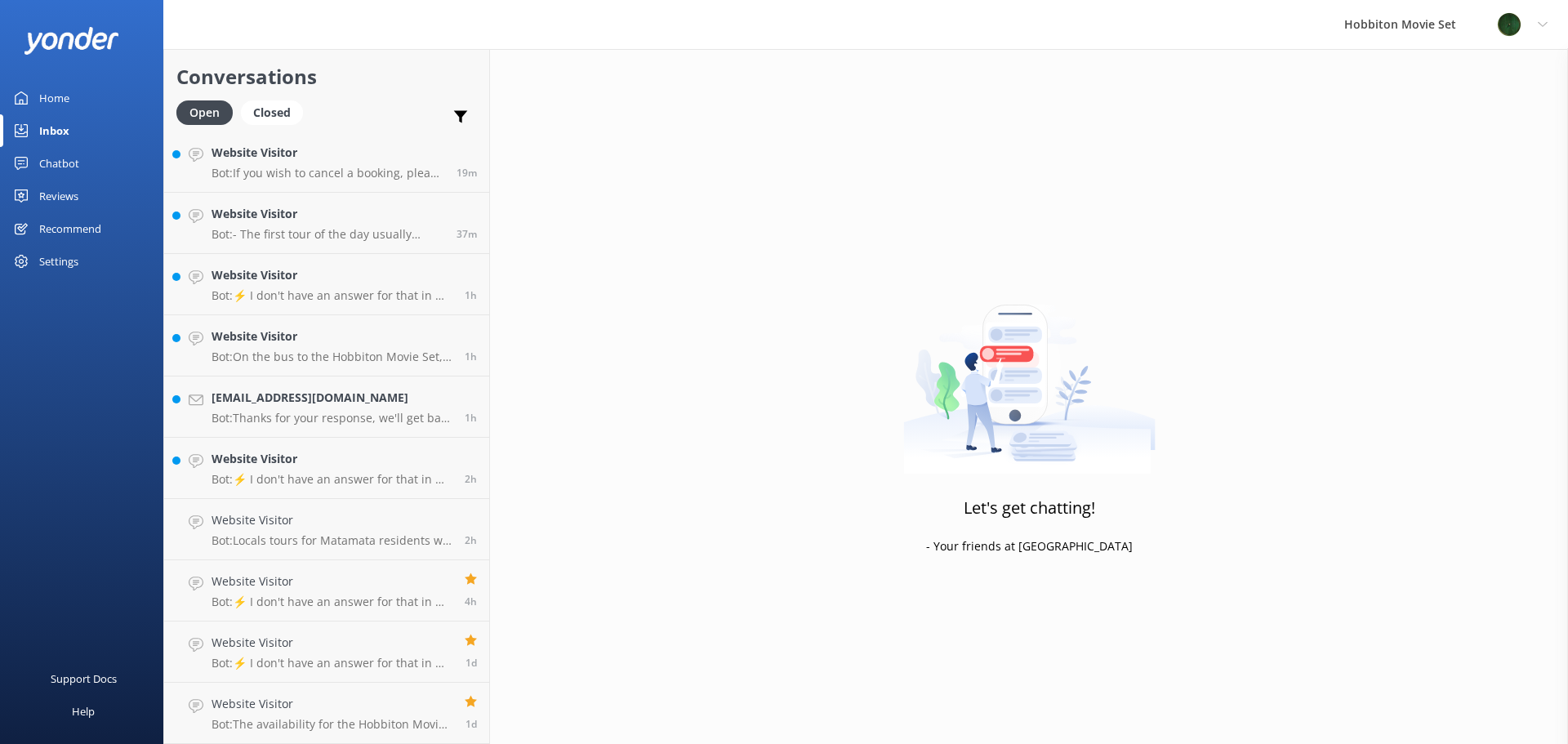
scroll to position [3, 0]
click at [320, 529] on h4 "Website Visitor" at bounding box center [333, 519] width 241 height 18
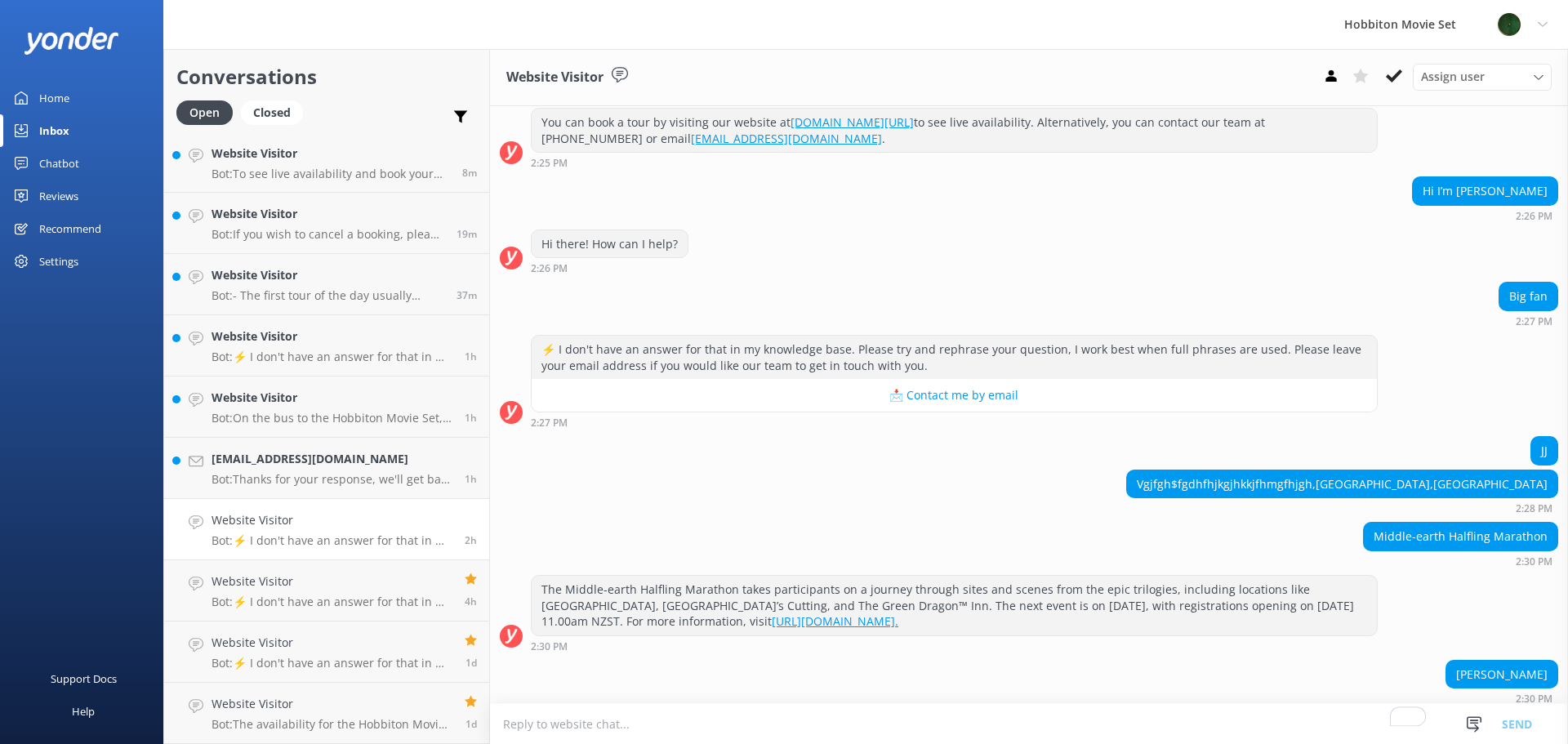
scroll to position [710, 0]
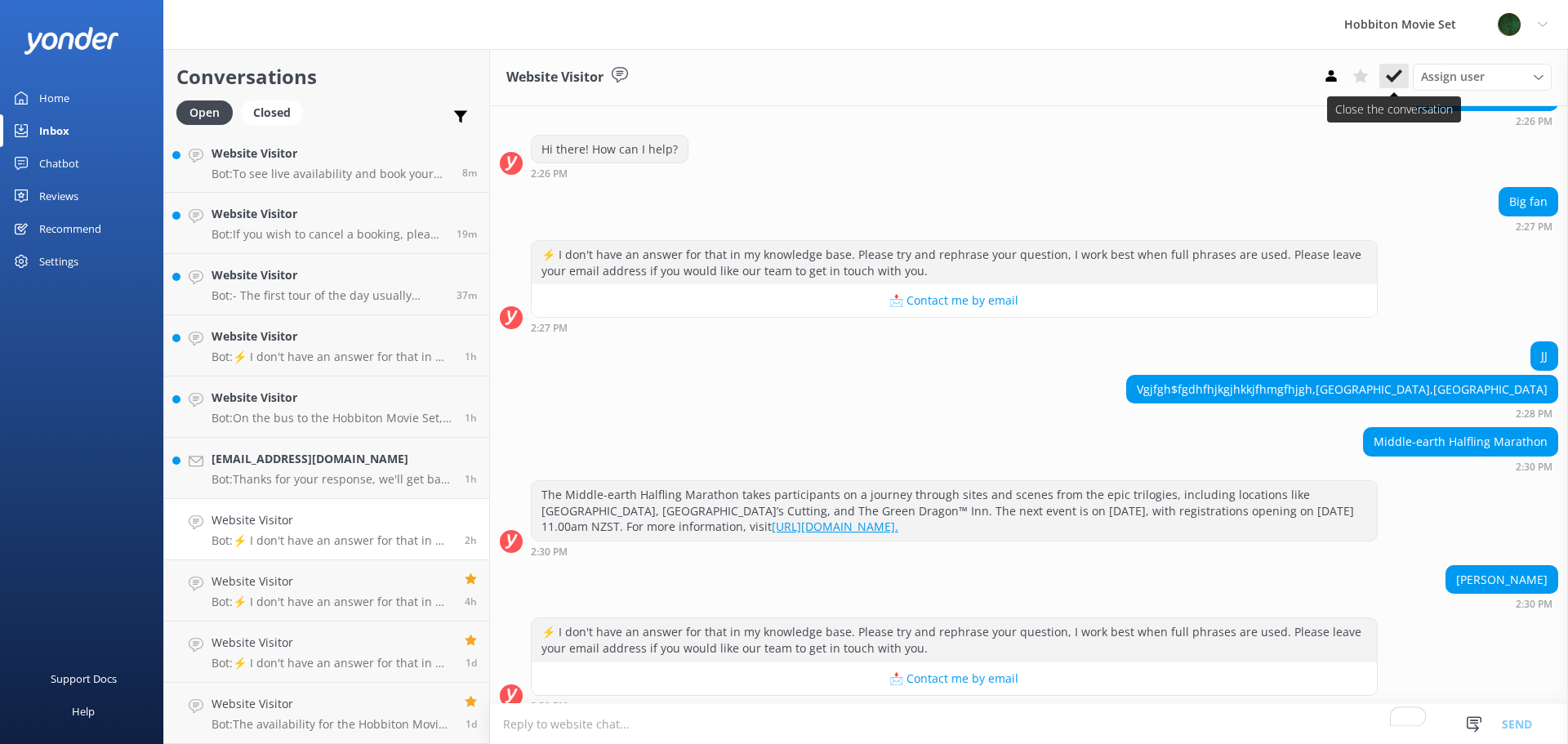
click at [1401, 69] on icon at bounding box center [1393, 75] width 16 height 16
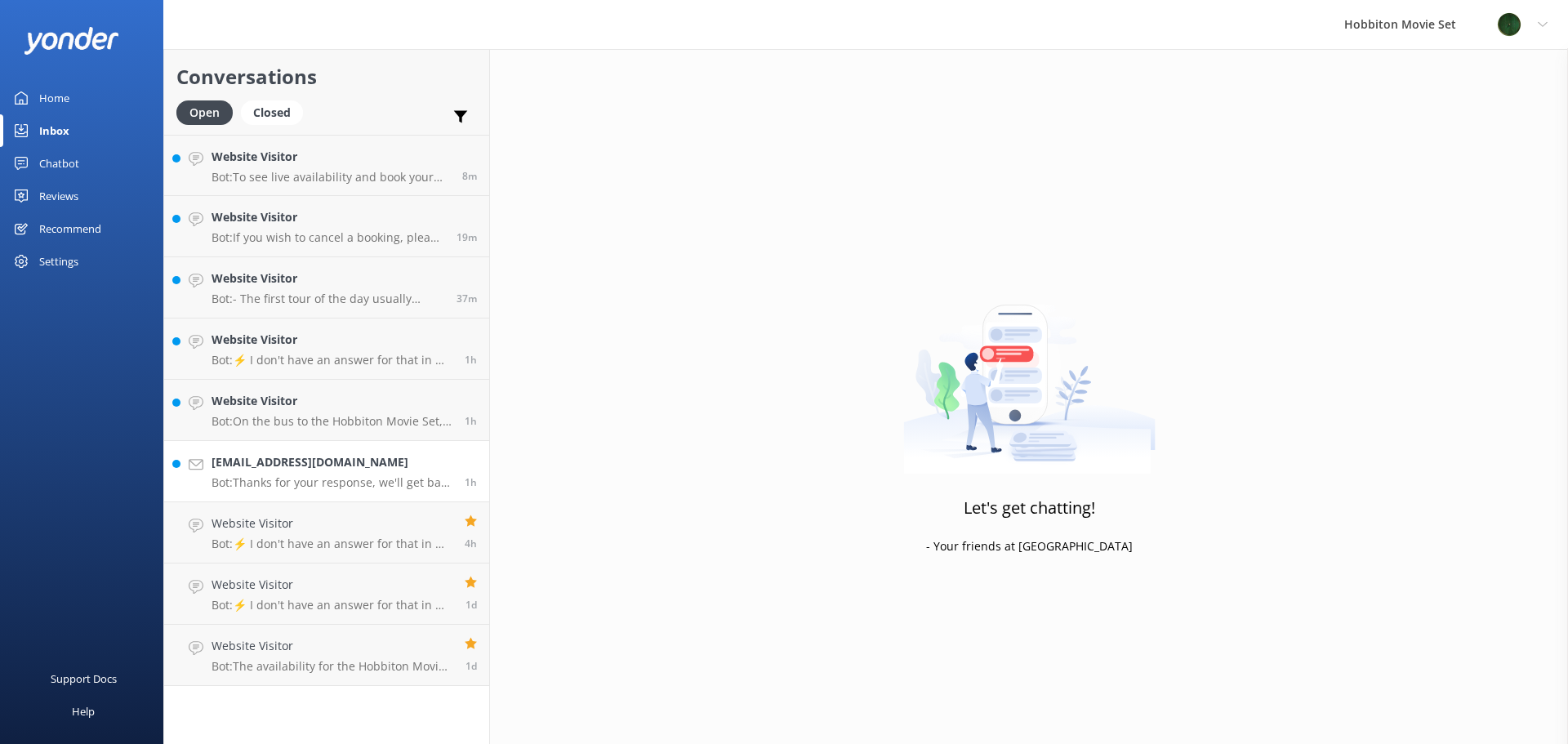
drag, startPoint x: 405, startPoint y: 469, endPoint x: 422, endPoint y: 465, distance: 17.5
click at [405, 469] on h4 "[EMAIL_ADDRESS][DOMAIN_NAME]" at bounding box center [333, 462] width 241 height 18
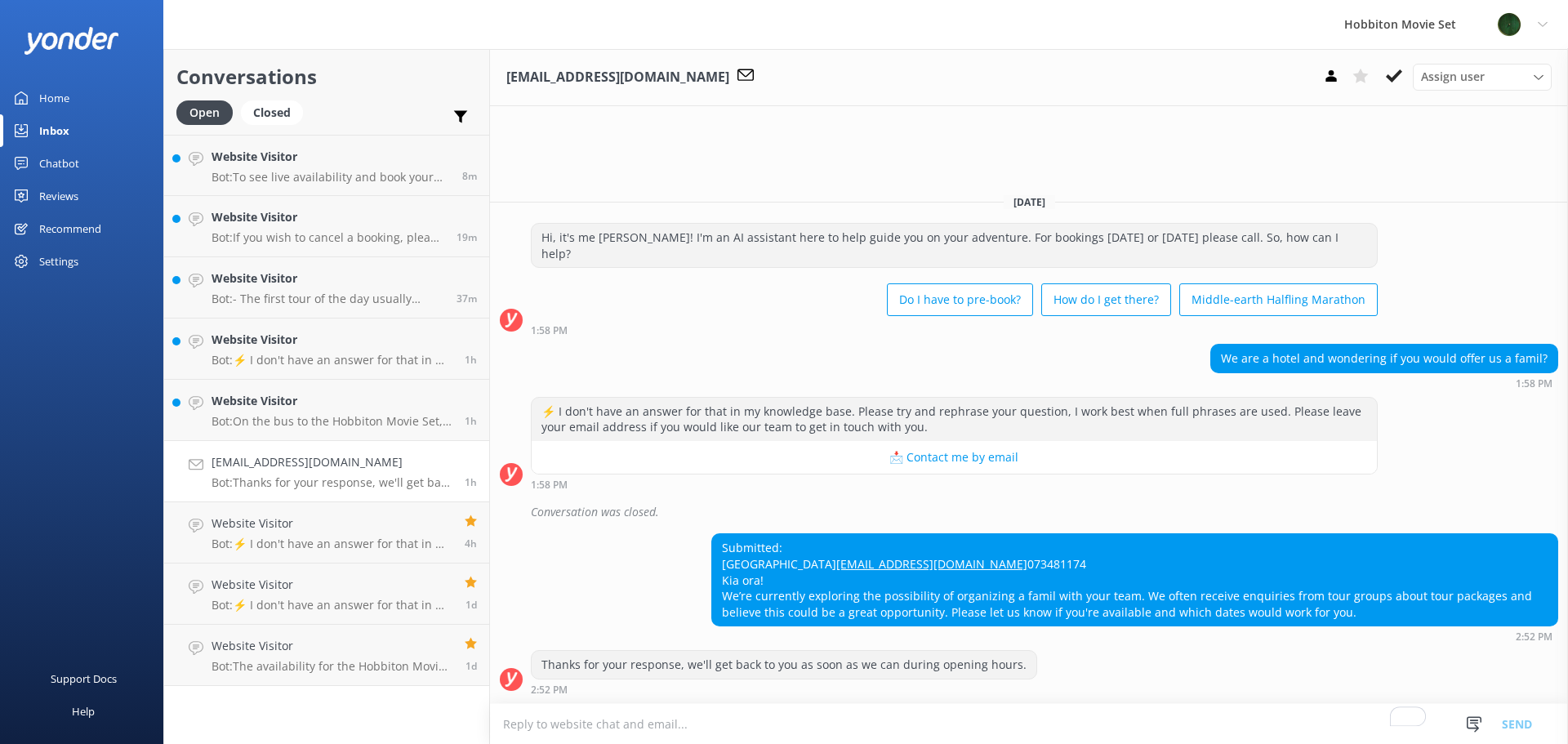
click at [846, 535] on div "Submitted: [GEOGRAPHIC_DATA] [EMAIL_ADDRESS][DOMAIN_NAME] 073481174 Kia ora! We…" at bounding box center [1134, 580] width 845 height 91
click at [319, 395] on h4 "Website Visitor" at bounding box center [333, 400] width 241 height 18
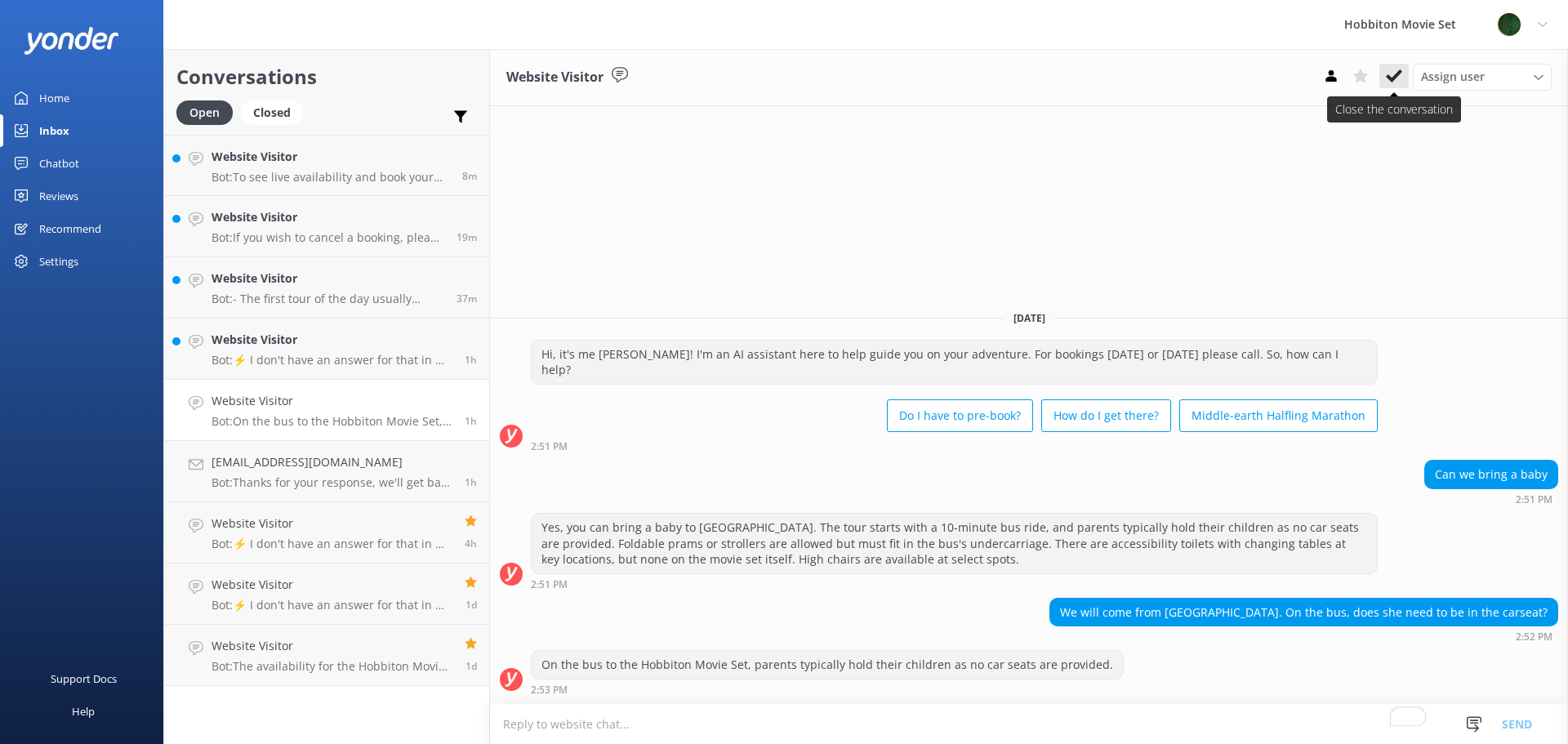
click at [1388, 78] on use at bounding box center [1393, 76] width 16 height 13
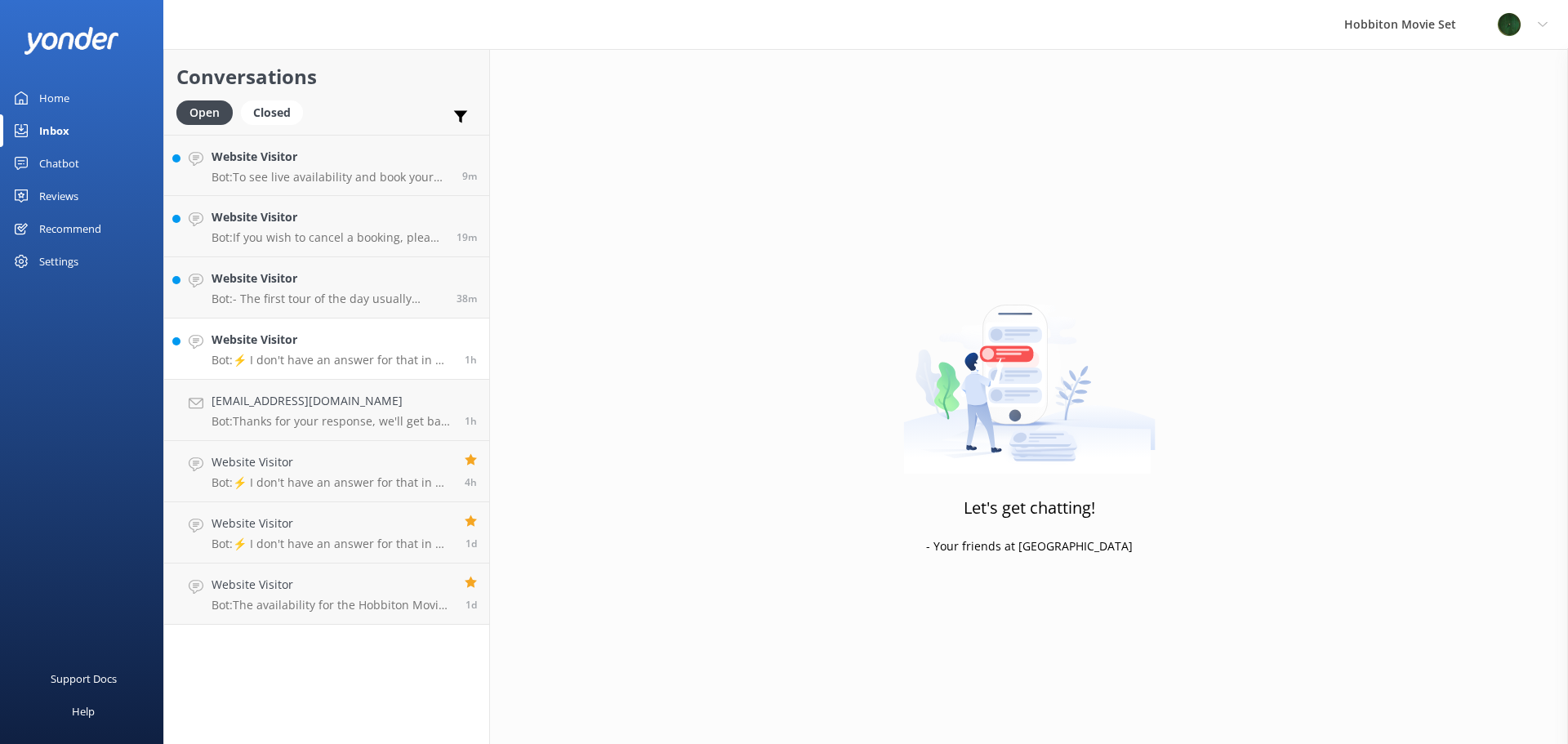
click at [379, 350] on div "Website Visitor Bot: ⚡ I don't have an answer for that in my knowledge base. Pl…" at bounding box center [333, 349] width 241 height 36
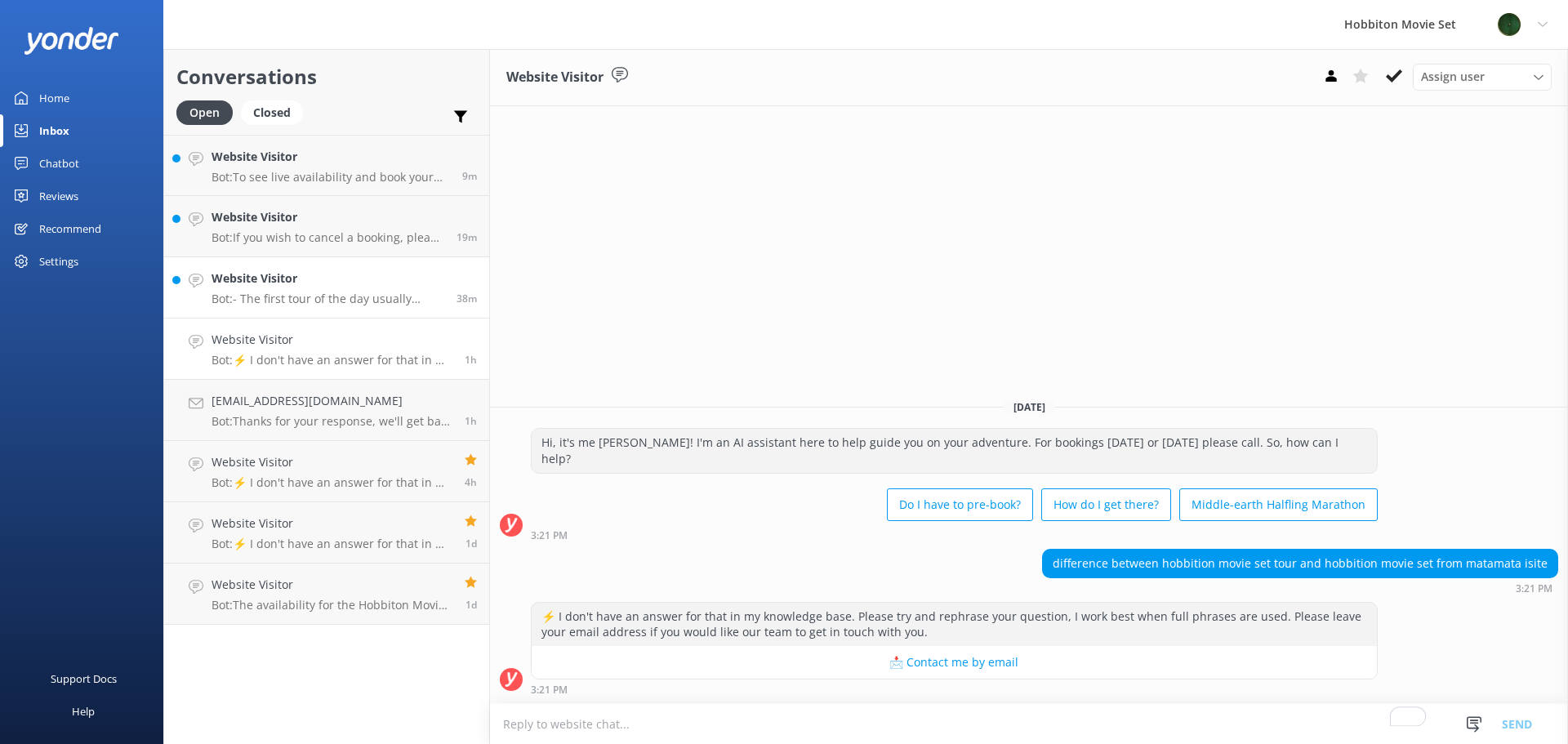
click at [353, 260] on link "Website Visitor Bot: - The first tour of the day usually departs around 9am, wi…" at bounding box center [327, 287] width 325 height 61
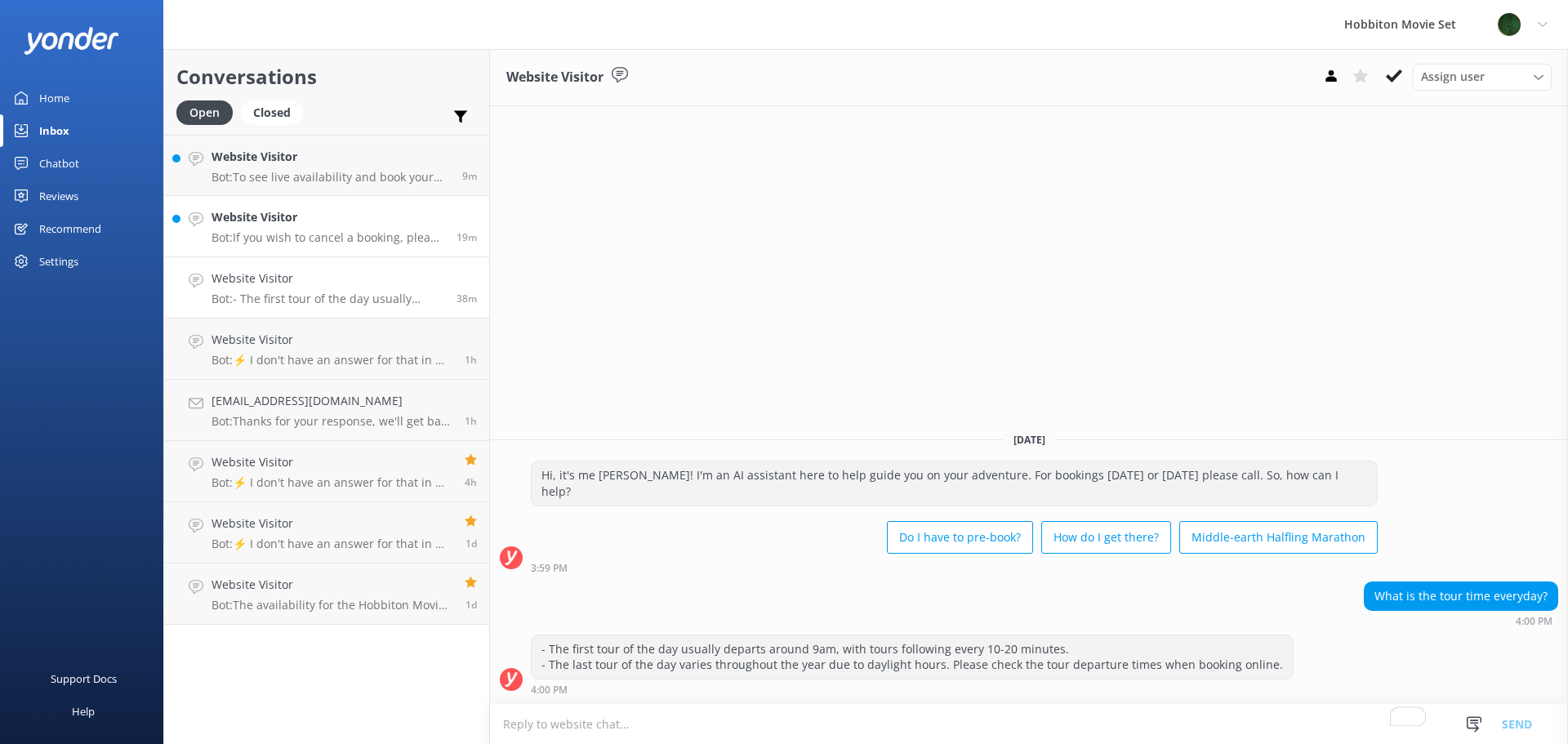
click at [314, 223] on h4 "Website Visitor" at bounding box center [328, 217] width 233 height 18
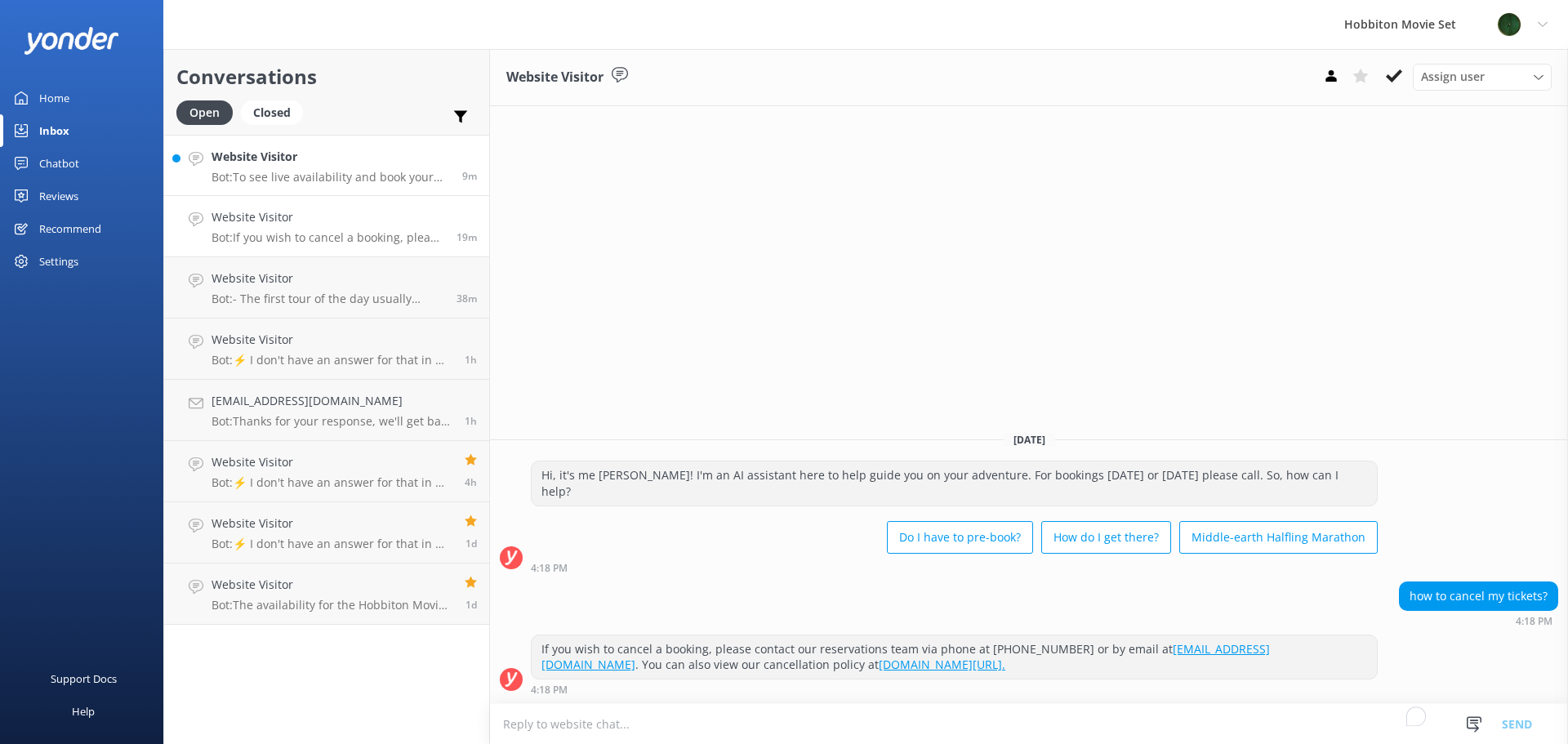
click at [353, 159] on h4 "Website Visitor" at bounding box center [331, 156] width 239 height 18
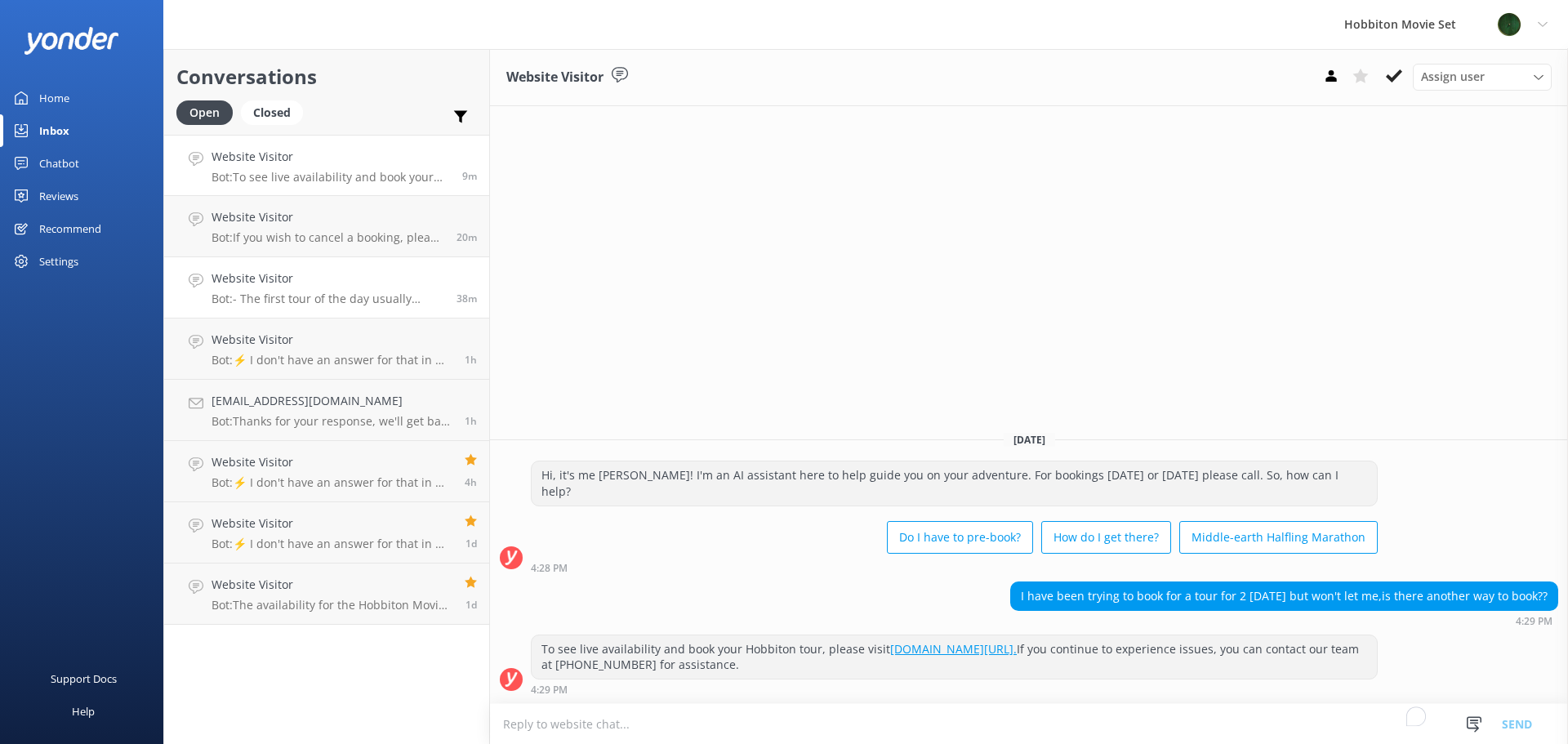
click at [345, 291] on div "Website Visitor Bot: - The first tour of the day usually departs around 9am, wi…" at bounding box center [328, 287] width 233 height 36
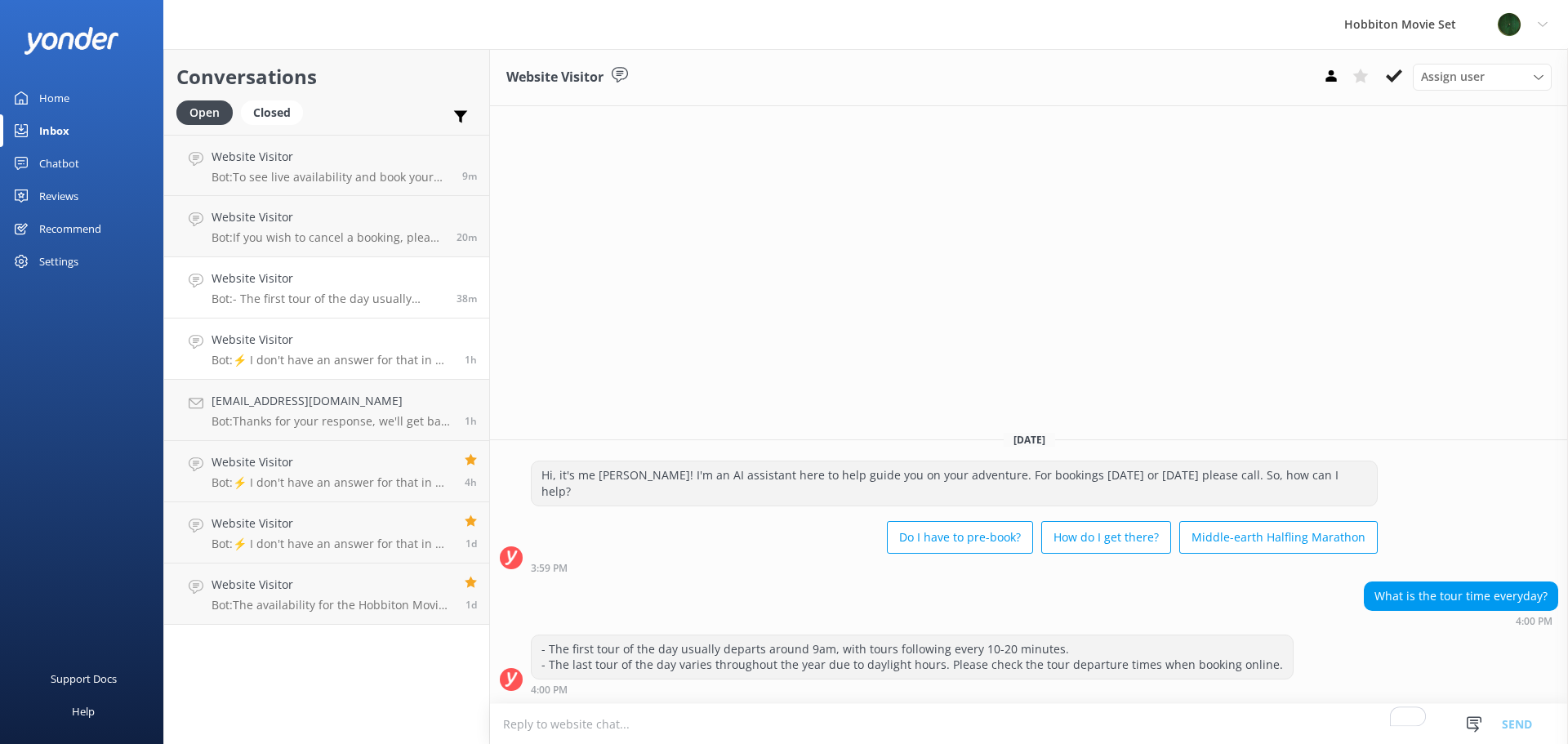
click at [359, 348] on h4 "Website Visitor" at bounding box center [333, 339] width 241 height 18
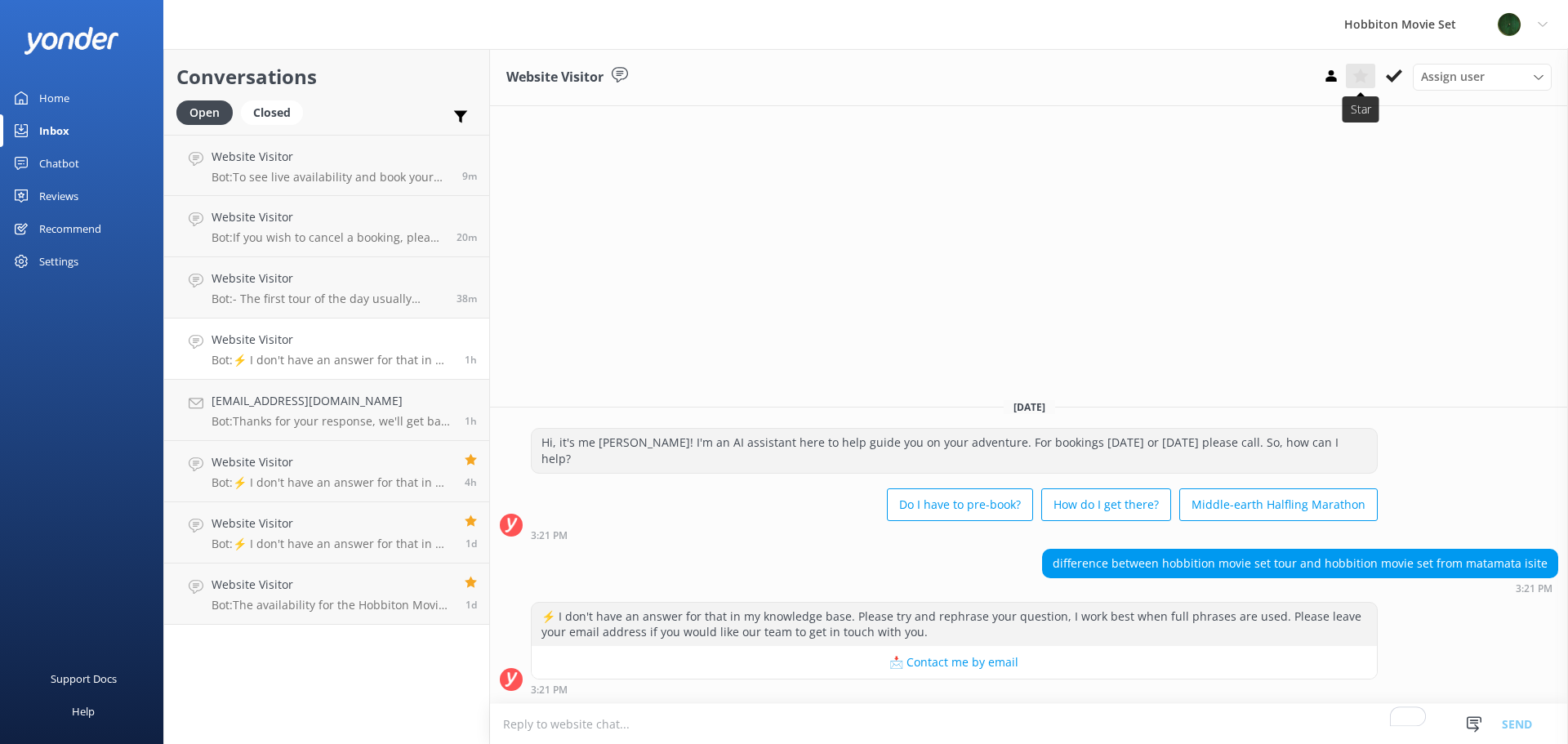
click at [1368, 80] on icon at bounding box center [1359, 75] width 16 height 16
click at [380, 283] on h4 "Website Visitor" at bounding box center [328, 278] width 233 height 18
